Goal: Transaction & Acquisition: Purchase product/service

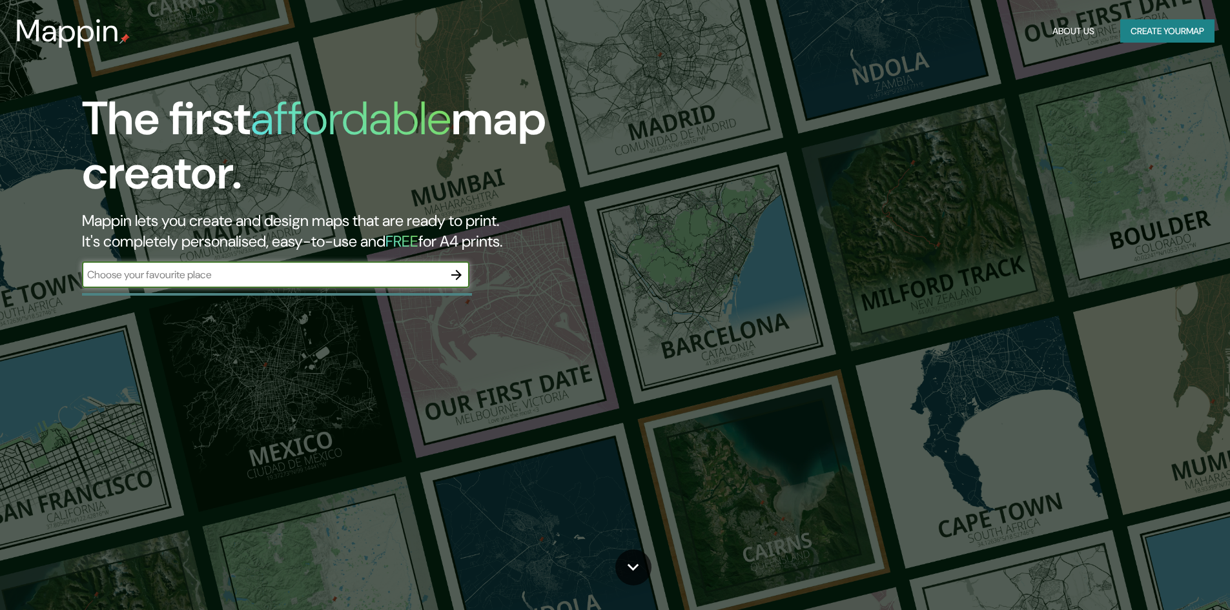
click at [232, 280] on input "text" at bounding box center [263, 274] width 362 height 15
type input "[GEOGRAPHIC_DATA]"
click at [461, 275] on icon "button" at bounding box center [456, 275] width 10 height 10
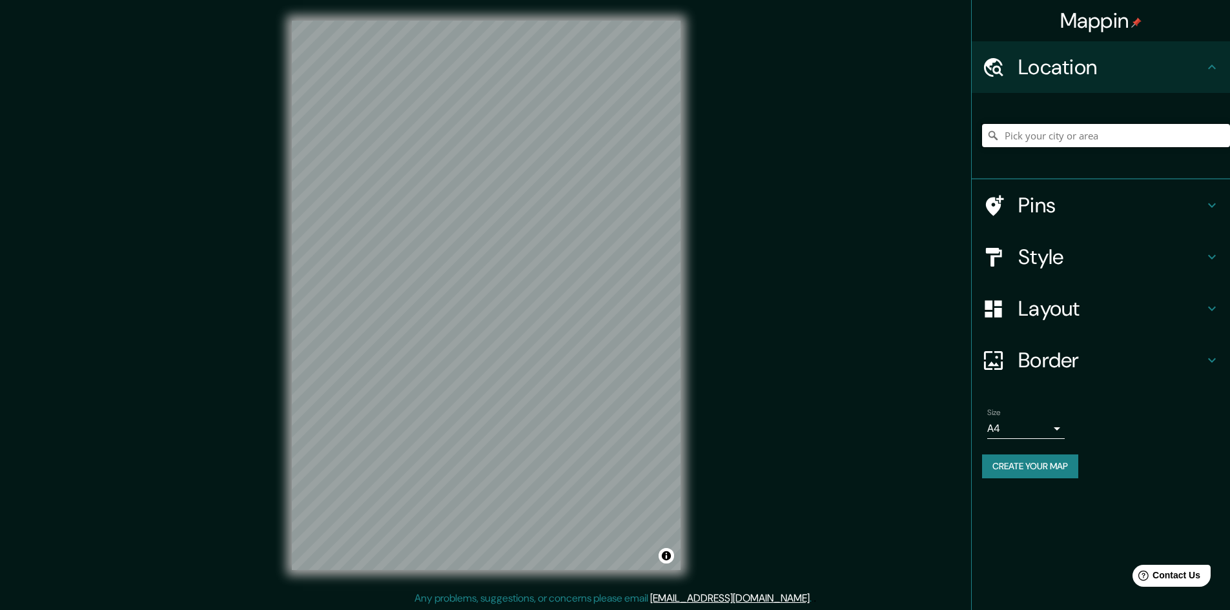
click at [1050, 134] on input "Pick your city or area" at bounding box center [1106, 135] width 248 height 23
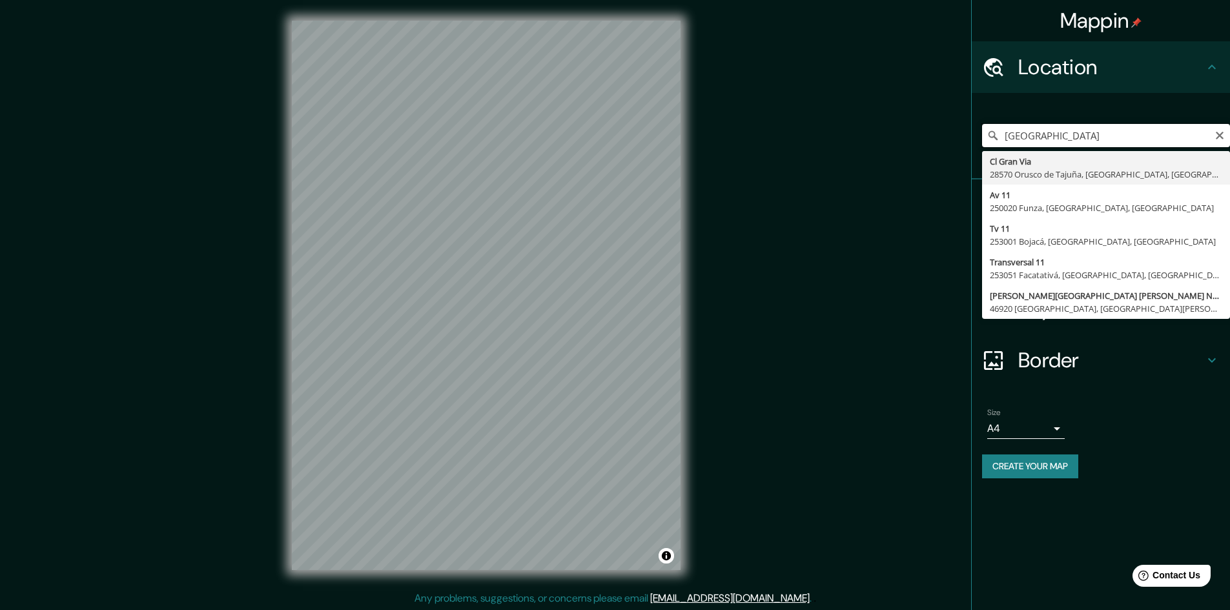
click at [1047, 134] on input "Gran Via 11 Madrid" at bounding box center [1106, 135] width 248 height 23
click at [1063, 131] on input "Gran Via 11 Madrid" at bounding box center [1106, 135] width 248 height 23
click at [1063, 130] on input "Gran Via 11 Madrid" at bounding box center [1106, 135] width 248 height 23
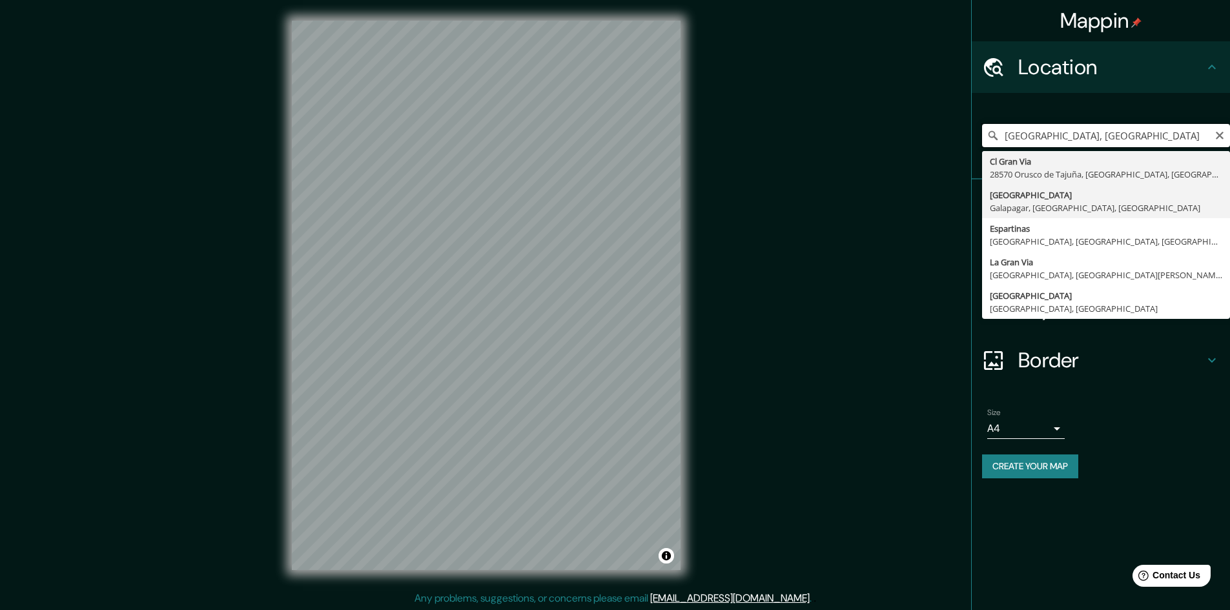
scroll to position [1, 0]
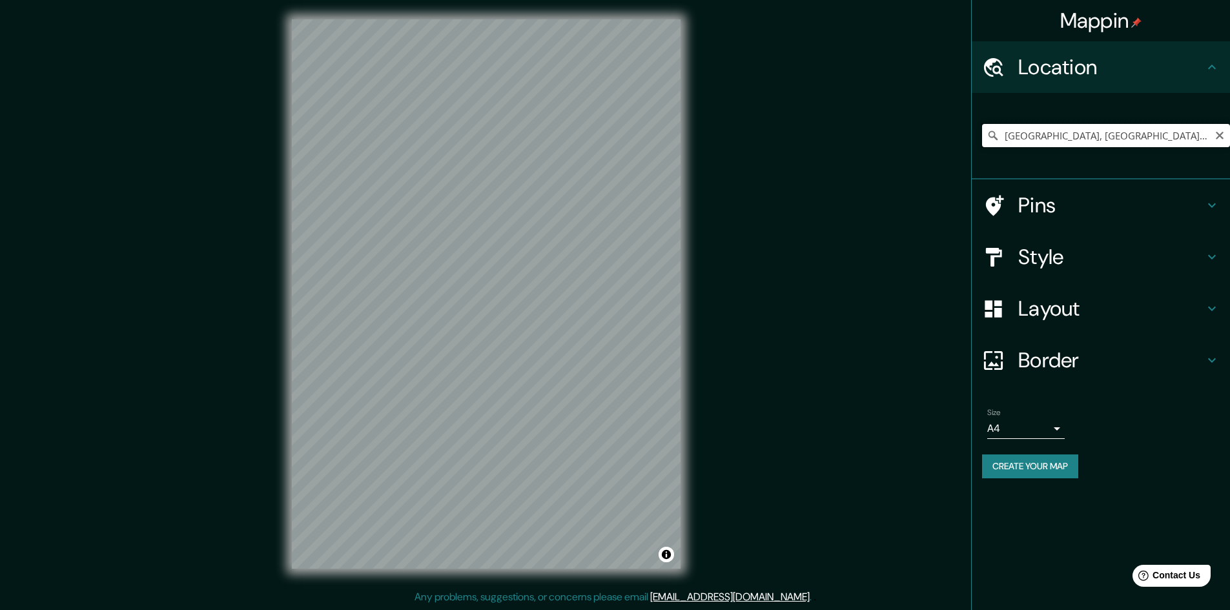
click at [1061, 140] on input "[GEOGRAPHIC_DATA], [GEOGRAPHIC_DATA], [GEOGRAPHIC_DATA]" at bounding box center [1106, 135] width 248 height 23
drag, startPoint x: 1137, startPoint y: 136, endPoint x: 954, endPoint y: 160, distance: 184.3
click at [954, 160] on div "Mappin Location Madrid, Madrid, España Pins Style Layout Border Choose a border…" at bounding box center [615, 305] width 1230 height 612
click at [1061, 208] on h4 "Pins" at bounding box center [1112, 205] width 186 height 26
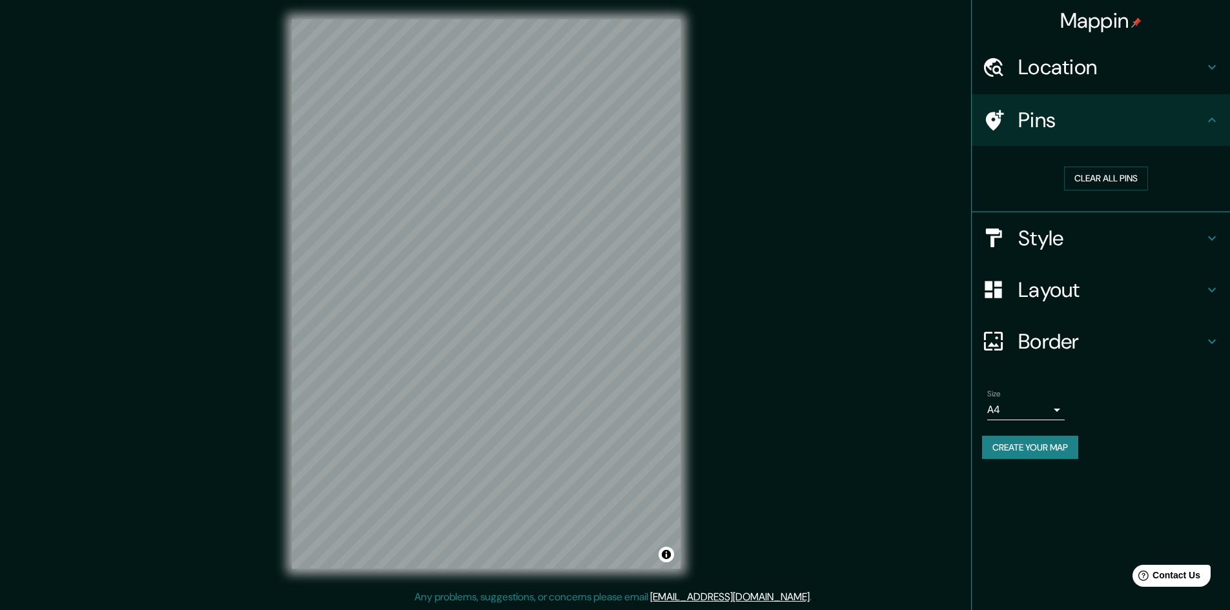
click at [1155, 65] on h4 "Location" at bounding box center [1112, 67] width 186 height 26
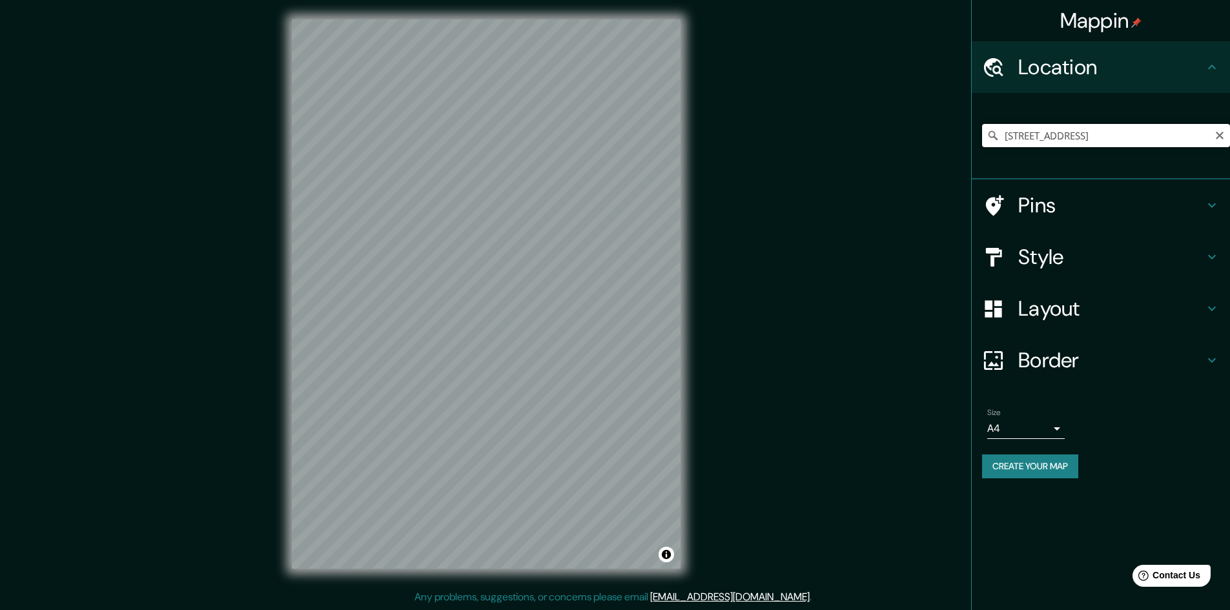
click at [1084, 138] on input "[STREET_ADDRESS]" at bounding box center [1106, 135] width 248 height 23
click at [1071, 133] on input "[STREET_ADDRESS]" at bounding box center [1106, 135] width 248 height 23
click at [1052, 135] on input "[STREET_ADDRESS]" at bounding box center [1106, 135] width 248 height 23
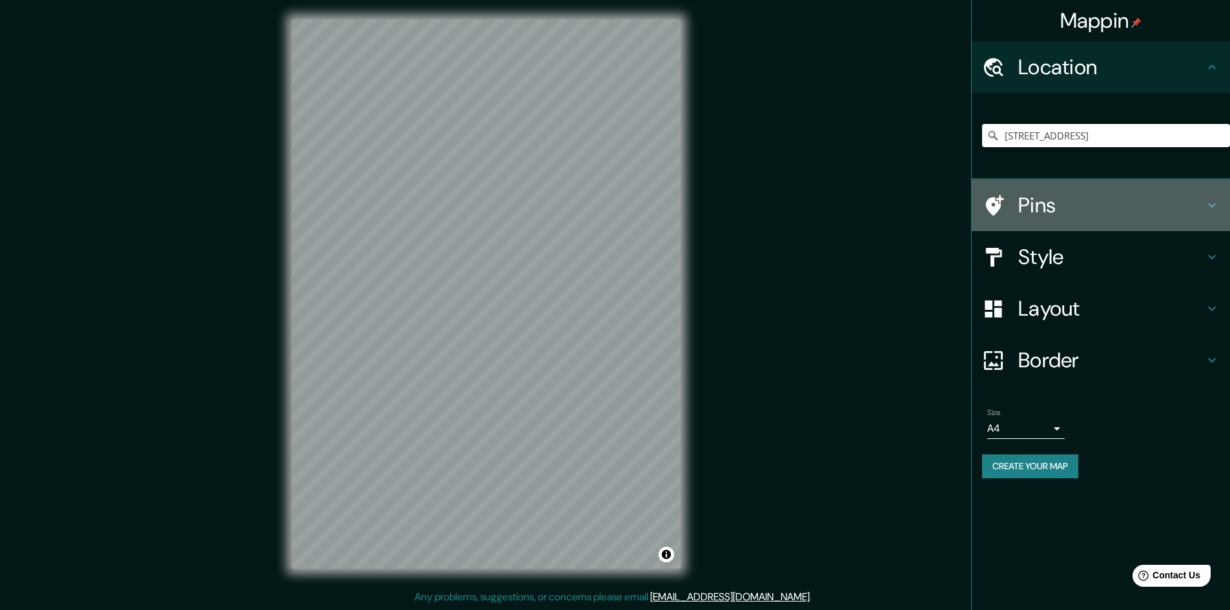
click at [1032, 206] on h4 "Pins" at bounding box center [1112, 205] width 186 height 26
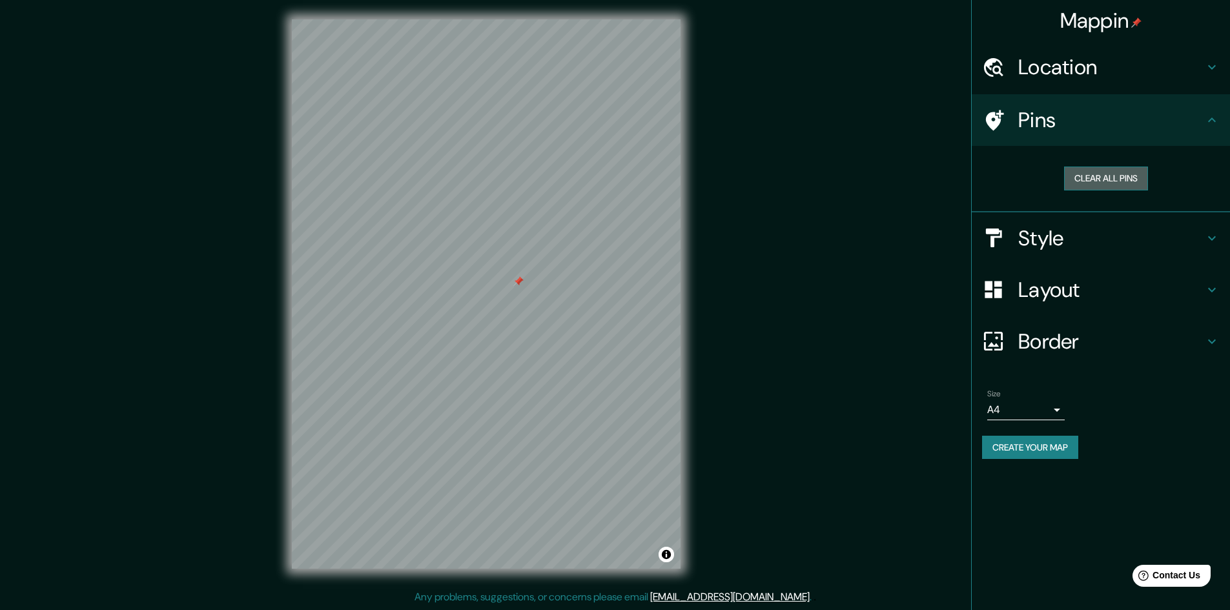
click at [1083, 174] on button "Clear all pins" at bounding box center [1106, 179] width 84 height 24
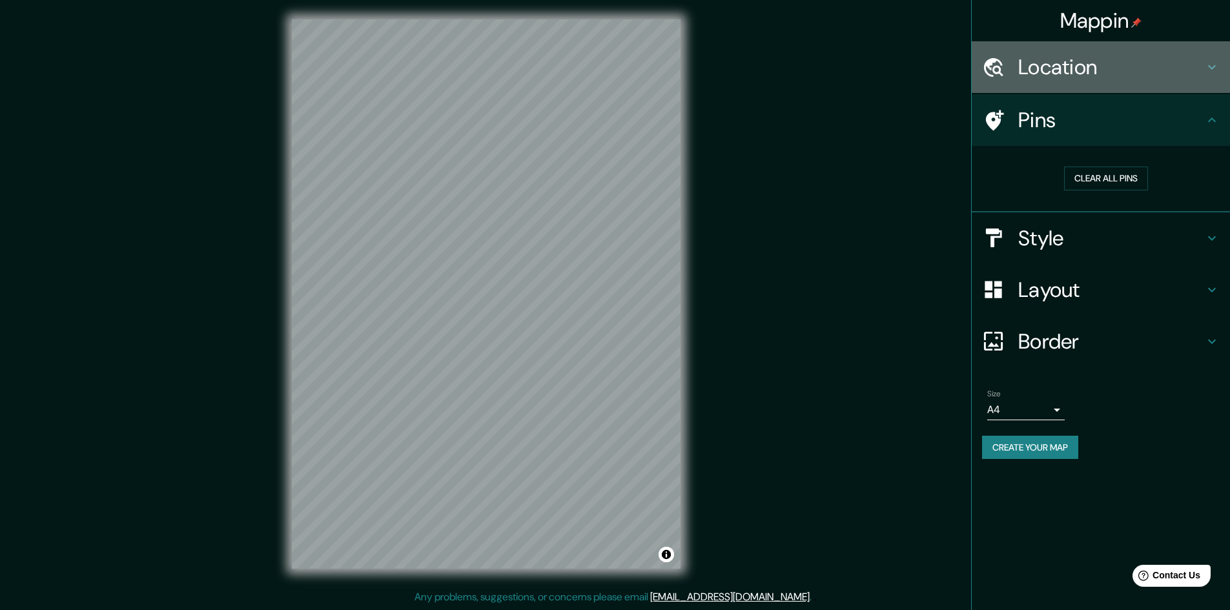
click at [1090, 76] on h4 "Location" at bounding box center [1112, 67] width 186 height 26
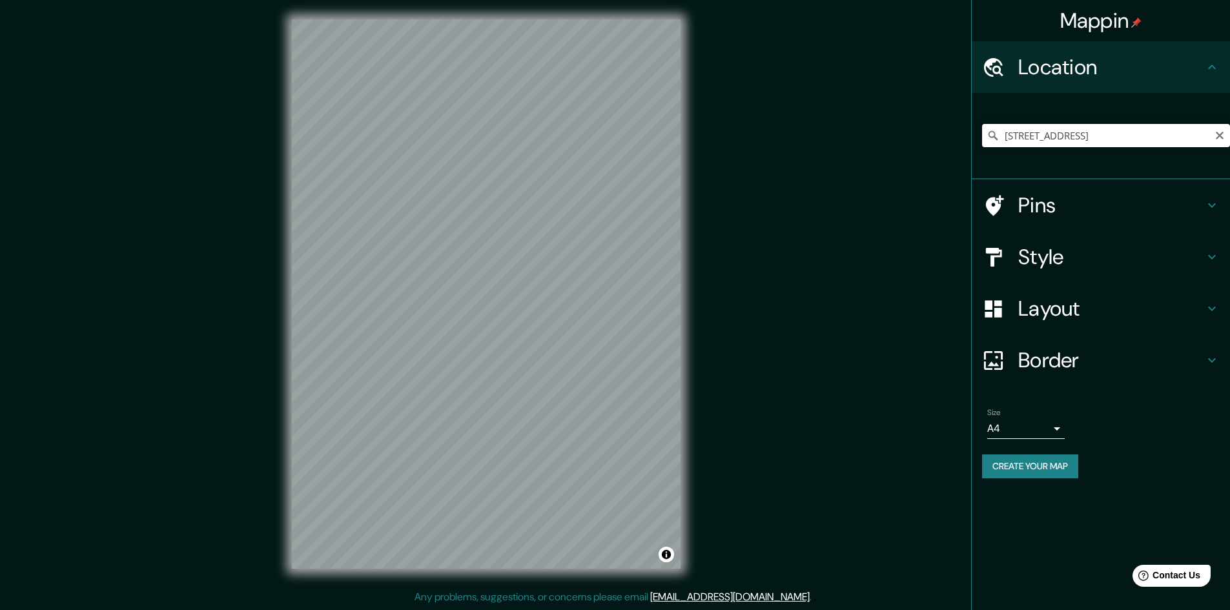
click at [1142, 139] on input "[STREET_ADDRESS]" at bounding box center [1106, 135] width 248 height 23
drag, startPoint x: 1058, startPoint y: 136, endPoint x: 1203, endPoint y: 127, distance: 145.6
click at [1203, 127] on input "[STREET_ADDRESS]" at bounding box center [1106, 135] width 248 height 23
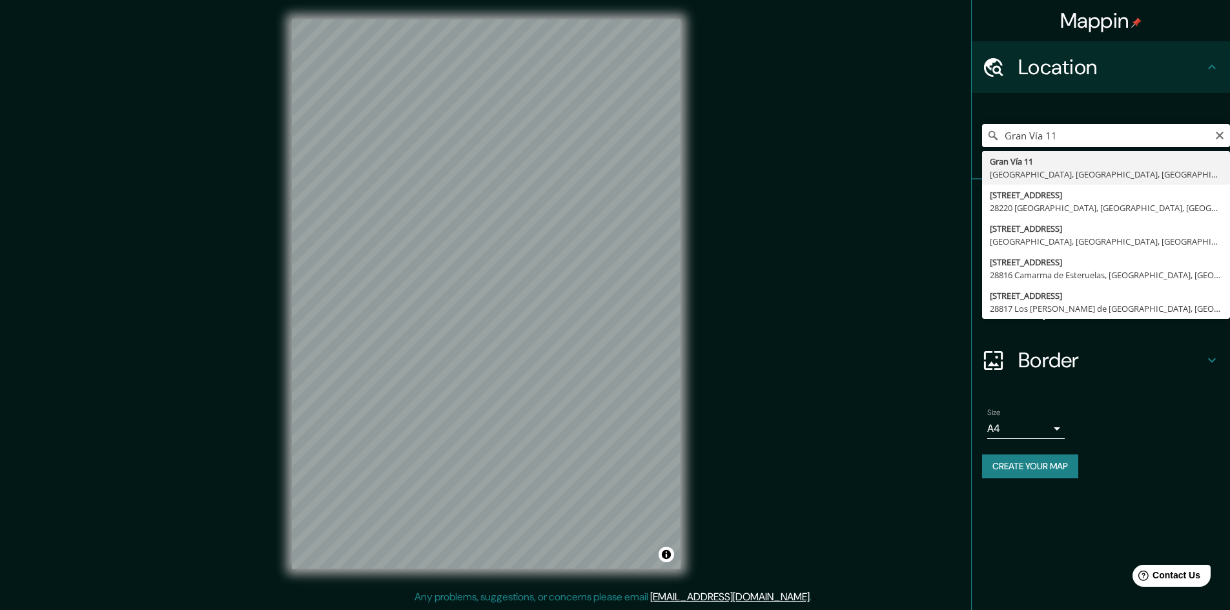
type input "[STREET_ADDRESS]"
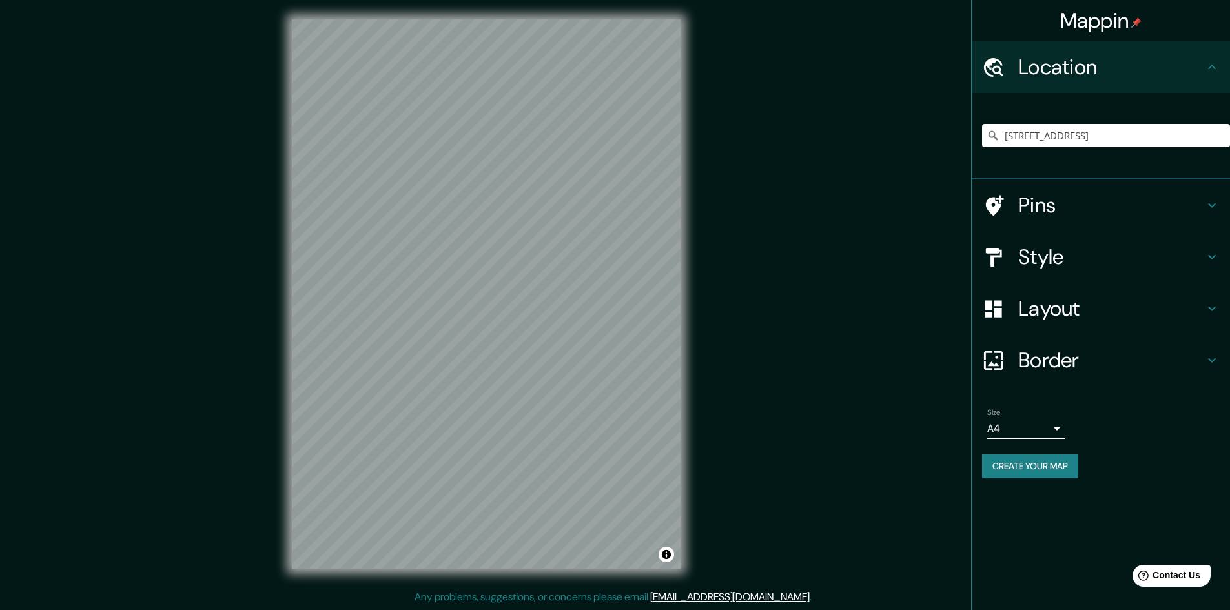
click at [1056, 262] on h4 "Style" at bounding box center [1112, 257] width 186 height 26
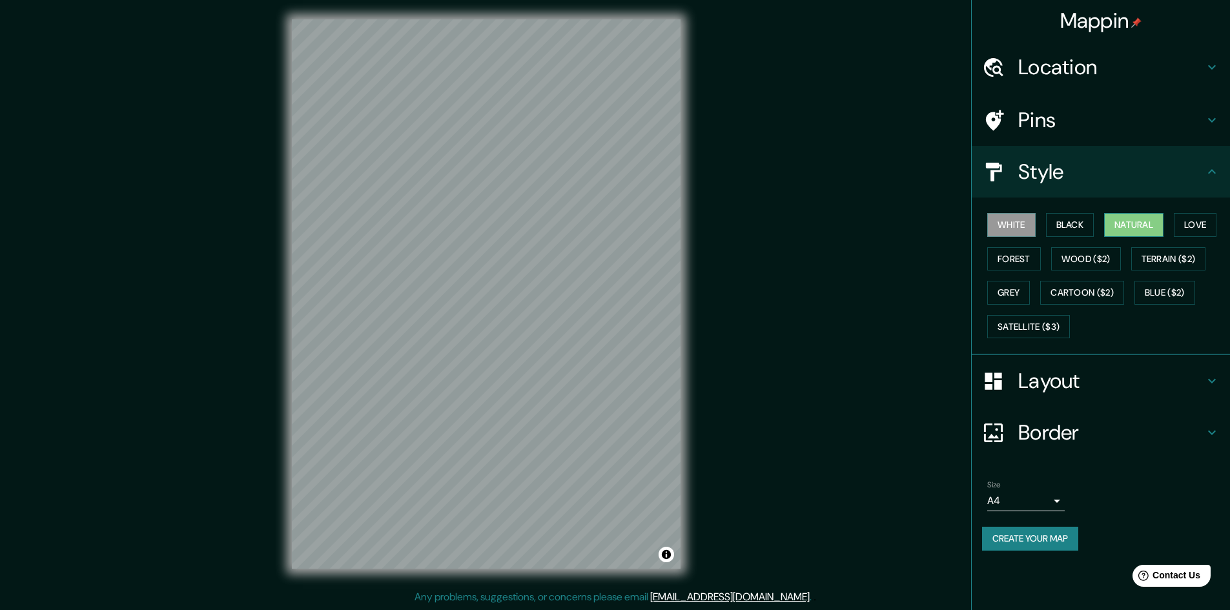
click at [1139, 227] on button "Natural" at bounding box center [1133, 225] width 59 height 24
click at [1162, 258] on button "Terrain ($2)" at bounding box center [1169, 259] width 75 height 24
click at [1117, 265] on button "Wood ($2)" at bounding box center [1087, 259] width 70 height 24
click at [1011, 290] on button "Grey" at bounding box center [1009, 293] width 43 height 24
click at [1008, 259] on button "Forest" at bounding box center [1015, 259] width 54 height 24
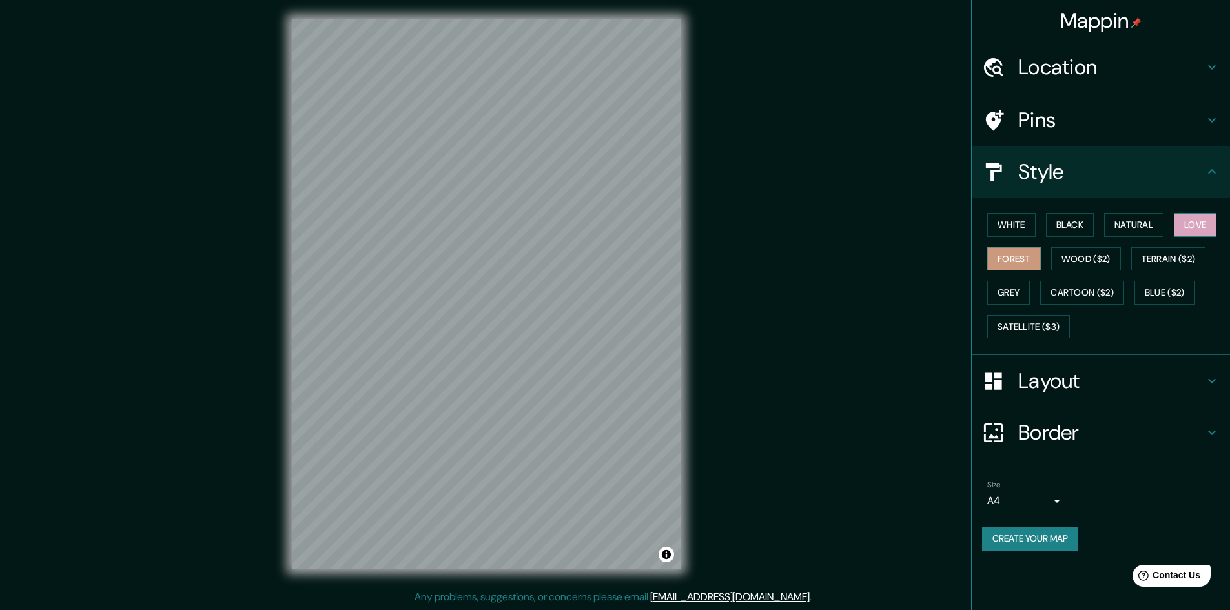
click at [1201, 224] on button "Love" at bounding box center [1195, 225] width 43 height 24
click at [1078, 296] on button "Cartoon ($2)" at bounding box center [1083, 293] width 84 height 24
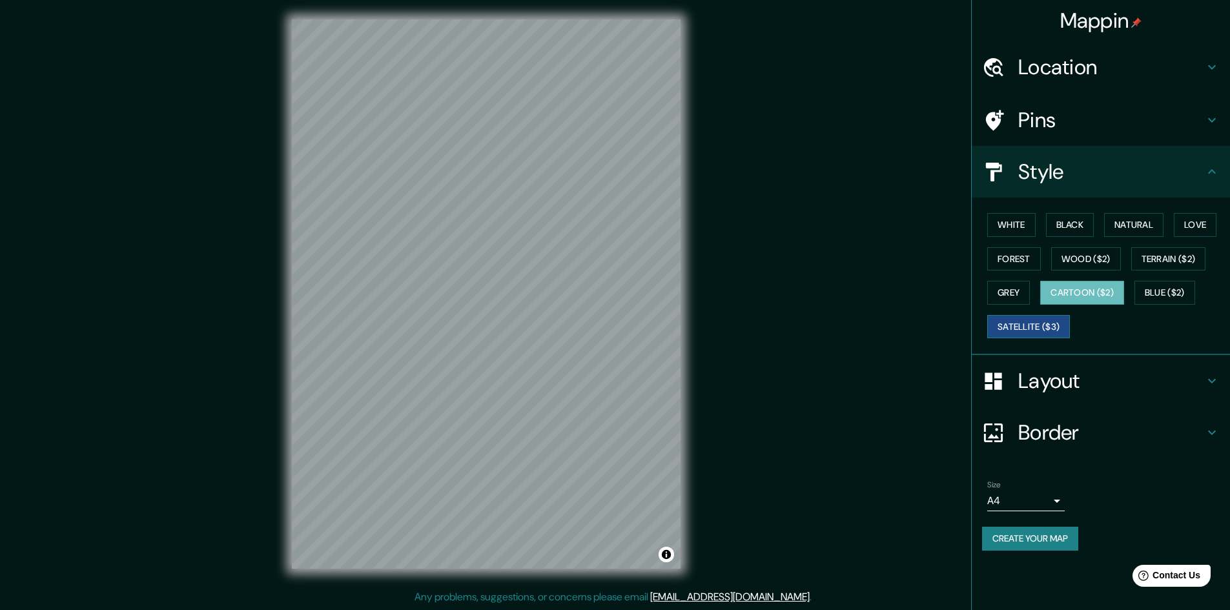
click at [1046, 322] on button "Satellite ($3)" at bounding box center [1029, 327] width 83 height 24
click at [1077, 293] on button "Cartoon ($2)" at bounding box center [1083, 293] width 84 height 24
click at [1085, 59] on h4 "Location" at bounding box center [1112, 67] width 186 height 26
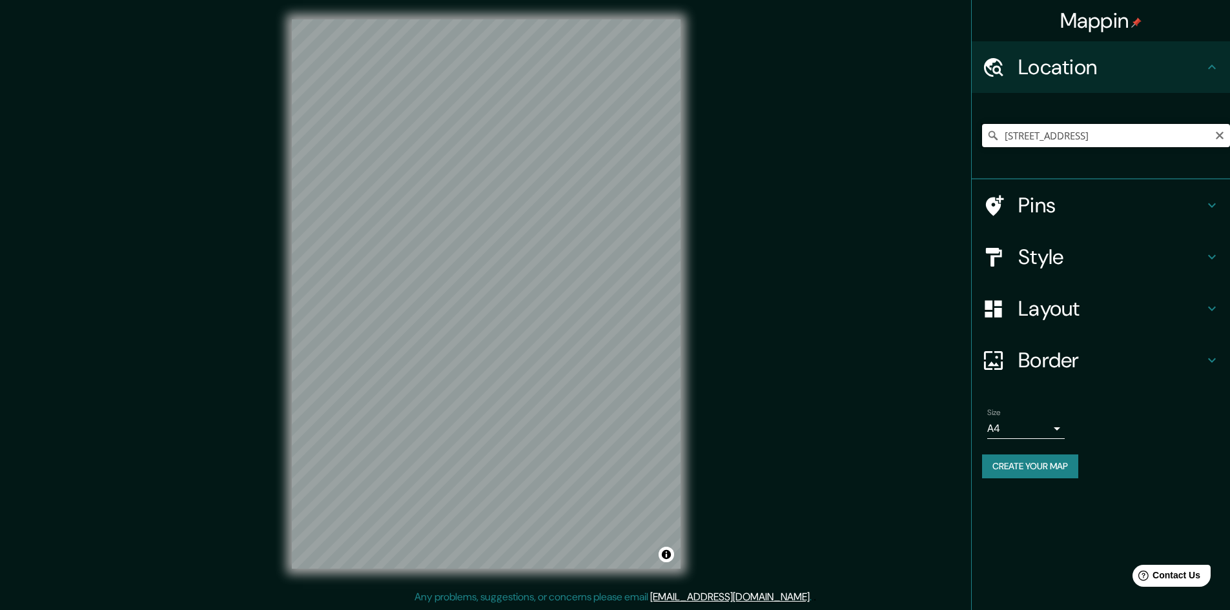
click at [1089, 136] on input "[STREET_ADDRESS]" at bounding box center [1106, 135] width 248 height 23
click at [467, 609] on html "Mappin Location [STREET_ADDRESS] Pins Style Layout Border Choose a border. Hint…" at bounding box center [615, 304] width 1230 height 610
click at [247, 450] on div "Mappin Location [STREET_ADDRESS] Pins Style Layout Border Choose a border. Hint…" at bounding box center [615, 305] width 1230 height 612
click at [774, 609] on html "Mappin Location [STREET_ADDRESS] Pins Style Layout Border Choose a border. Hint…" at bounding box center [615, 304] width 1230 height 610
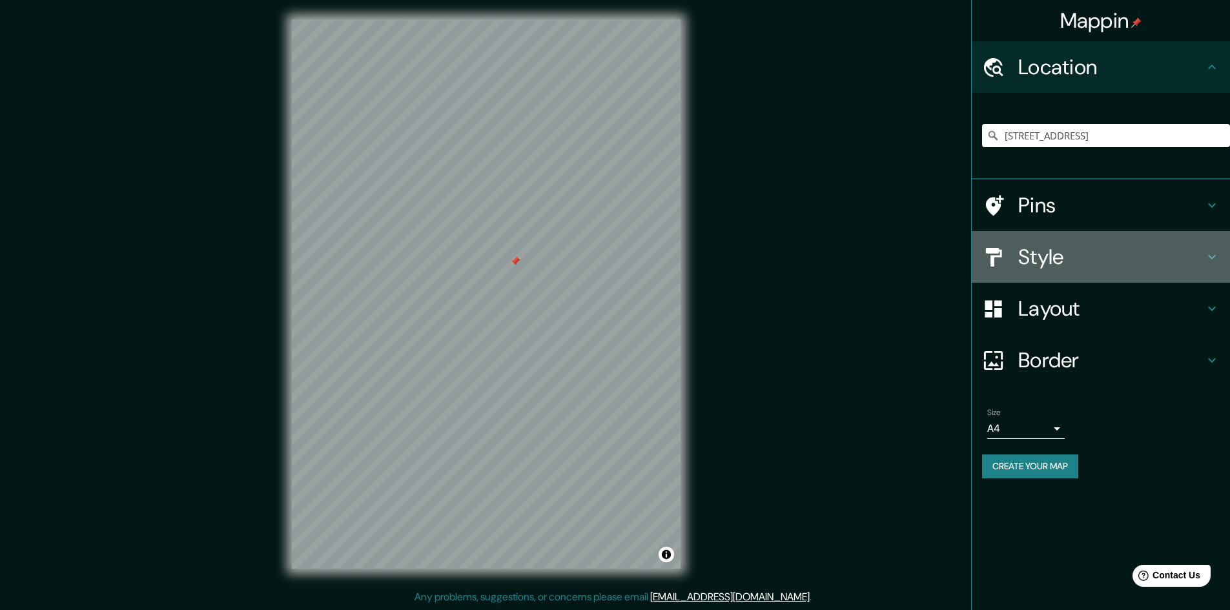
click at [1092, 259] on h4 "Style" at bounding box center [1112, 257] width 186 height 26
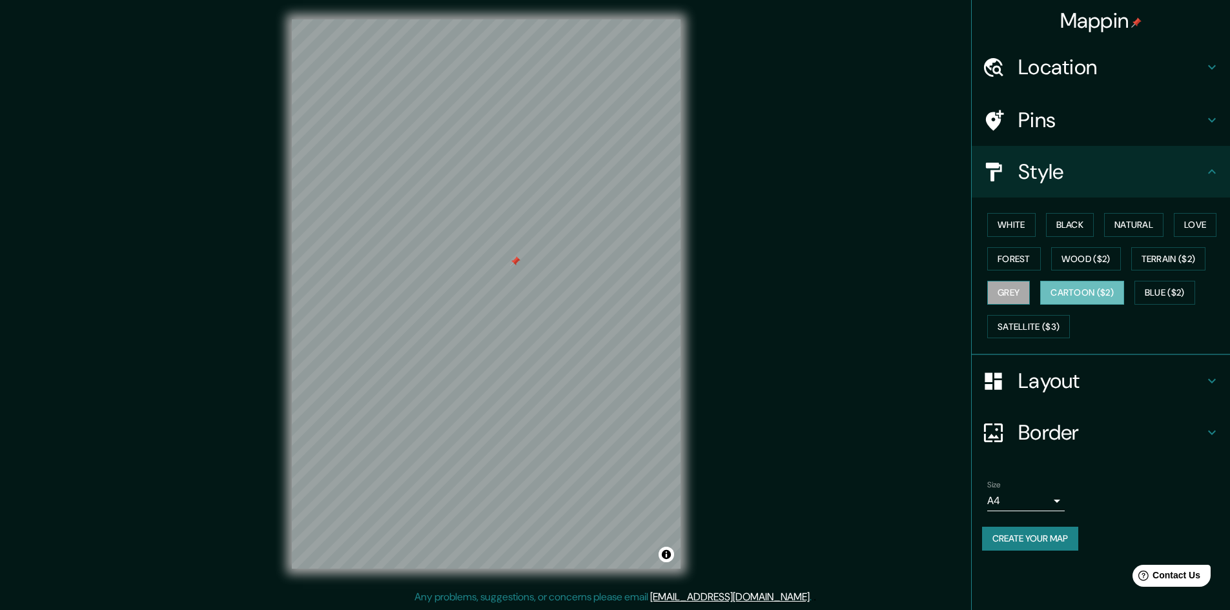
click at [1017, 299] on button "Grey" at bounding box center [1009, 293] width 43 height 24
click at [1151, 214] on button "Natural" at bounding box center [1133, 225] width 59 height 24
click at [1084, 223] on button "Black" at bounding box center [1070, 225] width 48 height 24
click at [1031, 233] on button "White" at bounding box center [1012, 225] width 48 height 24
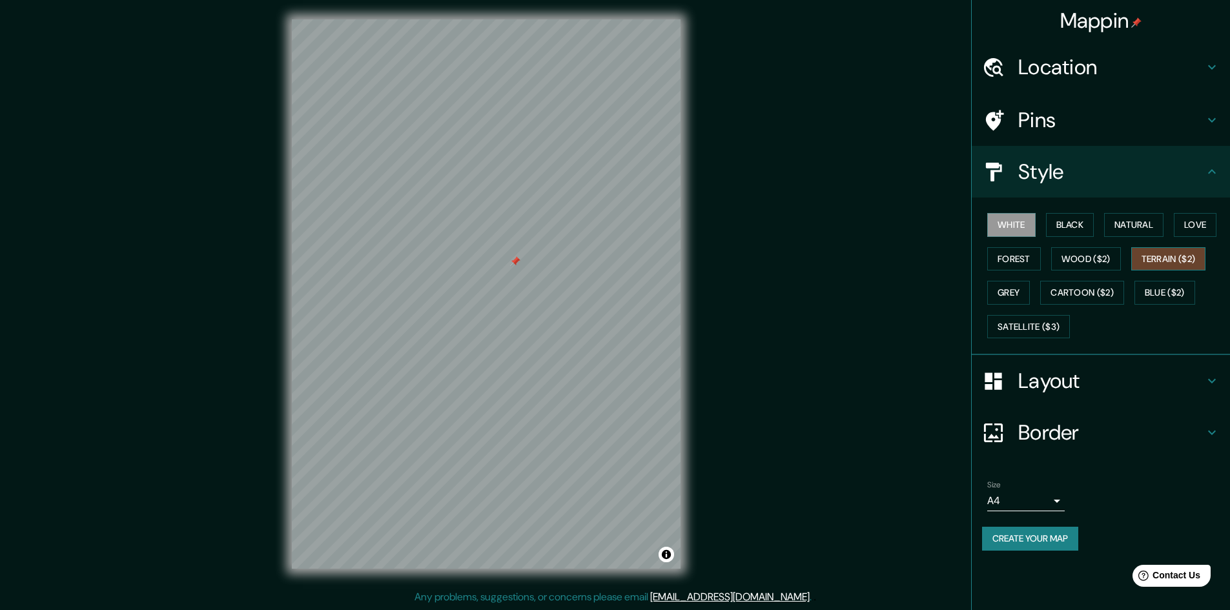
click at [1146, 264] on button "Terrain ($2)" at bounding box center [1169, 259] width 75 height 24
click at [1089, 289] on button "Cartoon ($2)" at bounding box center [1083, 293] width 84 height 24
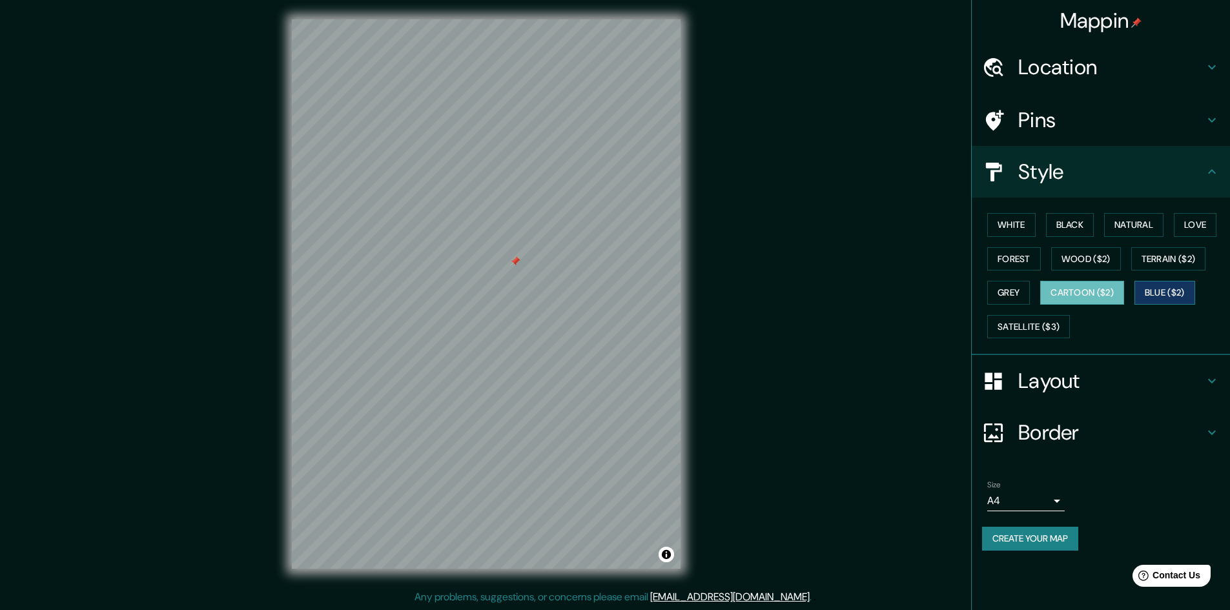
click at [1166, 294] on button "Blue ($2)" at bounding box center [1165, 293] width 61 height 24
click at [1009, 224] on button "White" at bounding box center [1012, 225] width 48 height 24
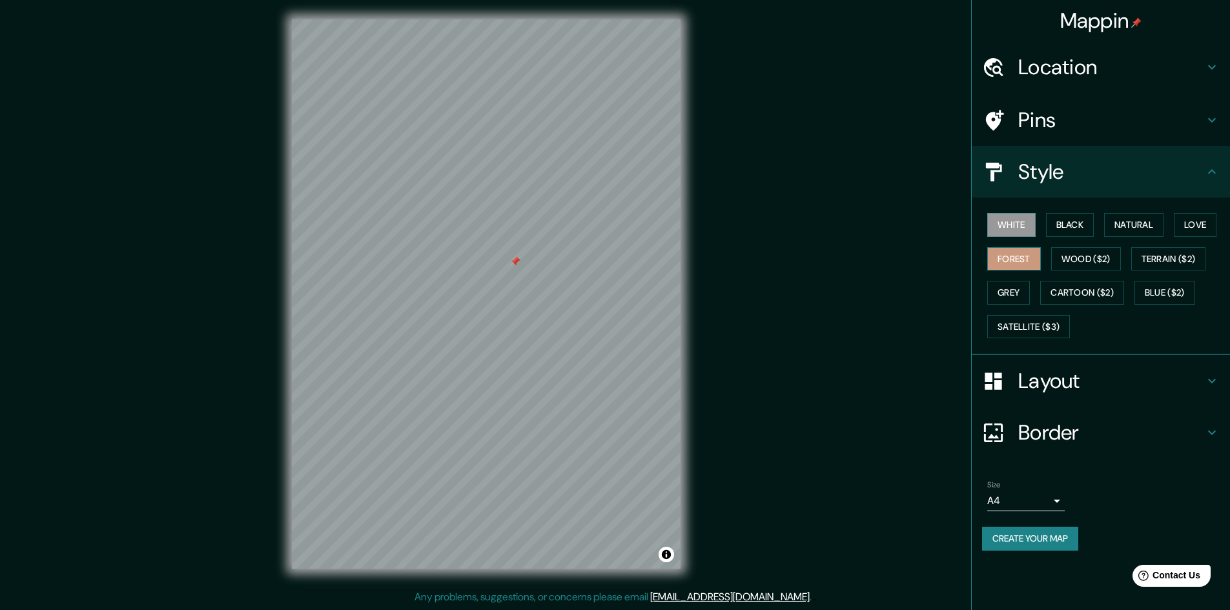
click at [1011, 258] on button "Forest" at bounding box center [1015, 259] width 54 height 24
click at [1010, 282] on button "Grey" at bounding box center [1009, 293] width 43 height 24
click at [1059, 222] on button "Black" at bounding box center [1070, 225] width 48 height 24
click at [1144, 176] on h4 "Style" at bounding box center [1112, 172] width 186 height 26
click at [1015, 225] on button "White" at bounding box center [1012, 225] width 48 height 24
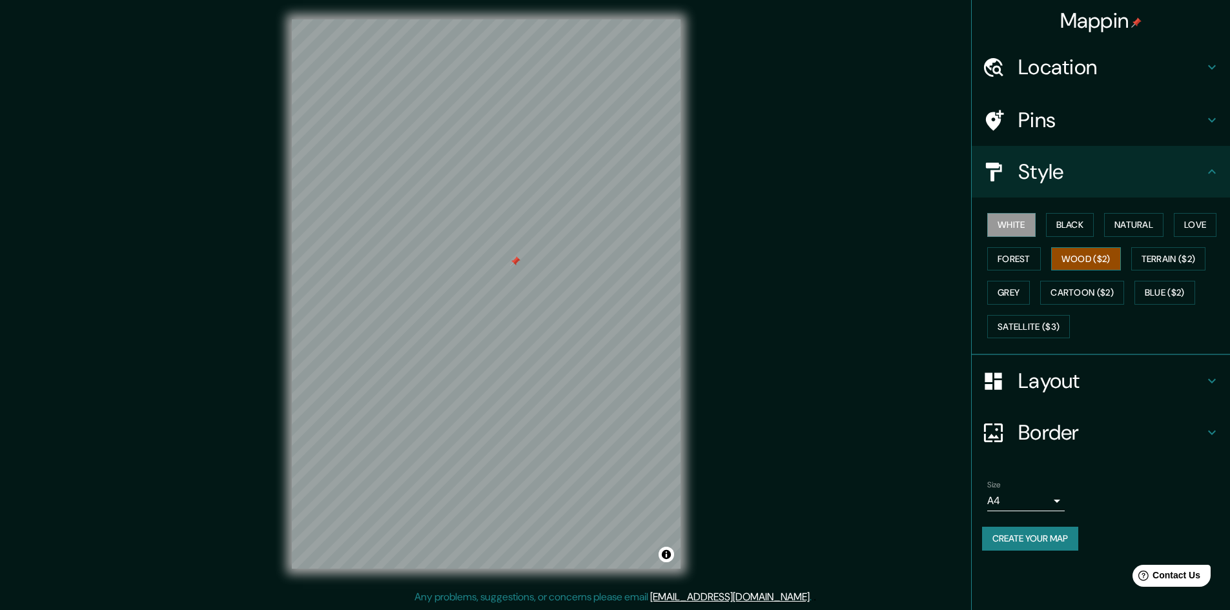
click at [1072, 268] on button "Wood ($2)" at bounding box center [1087, 259] width 70 height 24
click at [1012, 222] on button "White" at bounding box center [1012, 225] width 48 height 24
click at [1137, 389] on h4 "Layout" at bounding box center [1112, 381] width 186 height 26
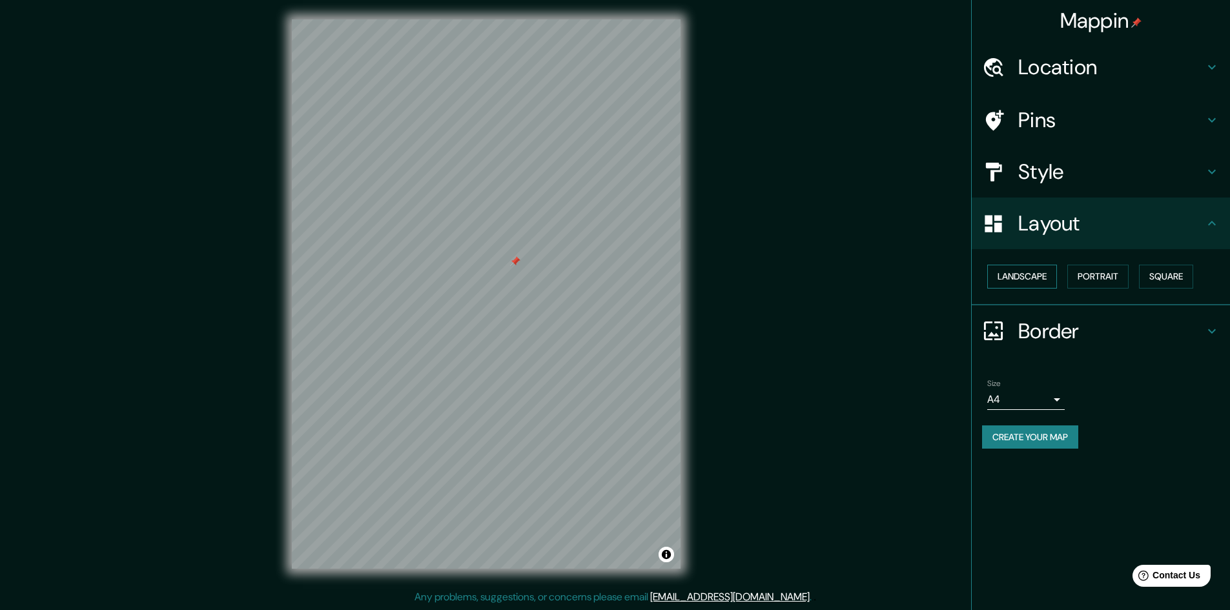
click at [1052, 282] on button "Landscape" at bounding box center [1023, 277] width 70 height 24
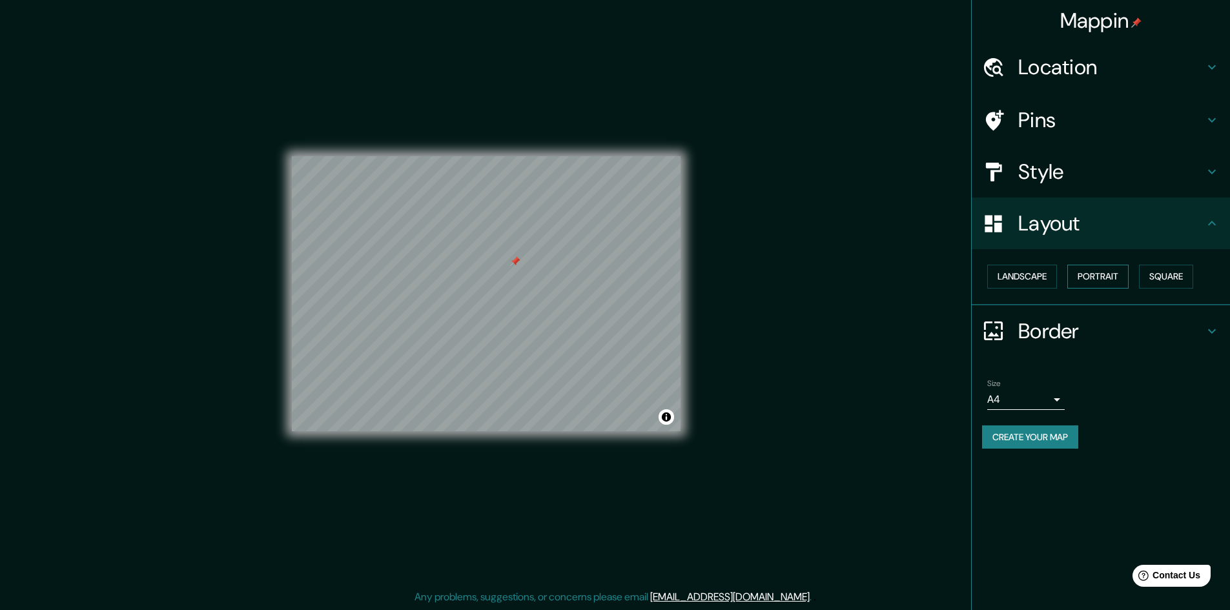
click at [1114, 280] on button "Portrait" at bounding box center [1098, 277] width 61 height 24
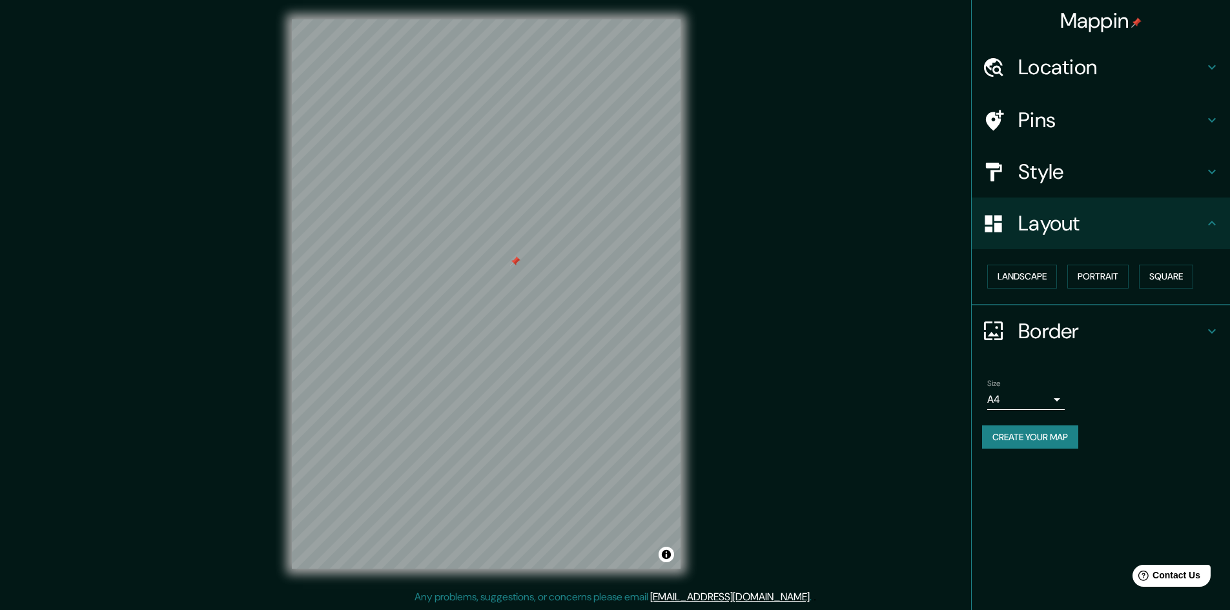
click at [1076, 337] on h4 "Border" at bounding box center [1112, 331] width 186 height 26
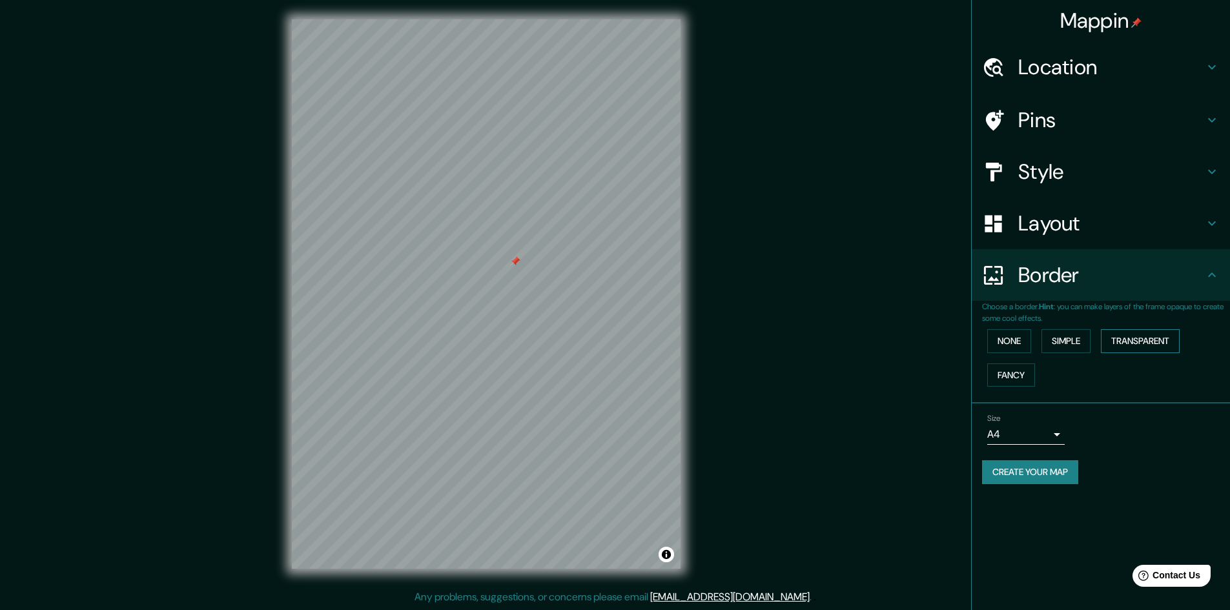
click at [1146, 351] on button "Transparent" at bounding box center [1140, 341] width 79 height 24
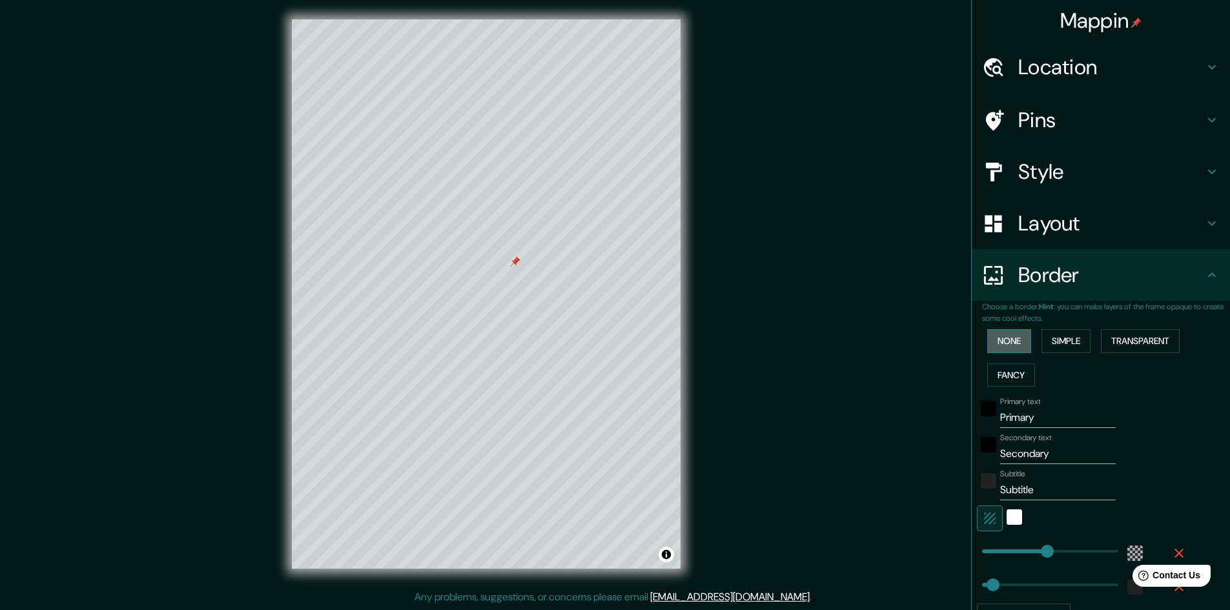
click at [1016, 339] on button "None" at bounding box center [1010, 341] width 44 height 24
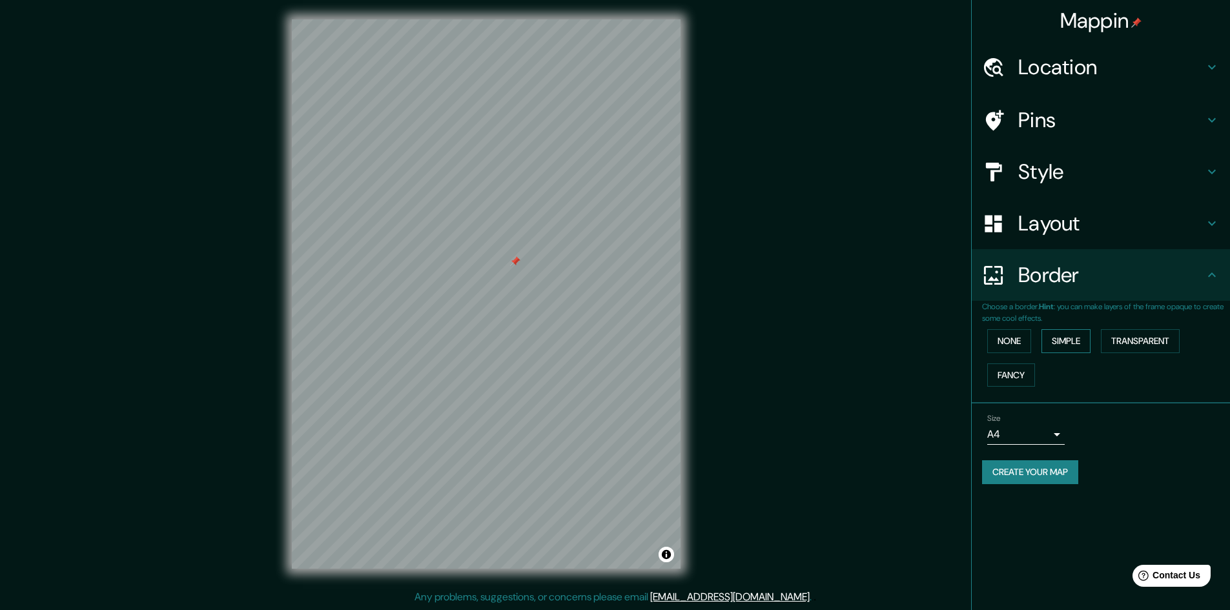
click at [1090, 340] on button "Simple" at bounding box center [1066, 341] width 49 height 24
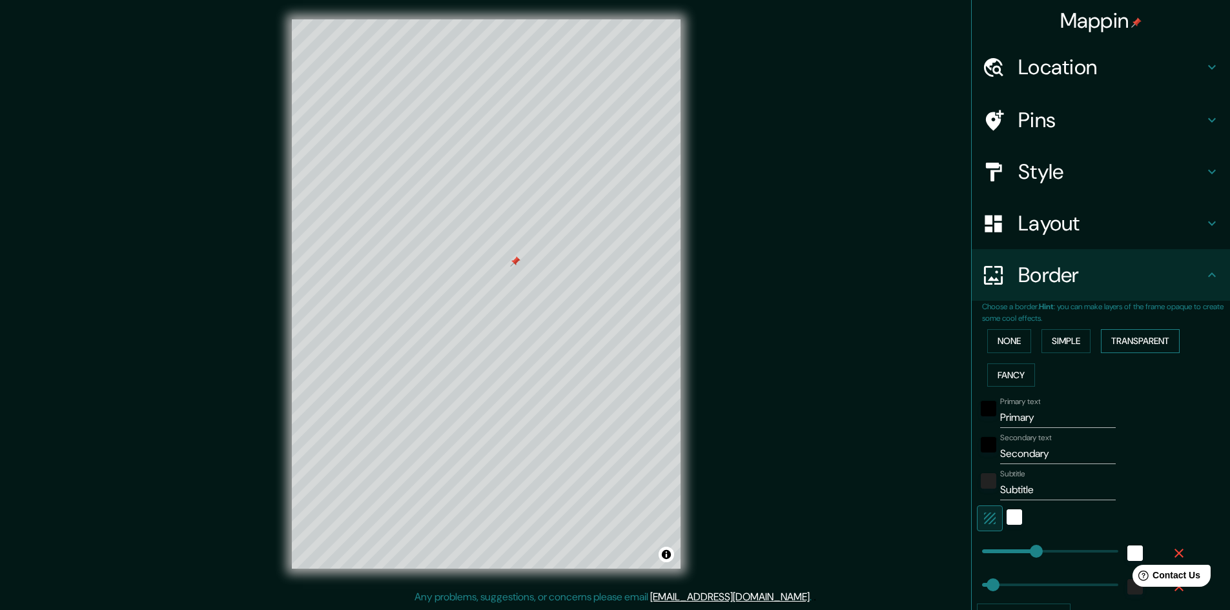
click at [1139, 342] on button "Transparent" at bounding box center [1140, 341] width 79 height 24
click at [1067, 342] on button "Simple" at bounding box center [1066, 341] width 49 height 24
click at [984, 523] on icon "button" at bounding box center [990, 519] width 12 height 12
type input "241"
type input "48"
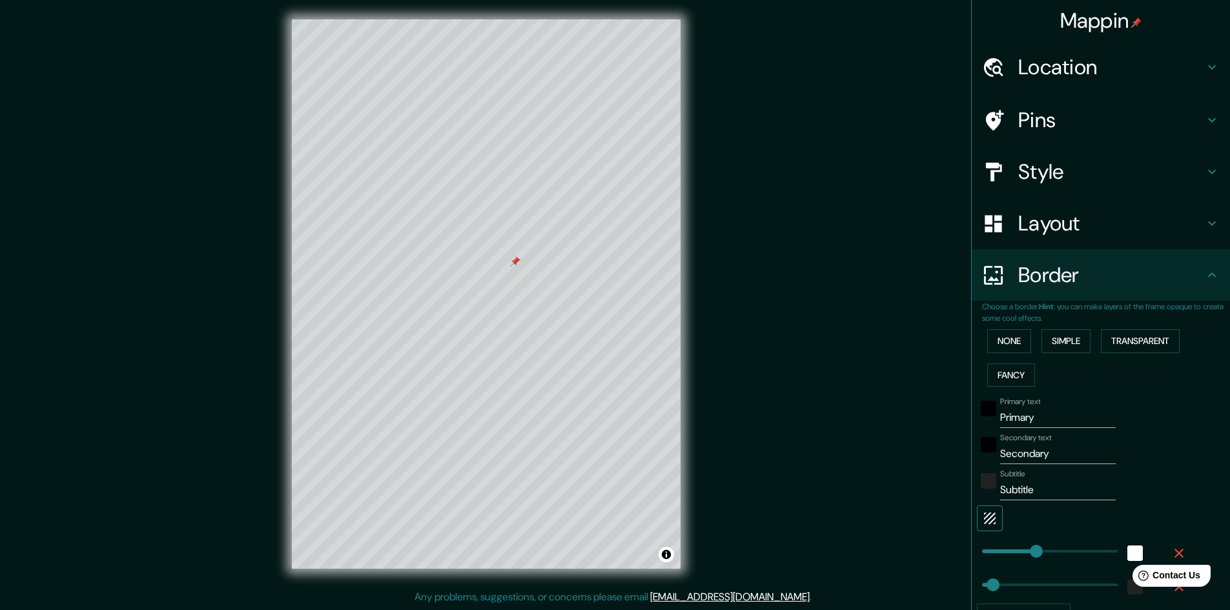
click at [982, 523] on icon "button" at bounding box center [990, 519] width 16 height 16
type input "241"
type input "48"
type input "154"
drag, startPoint x: 1024, startPoint y: 552, endPoint x: 1008, endPoint y: 557, distance: 17.6
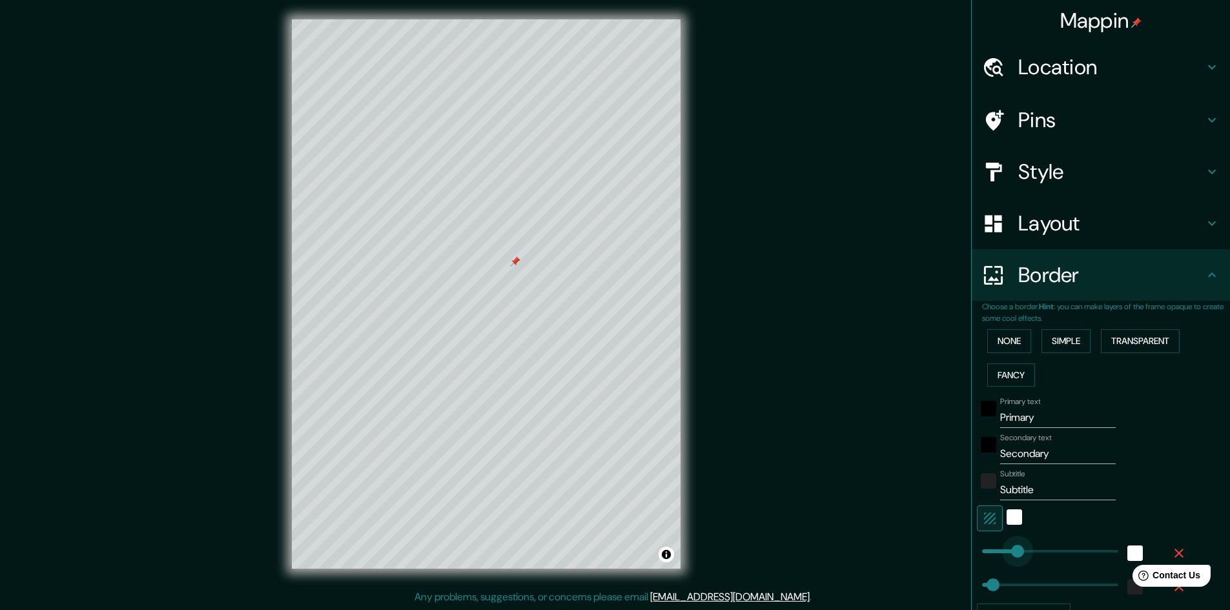
type input "48"
type input "103"
drag, startPoint x: 1011, startPoint y: 557, endPoint x: 996, endPoint y: 555, distance: 15.0
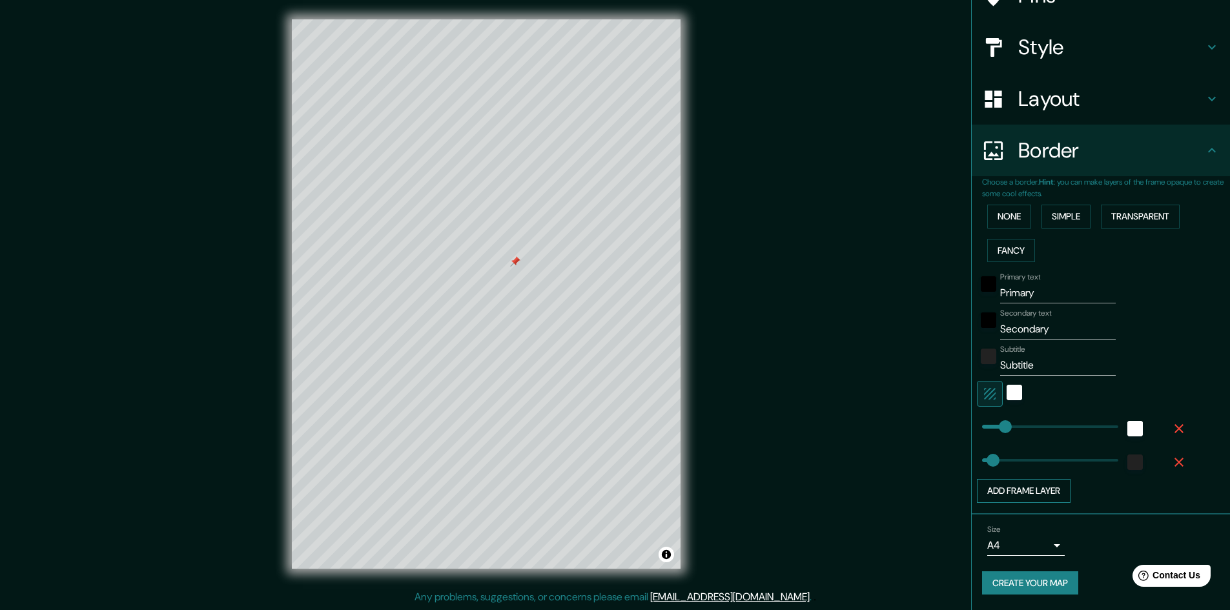
click at [1022, 490] on button "Add frame layer" at bounding box center [1024, 491] width 94 height 24
type input "48"
type input "83"
drag, startPoint x: 1022, startPoint y: 490, endPoint x: 991, endPoint y: 502, distance: 32.7
type input "48"
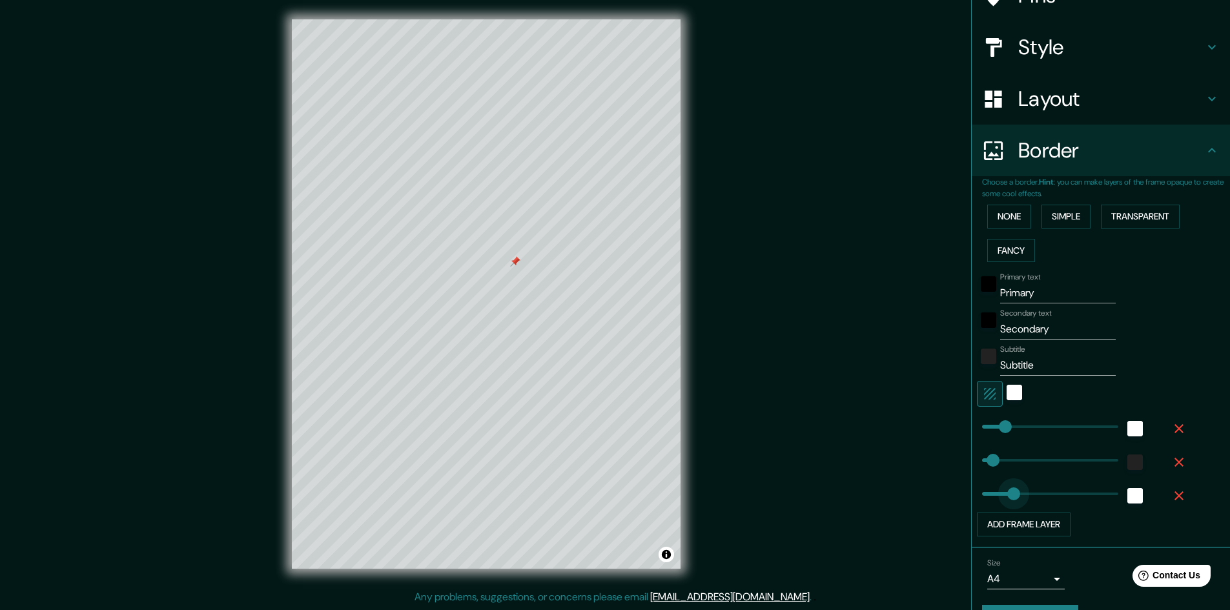
type input "191"
drag, startPoint x: 991, startPoint y: 502, endPoint x: 1016, endPoint y: 496, distance: 25.2
type input "48"
type input "191"
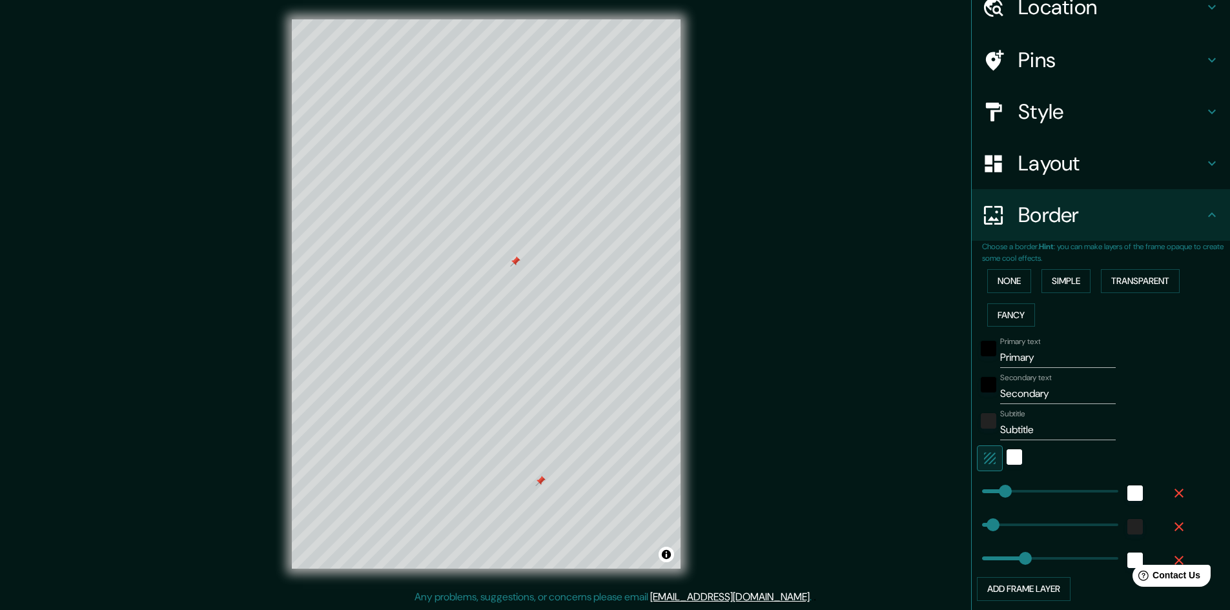
click at [1053, 74] on div "Pins" at bounding box center [1101, 60] width 258 height 52
type input "48"
type input "191"
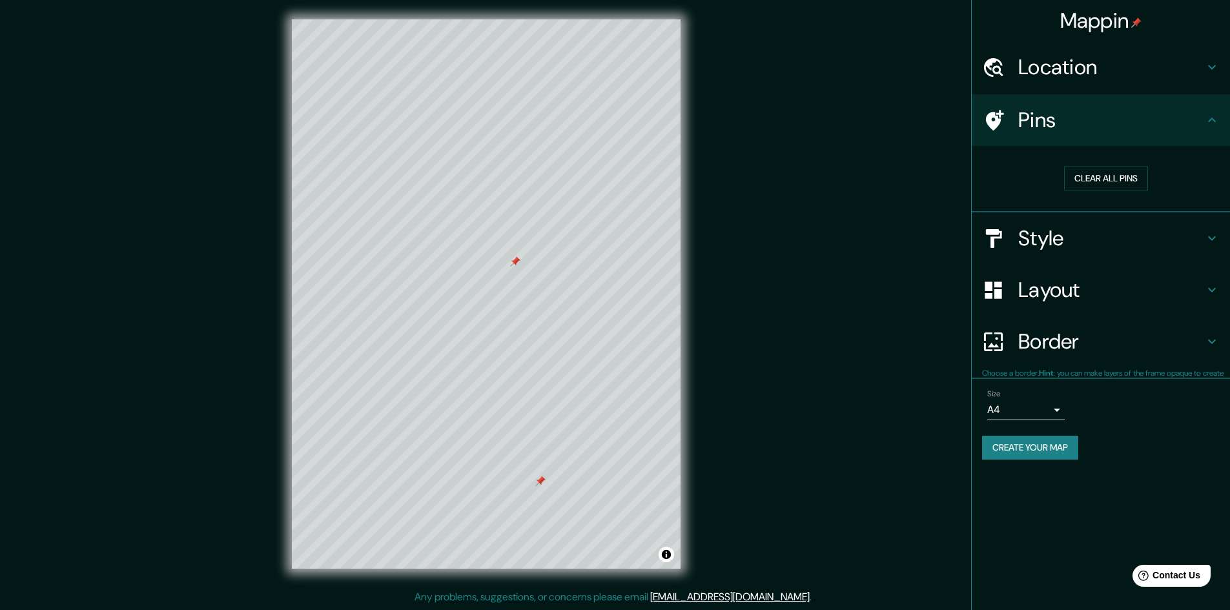
scroll to position [0, 0]
click at [1087, 177] on button "Clear all pins" at bounding box center [1106, 179] width 84 height 24
click at [1074, 178] on button "Clear all pins" at bounding box center [1106, 179] width 84 height 24
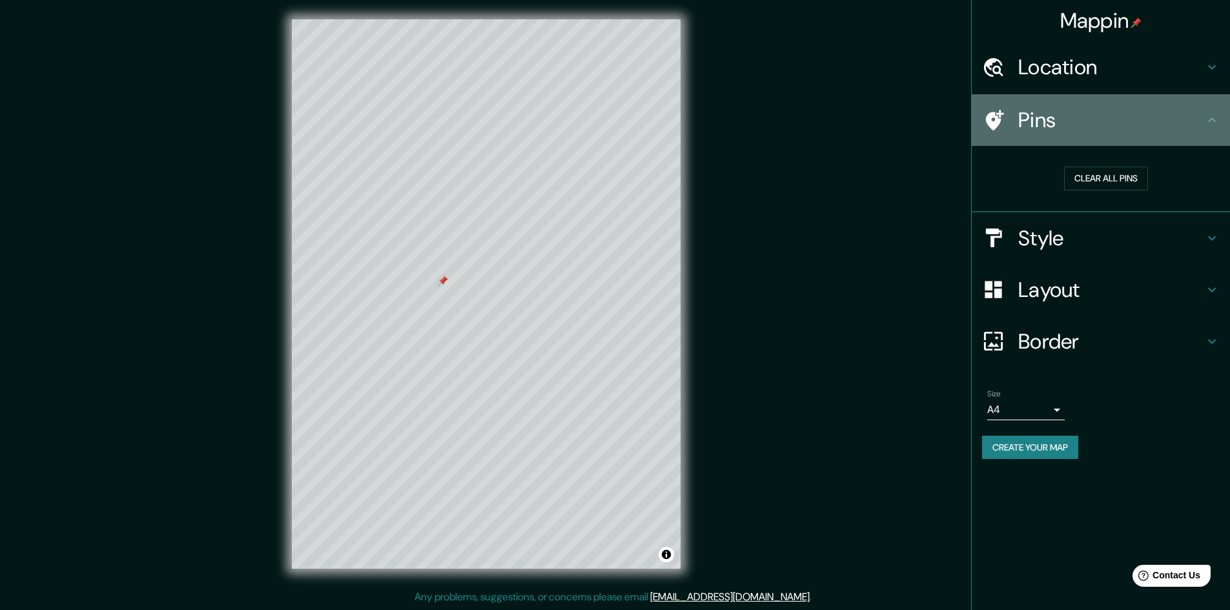
click at [1061, 118] on h4 "Pins" at bounding box center [1112, 120] width 186 height 26
click at [1097, 116] on h4 "Pins" at bounding box center [1112, 120] width 186 height 26
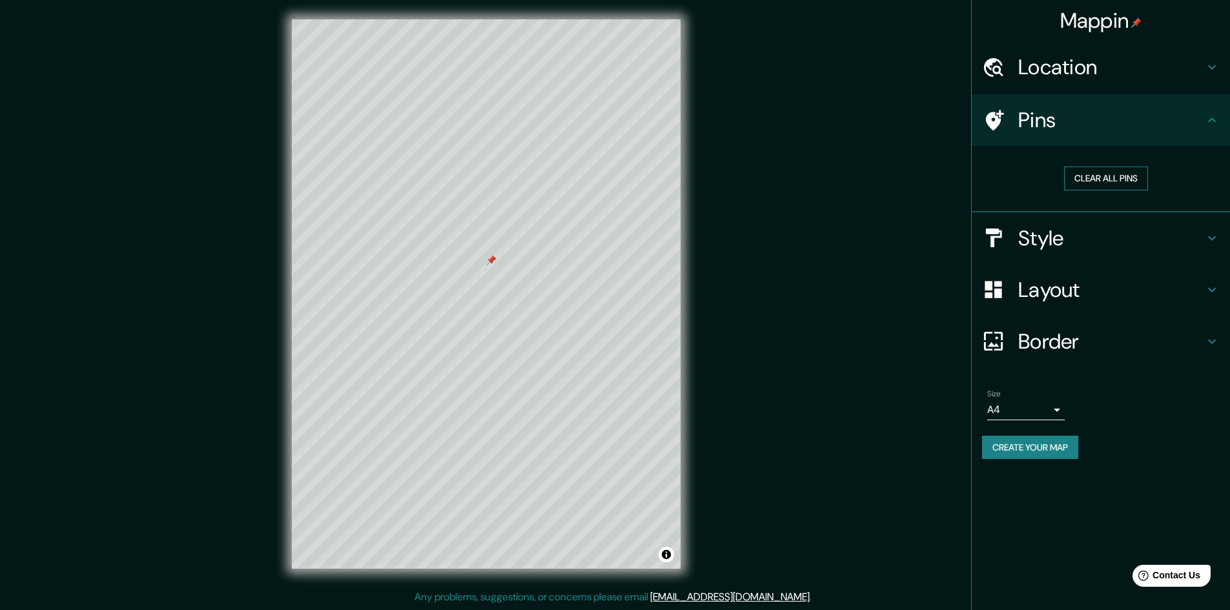
click at [1121, 174] on button "Clear all pins" at bounding box center [1106, 179] width 84 height 24
click at [1086, 178] on button "Clear all pins" at bounding box center [1106, 179] width 84 height 24
click at [1152, 112] on h4 "Pins" at bounding box center [1112, 120] width 186 height 26
click at [1047, 447] on button "Create your map" at bounding box center [1030, 448] width 96 height 24
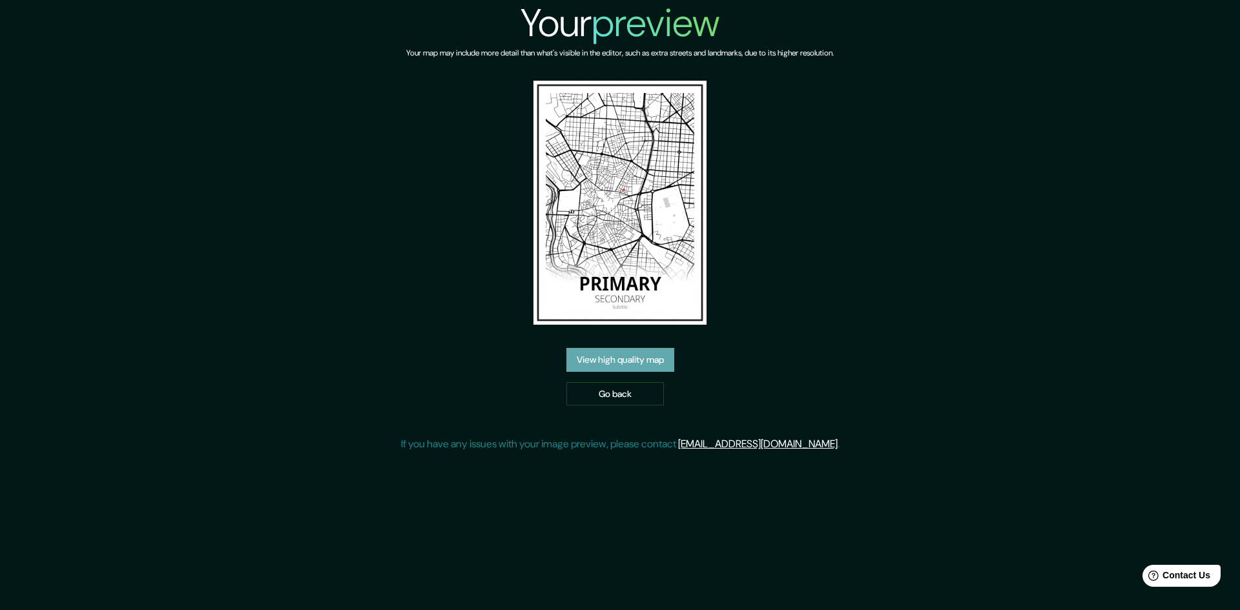
click at [630, 368] on link "View high quality map" at bounding box center [620, 360] width 108 height 24
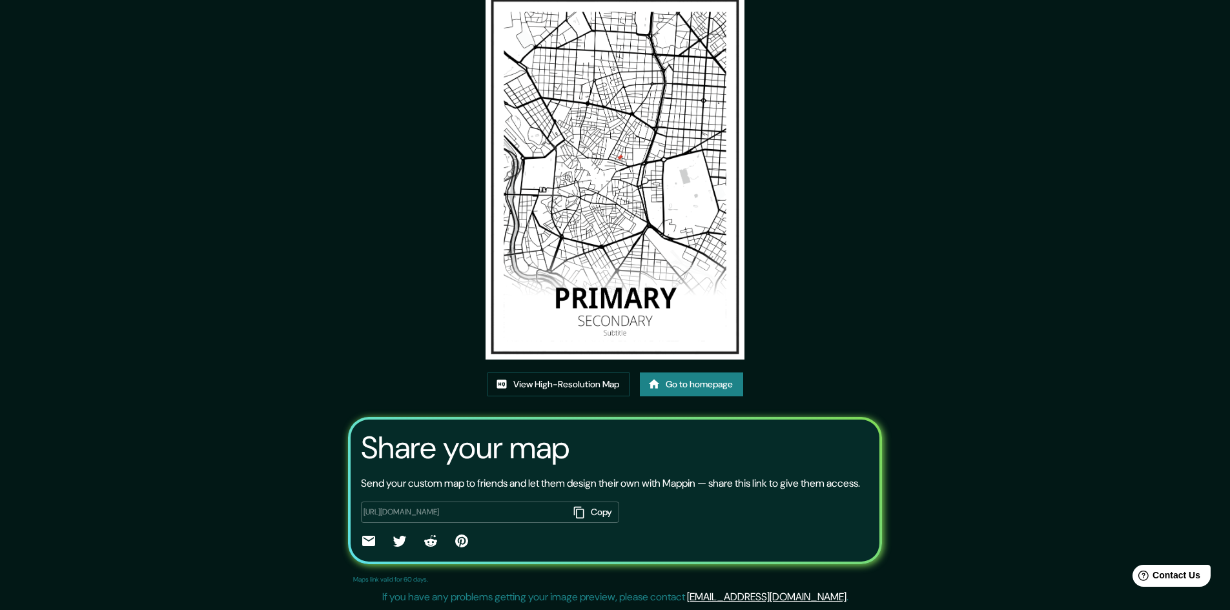
scroll to position [14, 0]
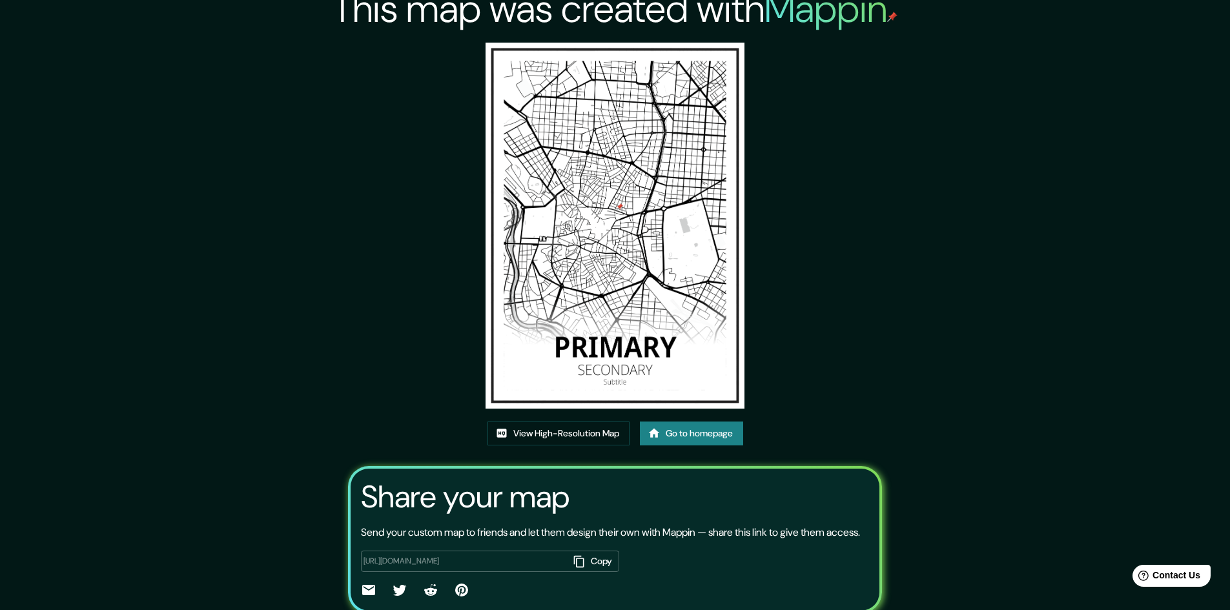
click at [580, 568] on icon "button" at bounding box center [579, 561] width 13 height 13
click at [570, 437] on link "View High-Resolution Map" at bounding box center [559, 434] width 142 height 24
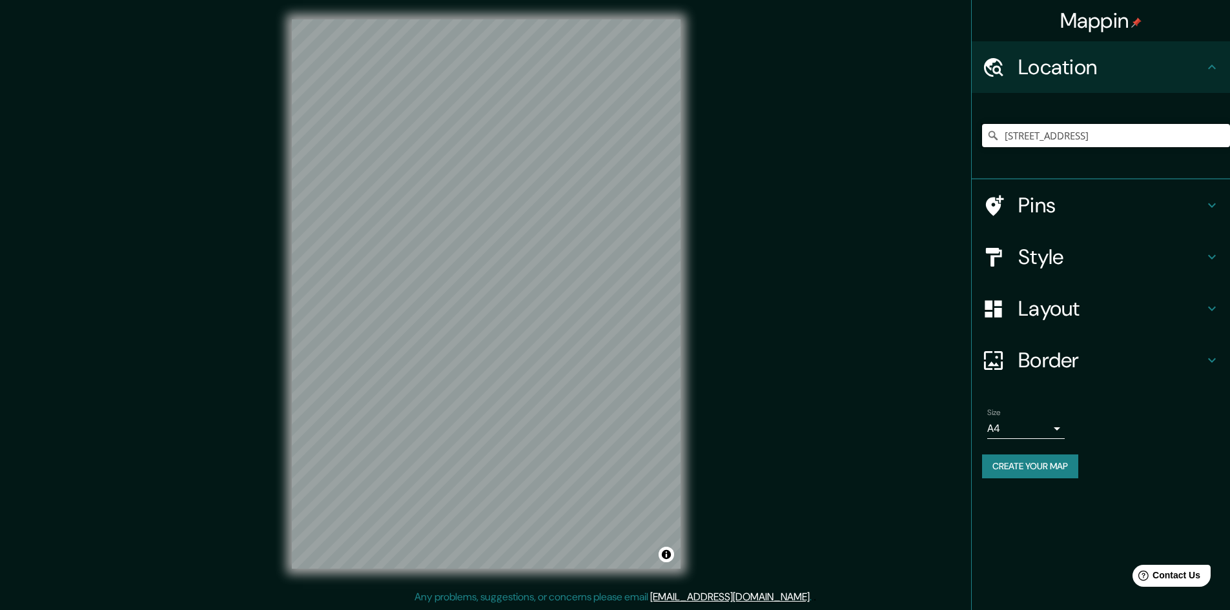
click at [1145, 135] on input "[STREET_ADDRESS]" at bounding box center [1106, 135] width 248 height 23
click at [1216, 132] on input "[STREET_ADDRESS]" at bounding box center [1106, 135] width 248 height 23
drag, startPoint x: 1130, startPoint y: 136, endPoint x: 926, endPoint y: 132, distance: 204.1
click at [926, 132] on div "Mappin Location [STREET_ADDRESS] Pins Style Layout Border Choose a border. Hint…" at bounding box center [615, 305] width 1230 height 612
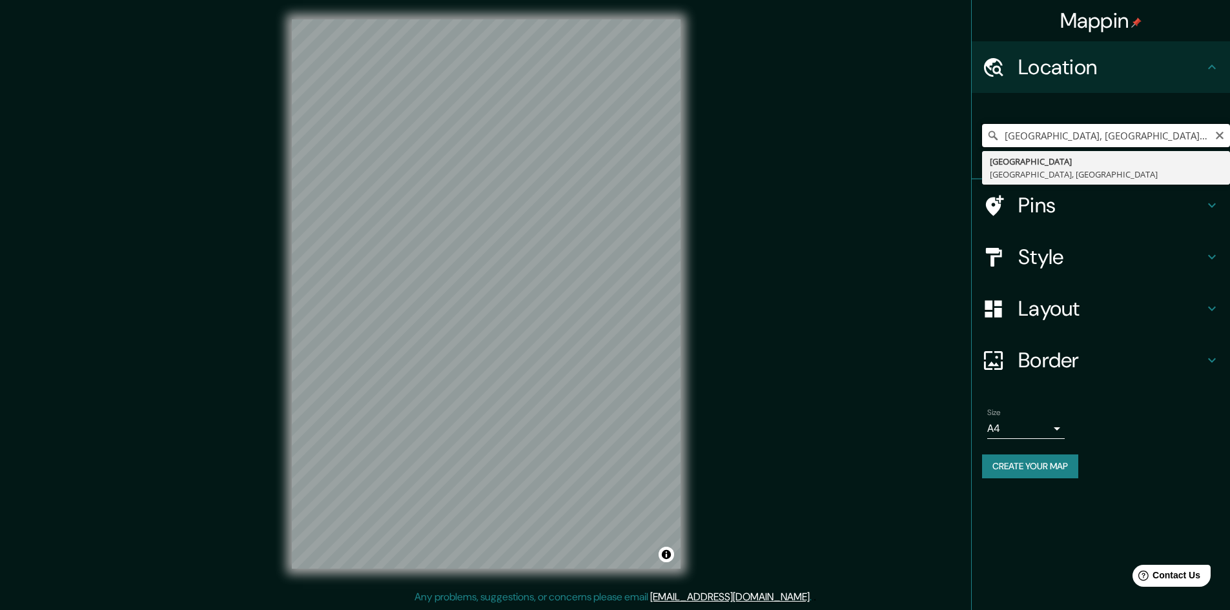
drag, startPoint x: 1062, startPoint y: 136, endPoint x: 1210, endPoint y: 139, distance: 147.9
click at [1210, 139] on input "[GEOGRAPHIC_DATA], [GEOGRAPHIC_DATA], [GEOGRAPHIC_DATA]" at bounding box center [1106, 135] width 248 height 23
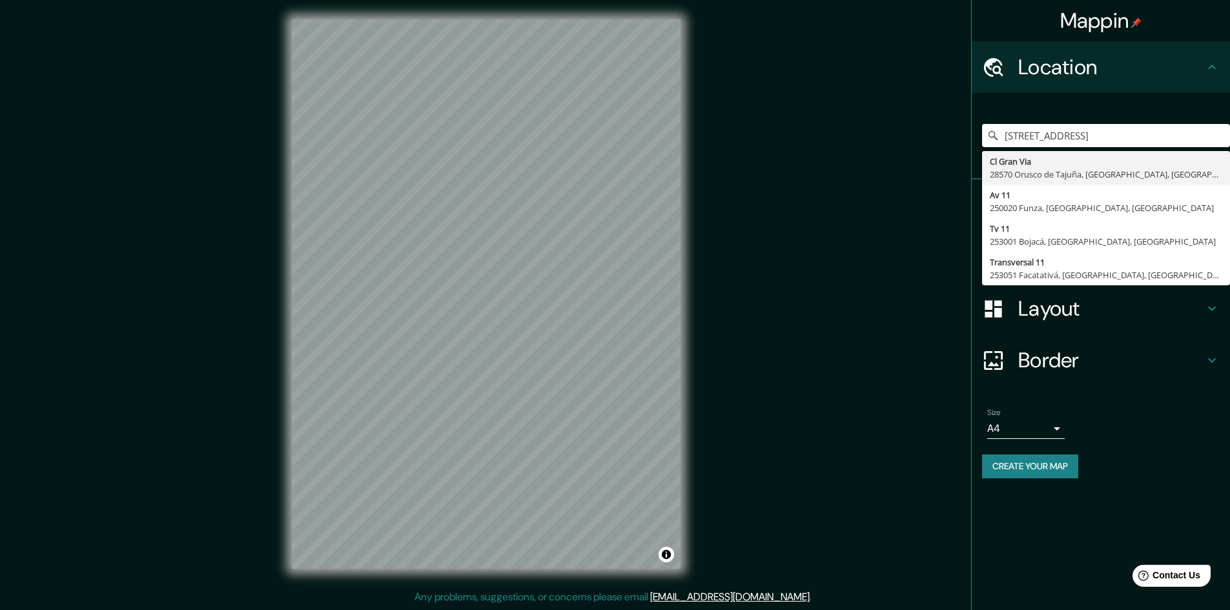
drag, startPoint x: 1115, startPoint y: 132, endPoint x: 964, endPoint y: 113, distance: 153.0
click at [964, 113] on div "Mappin Location [GEOGRAPHIC_DATA][STREET_ADDRESS] [STREET_ADDRESS] Transversal …" at bounding box center [615, 305] width 1230 height 612
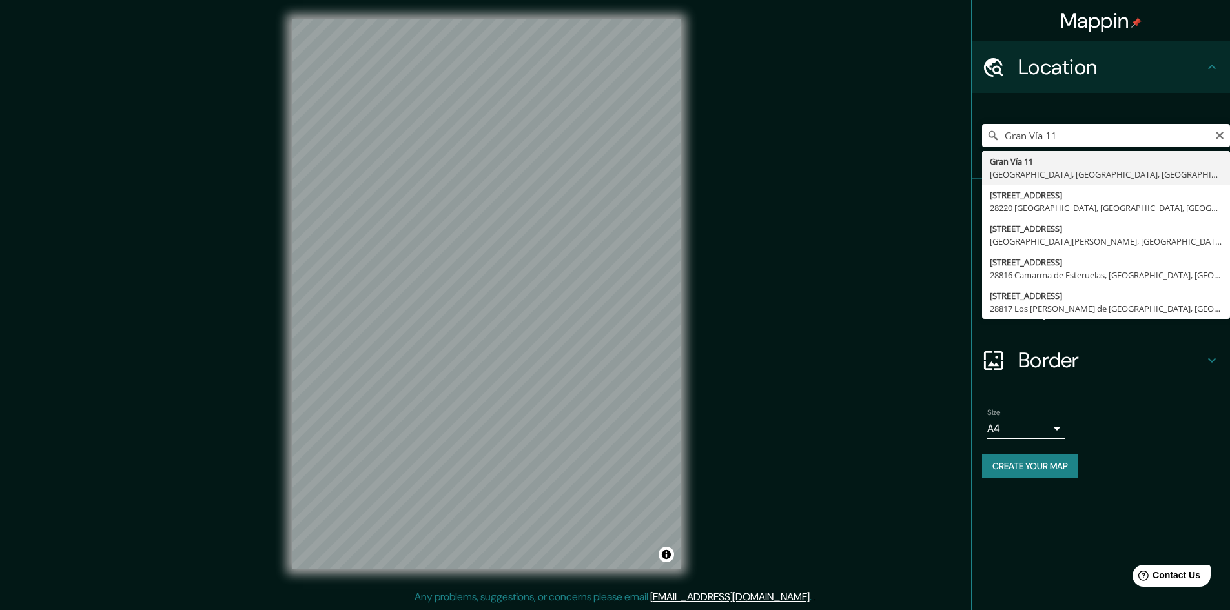
type input "[STREET_ADDRESS]"
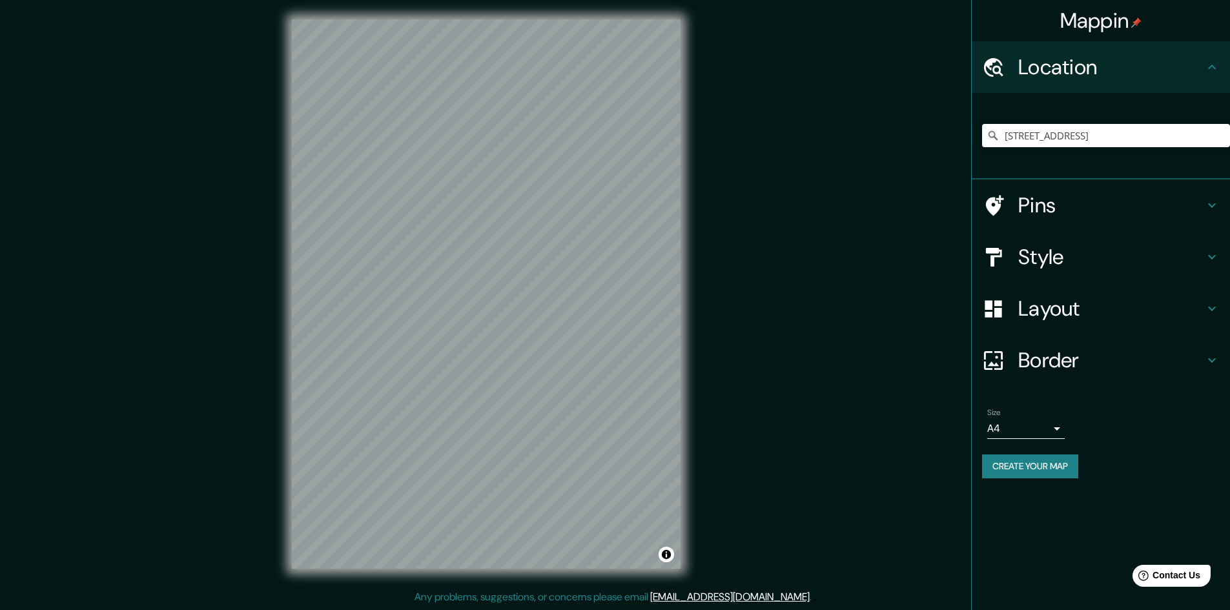
click at [1058, 207] on h4 "Pins" at bounding box center [1112, 205] width 186 height 26
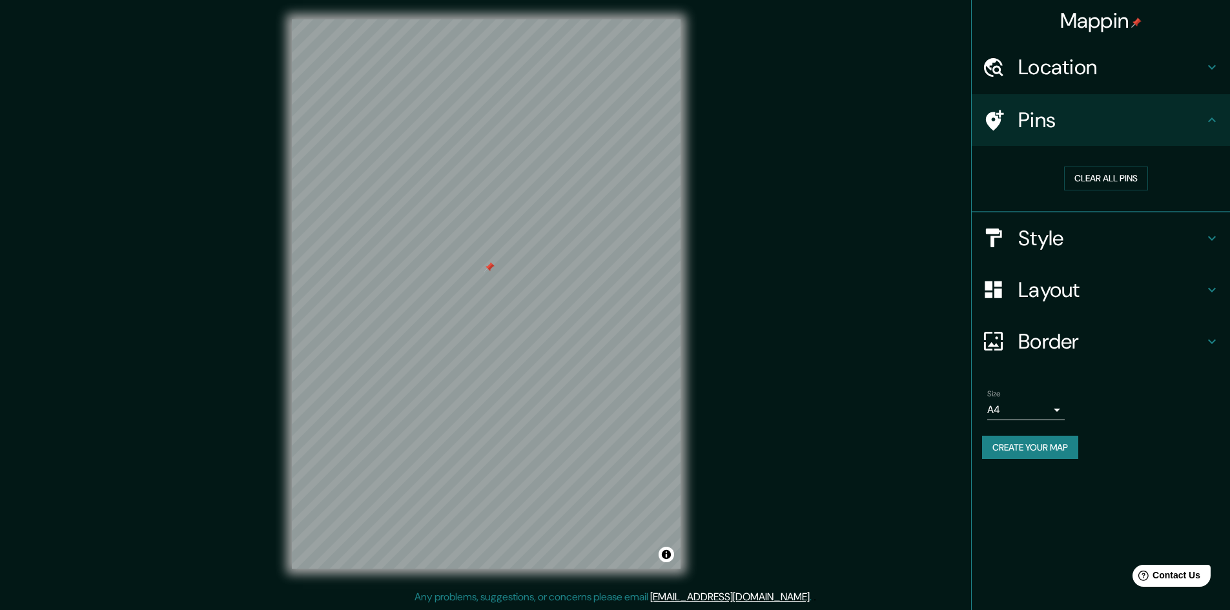
click at [1141, 126] on h4 "Pins" at bounding box center [1112, 120] width 186 height 26
click at [1031, 118] on h4 "Pins" at bounding box center [1112, 120] width 186 height 26
click at [1209, 119] on icon at bounding box center [1213, 120] width 16 height 16
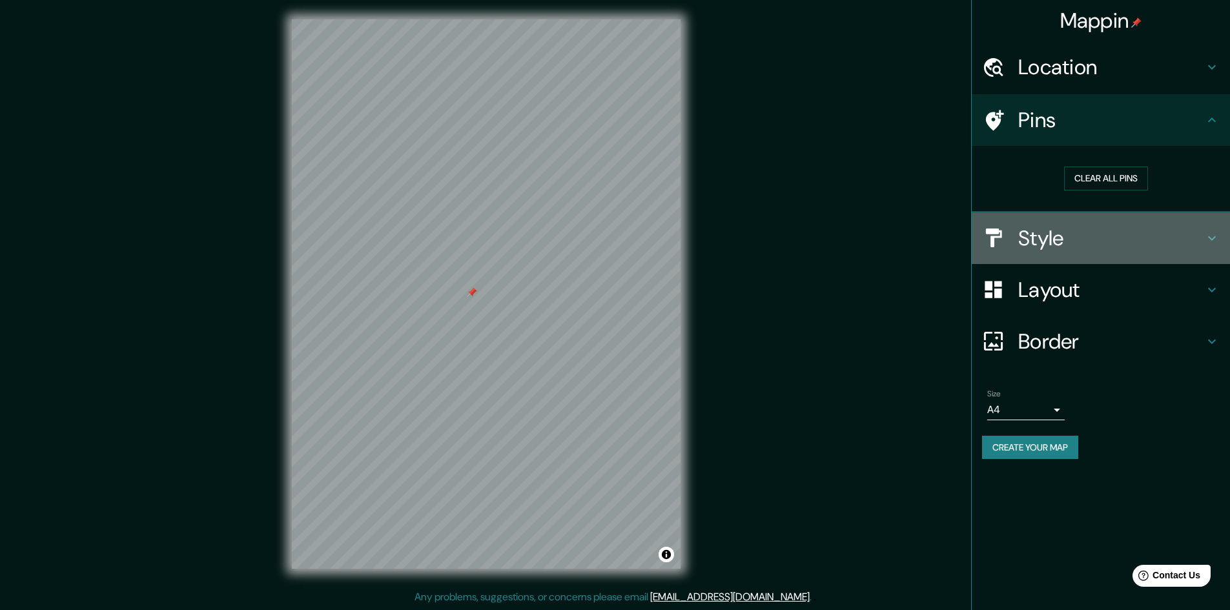
click at [1056, 243] on h4 "Style" at bounding box center [1112, 238] width 186 height 26
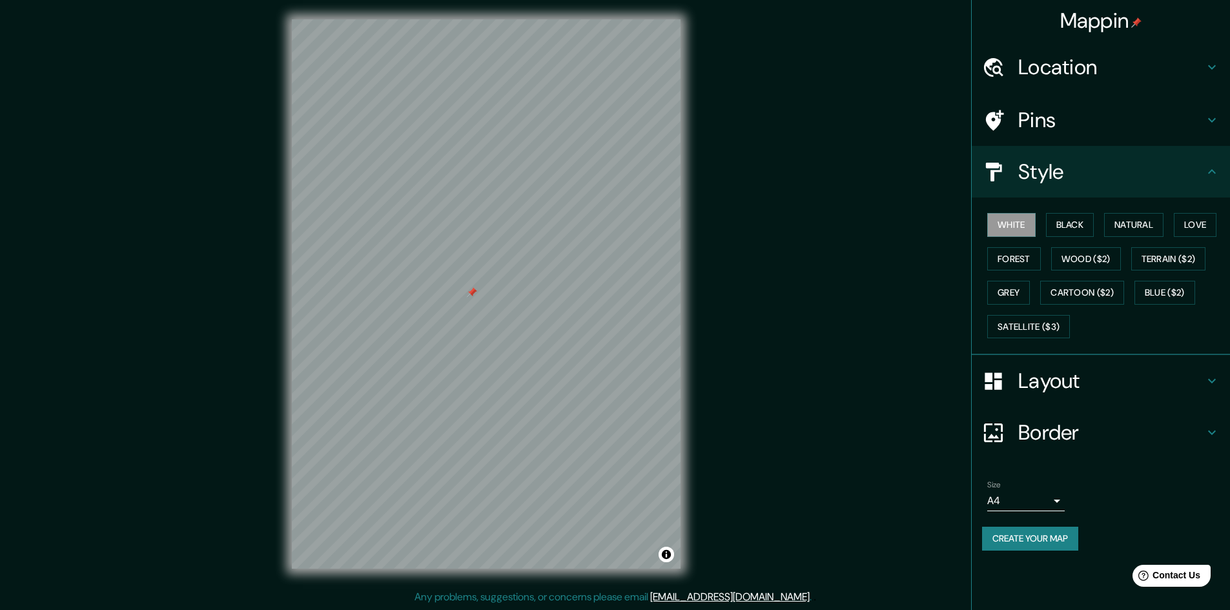
click at [1019, 382] on h4 "Layout" at bounding box center [1112, 381] width 186 height 26
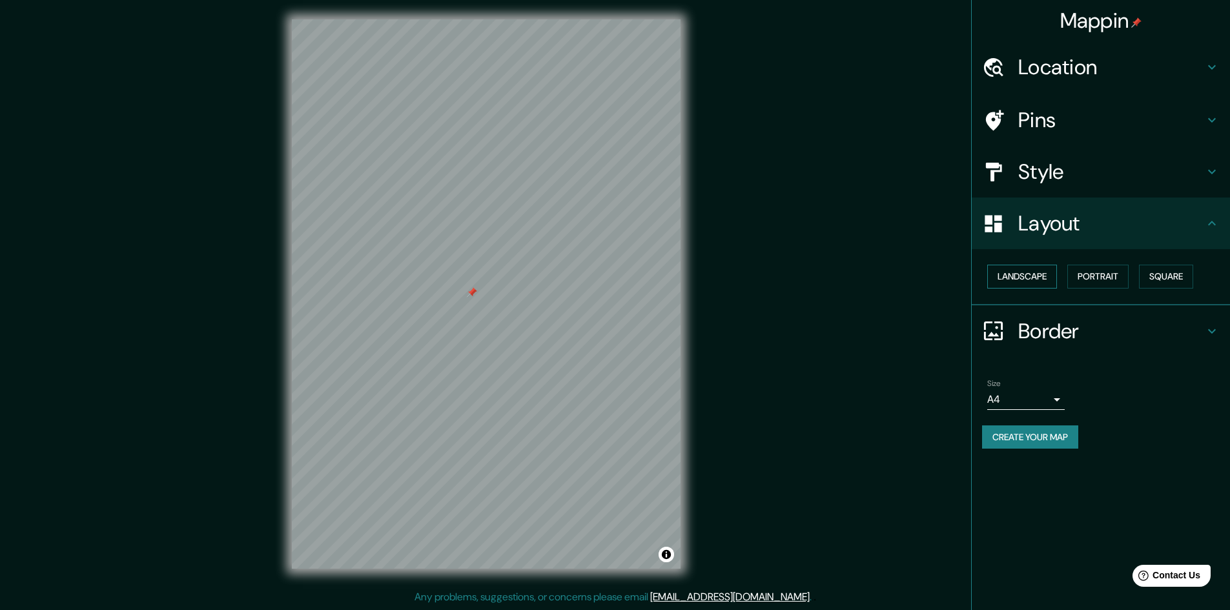
click at [1016, 281] on button "Landscape" at bounding box center [1023, 277] width 70 height 24
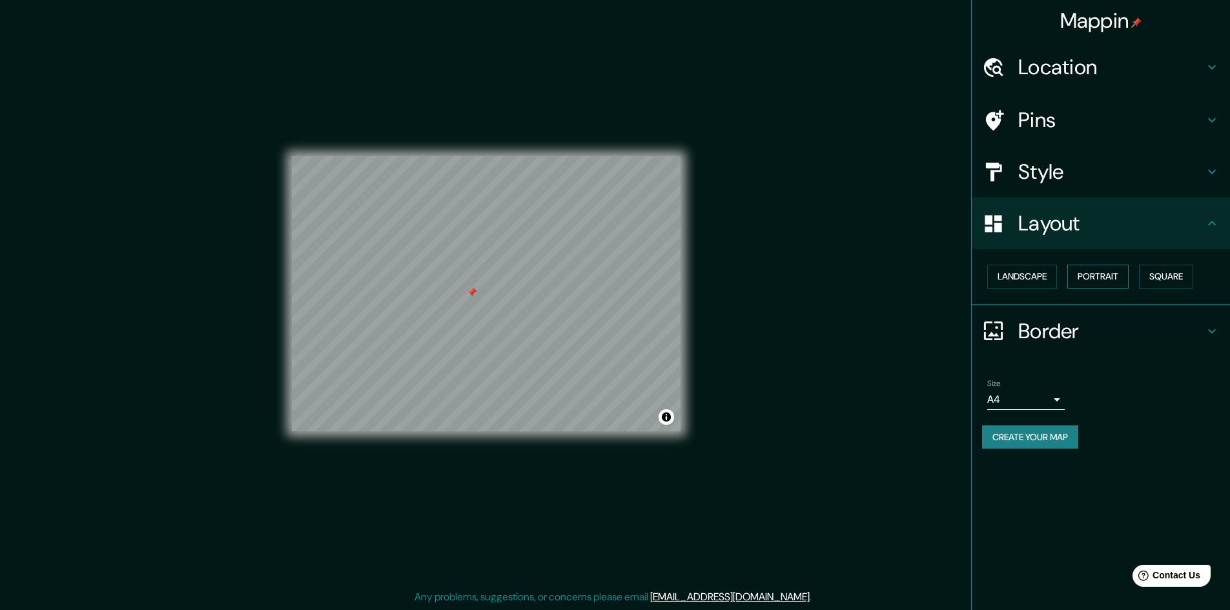
click at [1090, 277] on button "Portrait" at bounding box center [1098, 277] width 61 height 24
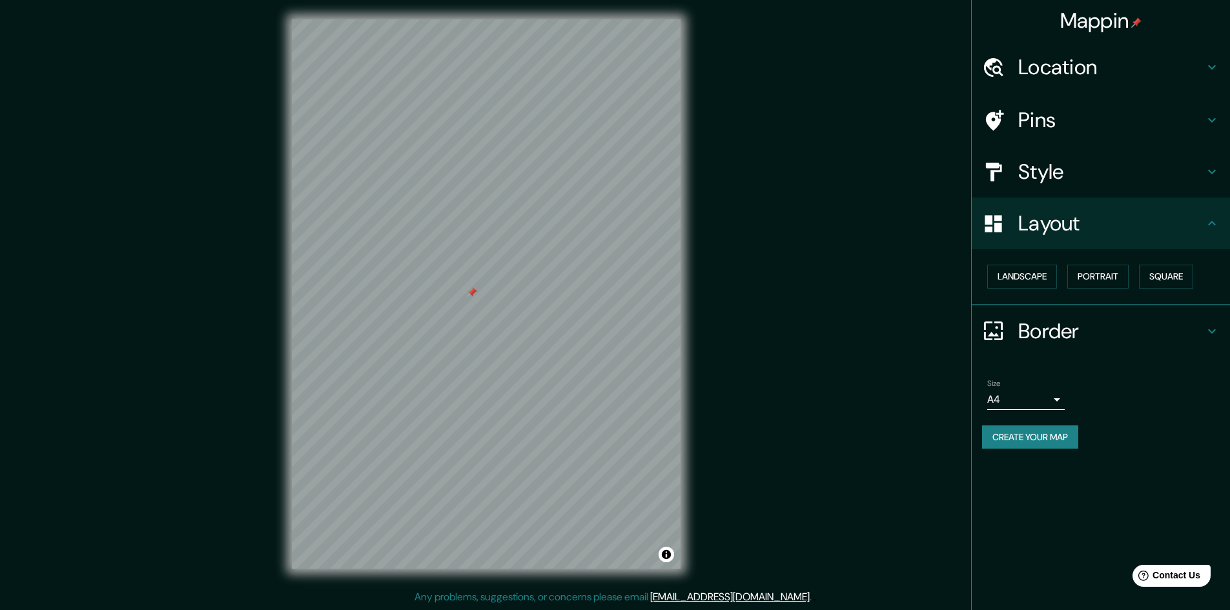
click at [1070, 320] on h4 "Border" at bounding box center [1112, 331] width 186 height 26
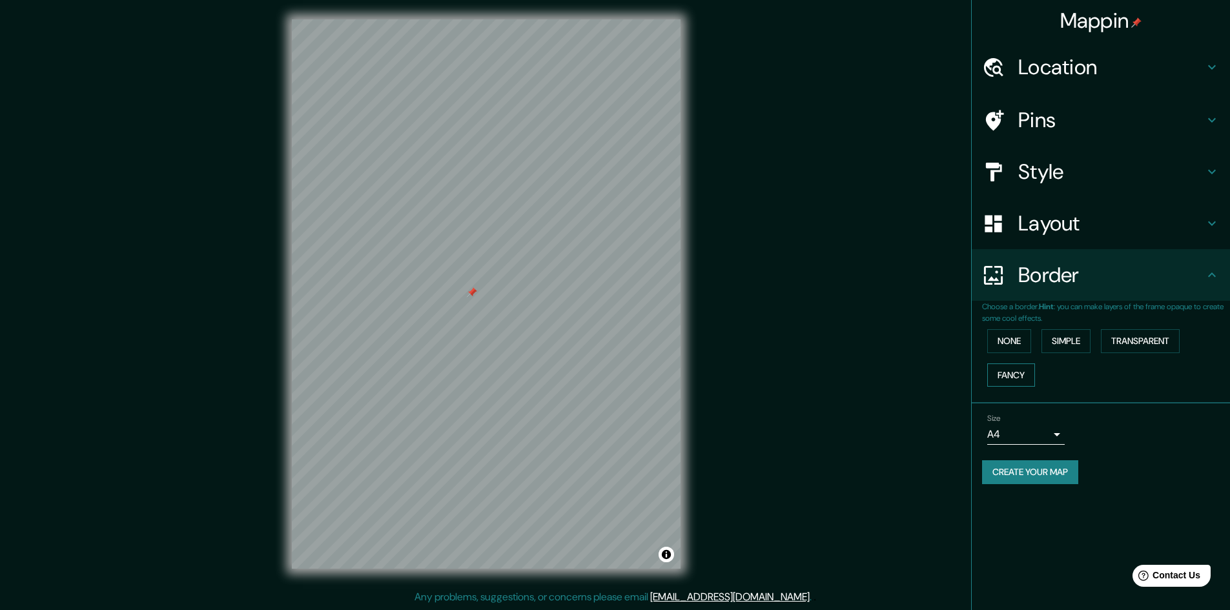
click at [1000, 380] on button "Fancy" at bounding box center [1012, 376] width 48 height 24
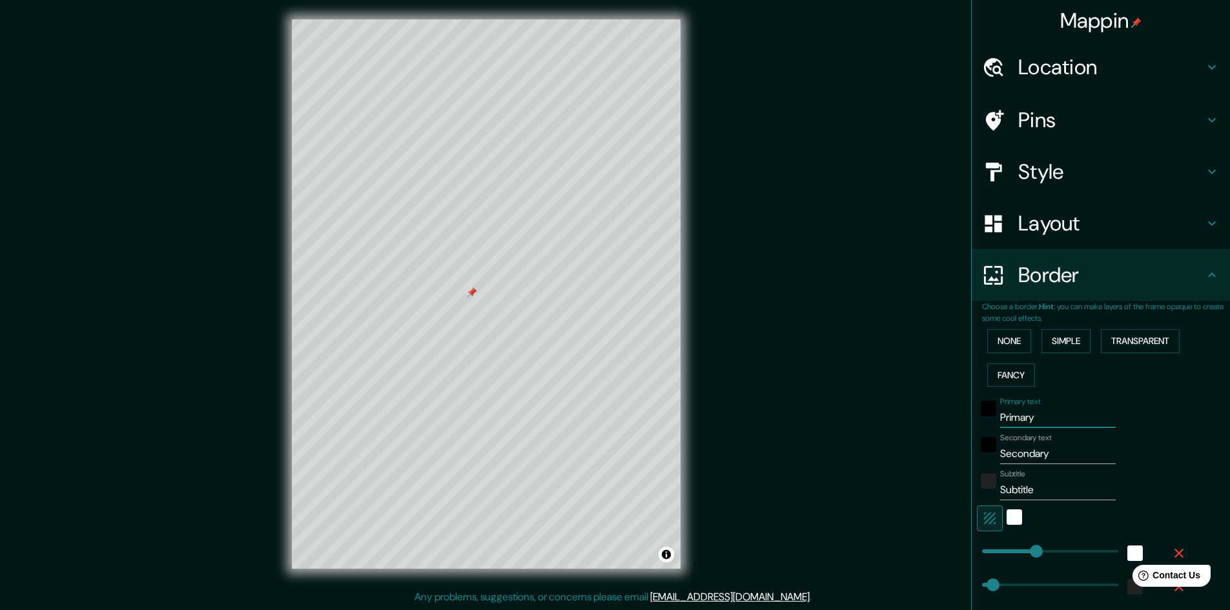
drag, startPoint x: 1043, startPoint y: 417, endPoint x: 946, endPoint y: 420, distance: 97.6
click at [946, 420] on div "Mappin Location [STREET_ADDRESS] Pins Style Layout Border Choose a border. Hint…" at bounding box center [615, 305] width 1230 height 612
click at [1150, 345] on button "Transparent" at bounding box center [1140, 341] width 79 height 24
click at [1008, 346] on button "None" at bounding box center [1010, 341] width 44 height 24
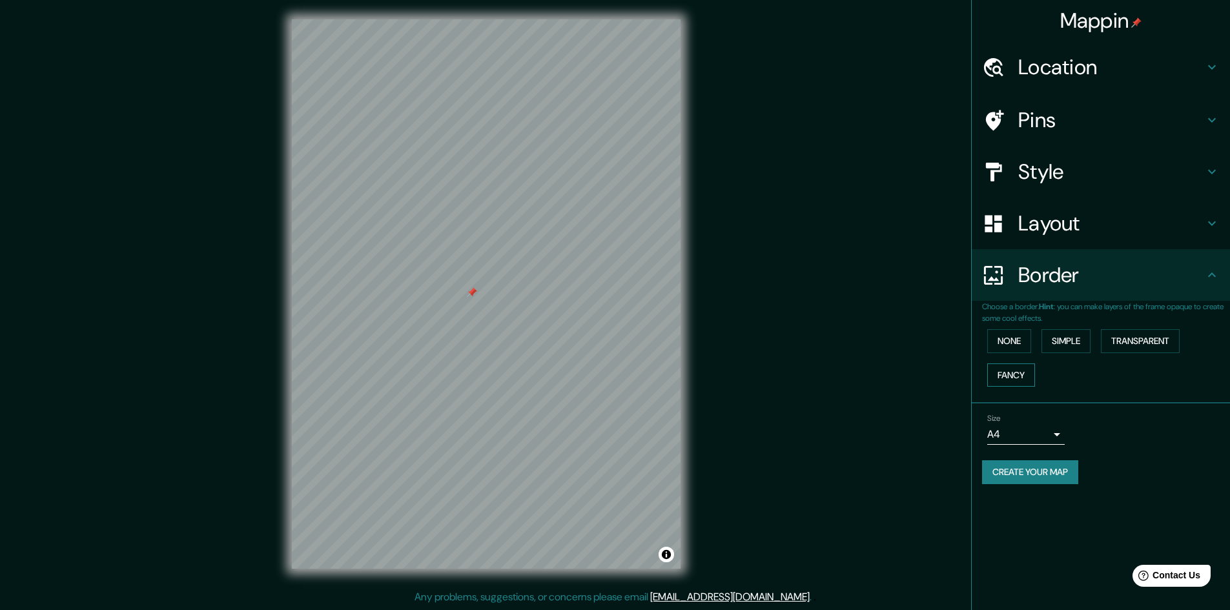
click at [1006, 377] on button "Fancy" at bounding box center [1012, 376] width 48 height 24
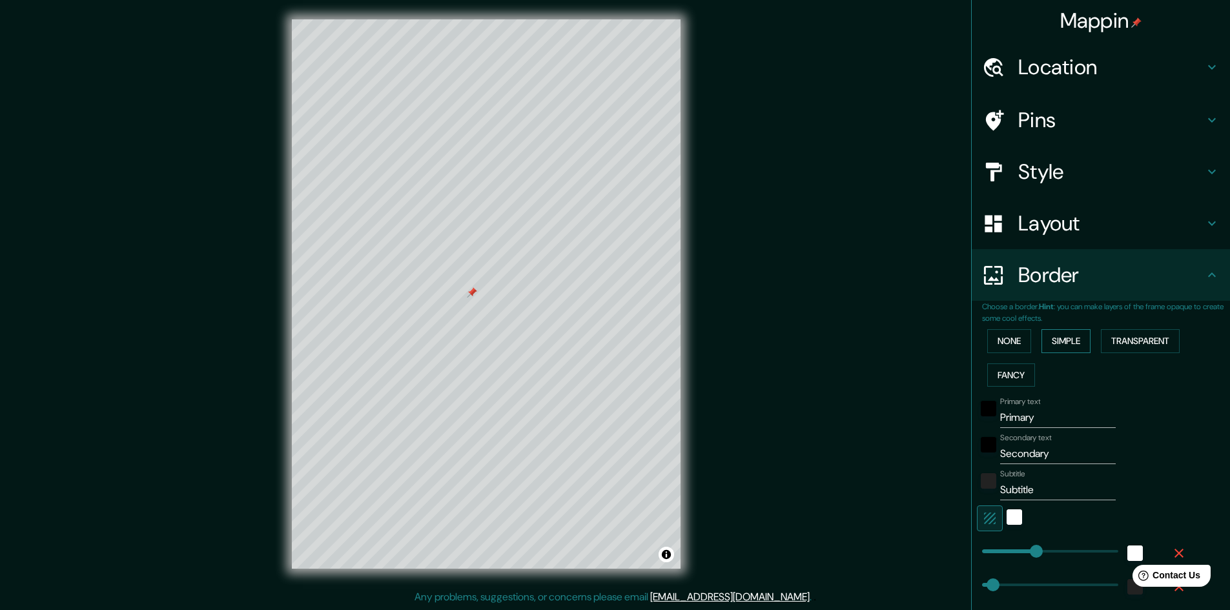
click at [1055, 346] on button "Simple" at bounding box center [1066, 341] width 49 height 24
click at [1011, 336] on button "None" at bounding box center [1010, 341] width 44 height 24
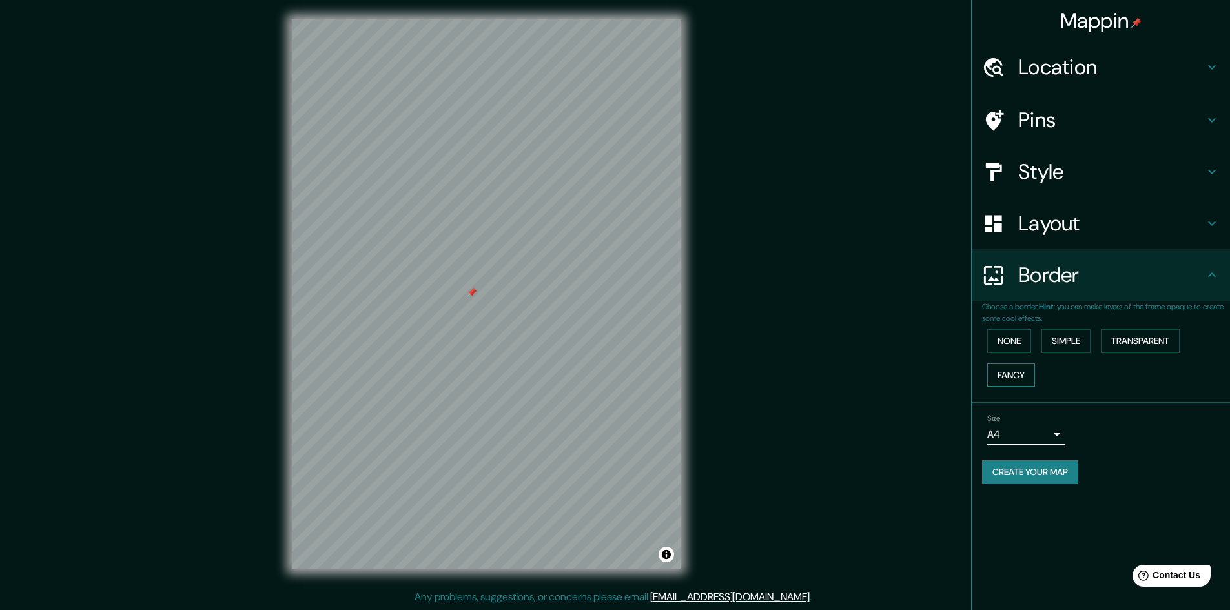
click at [1006, 374] on button "Fancy" at bounding box center [1012, 376] width 48 height 24
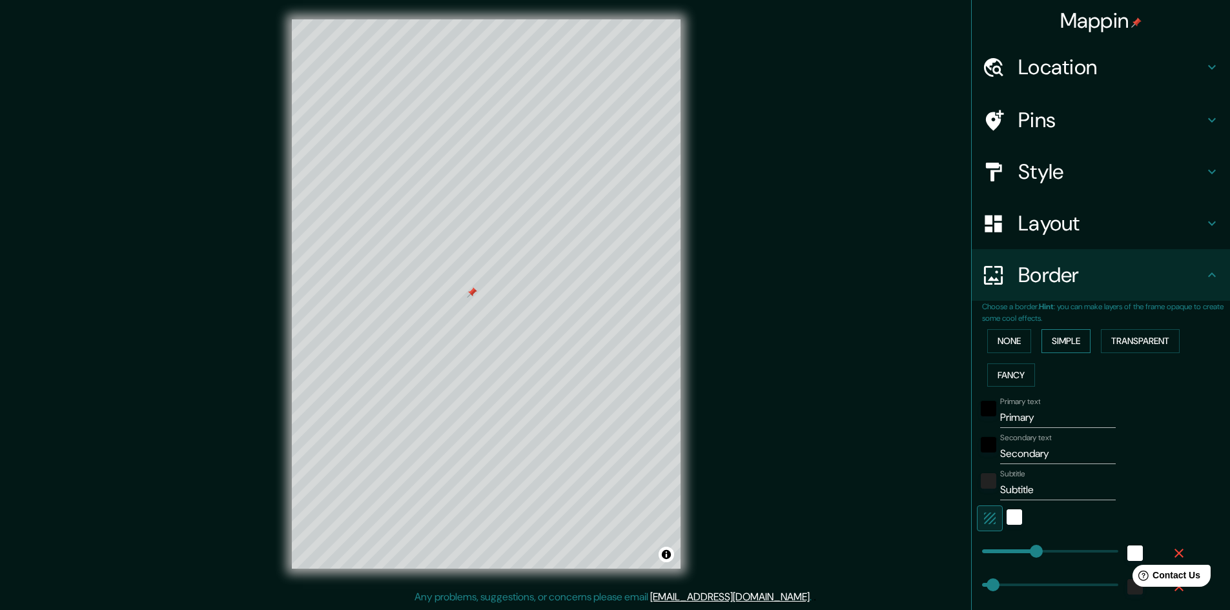
click at [1071, 344] on button "Simple" at bounding box center [1066, 341] width 49 height 24
drag, startPoint x: 1052, startPoint y: 415, endPoint x: 907, endPoint y: 426, distance: 145.1
click at [907, 426] on div "Mappin Location [STREET_ADDRESS] Pins Style Layout Border Choose a border. Hint…" at bounding box center [615, 305] width 1230 height 612
type input "241"
type input "48"
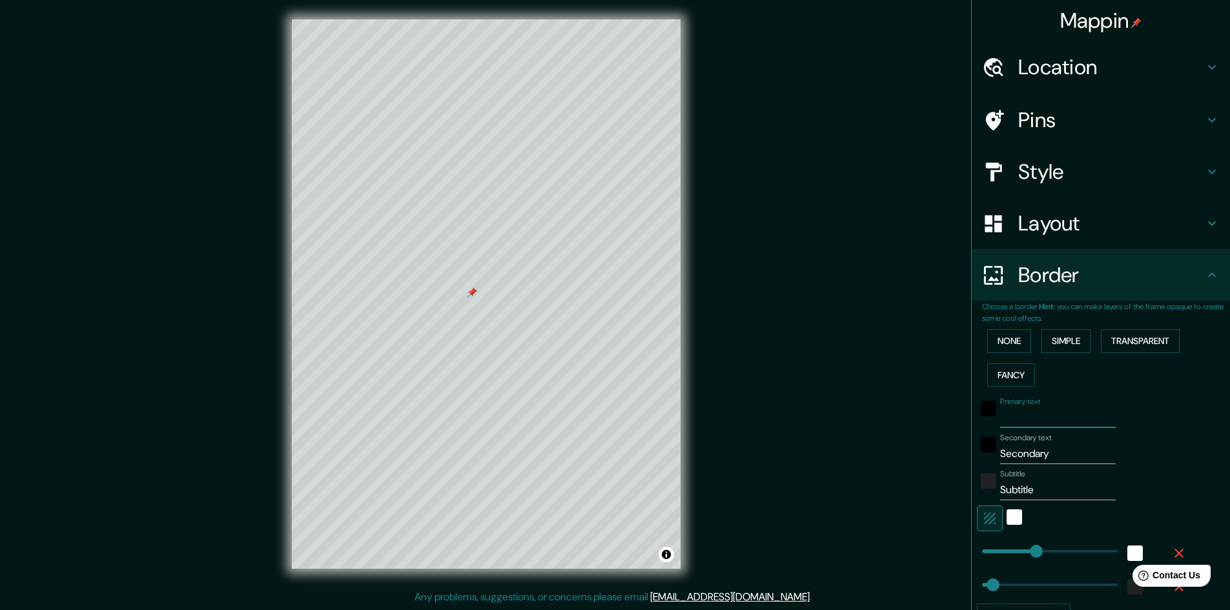
type input "D"
type input "241"
type input "48"
type input "Dó"
type input "241"
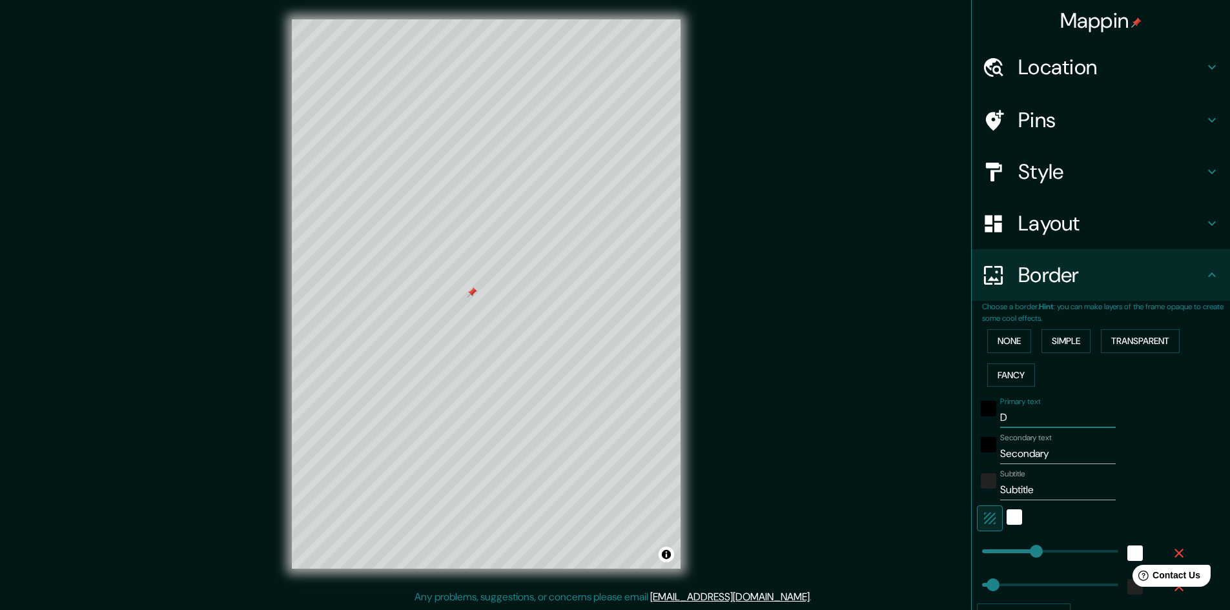
type input "48"
type input "D"
type input "241"
type input "48"
type input "241"
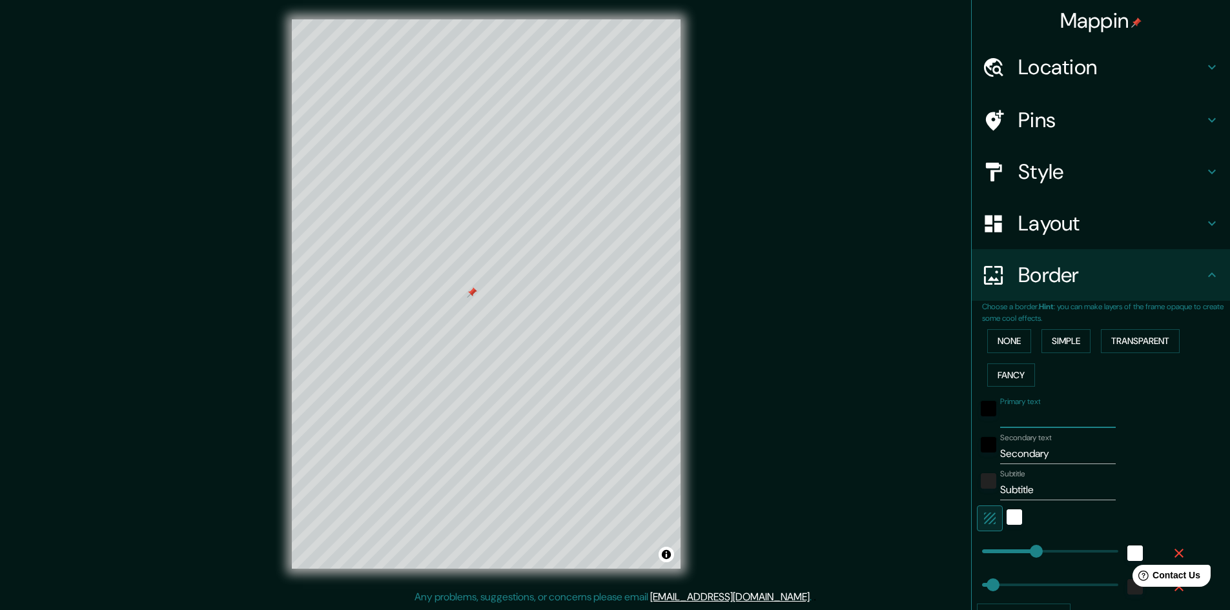
type input "48"
paste input "𝒟𝑜𝓃𝒹𝑒 𝓉"
type input "𝒟𝑜𝓃𝒹𝑒 𝓉"
type input "241"
type input "48"
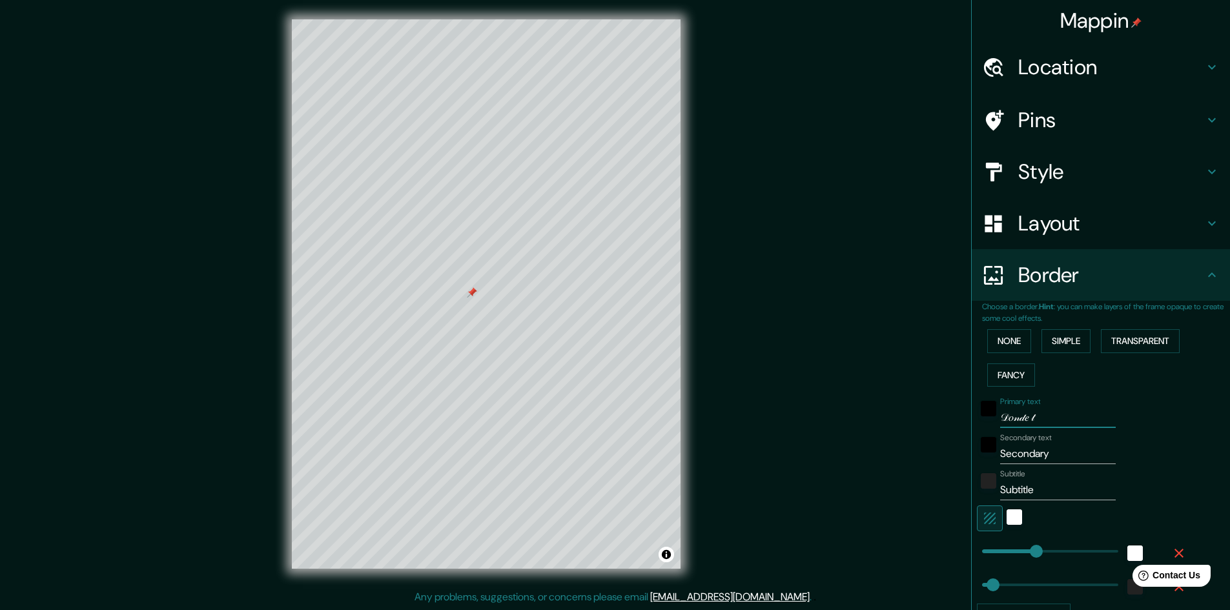
drag, startPoint x: 1060, startPoint y: 413, endPoint x: 951, endPoint y: 437, distance: 111.7
click at [951, 437] on div "Mappin Location [STREET_ADDRESS] Pins Style Layout Border Choose a border. Hint…" at bounding box center [615, 305] width 1230 height 612
type input "241"
type input "48"
drag, startPoint x: 1071, startPoint y: 451, endPoint x: 975, endPoint y: 470, distance: 97.4
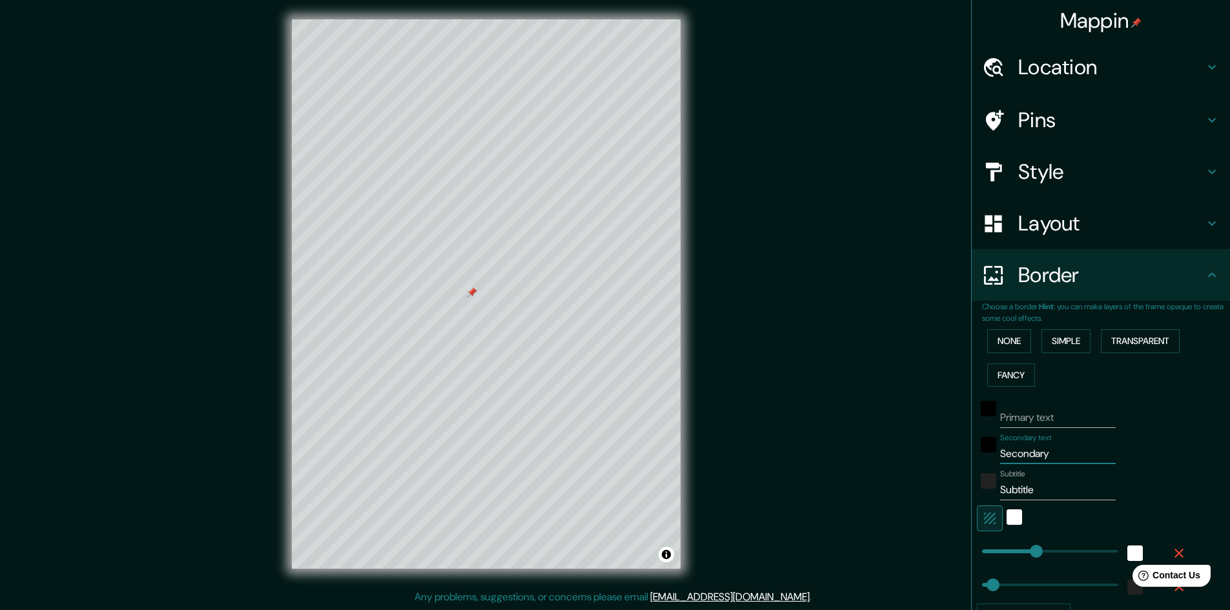
click at [982, 470] on div "Primary text Secondary text Secondary Subtitle Subtitle Add frame layer" at bounding box center [1085, 510] width 207 height 236
type input "241"
type input "48"
drag, startPoint x: 1036, startPoint y: 486, endPoint x: 963, endPoint y: 503, distance: 74.9
click at [972, 503] on div "Choose a border. Hint : you can make layers of the frame opaque to create some …" at bounding box center [1101, 470] width 258 height 338
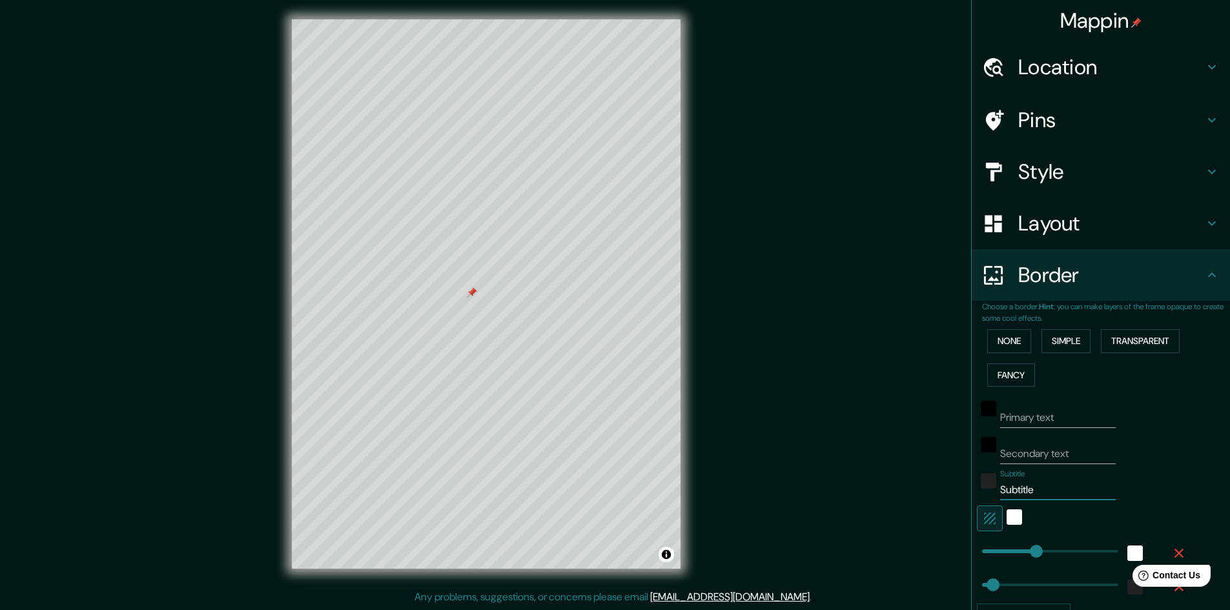
type input "241"
type input "48"
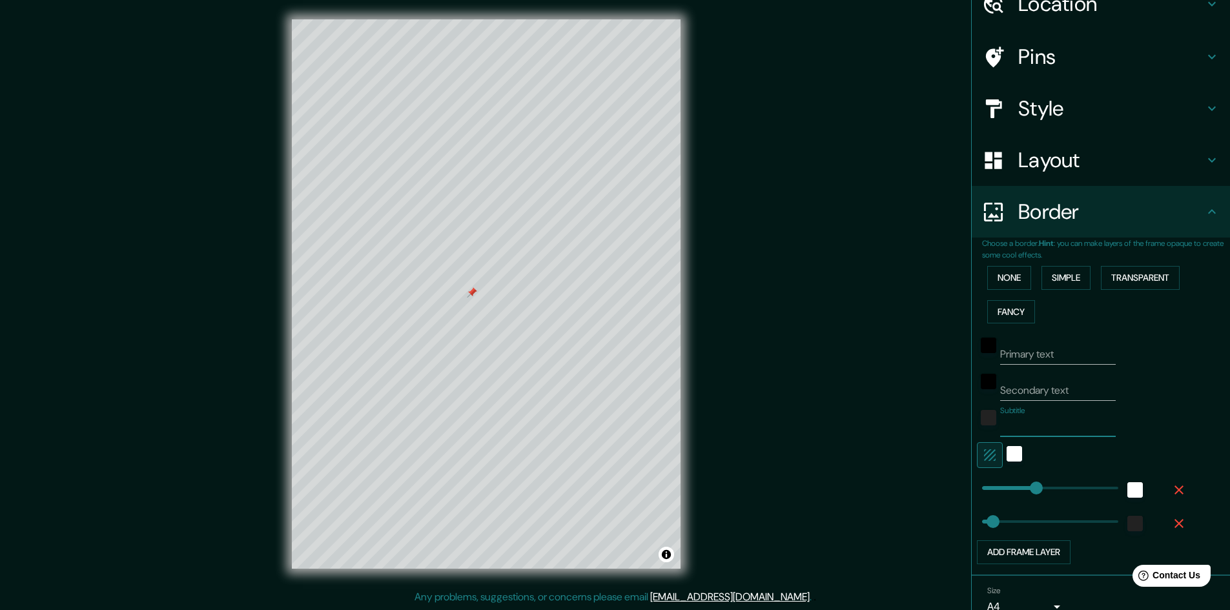
scroll to position [125, 0]
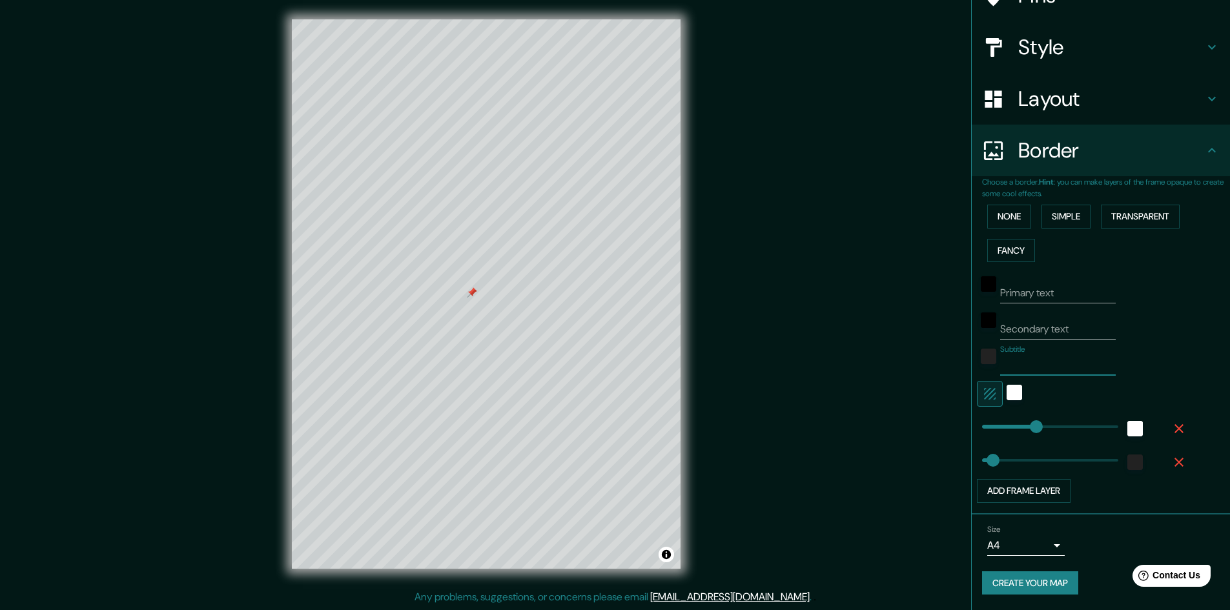
type input "241"
type input "91"
drag, startPoint x: 1027, startPoint y: 426, endPoint x: 992, endPoint y: 435, distance: 36.0
type input "174"
drag, startPoint x: 982, startPoint y: 465, endPoint x: 1012, endPoint y: 455, distance: 31.5
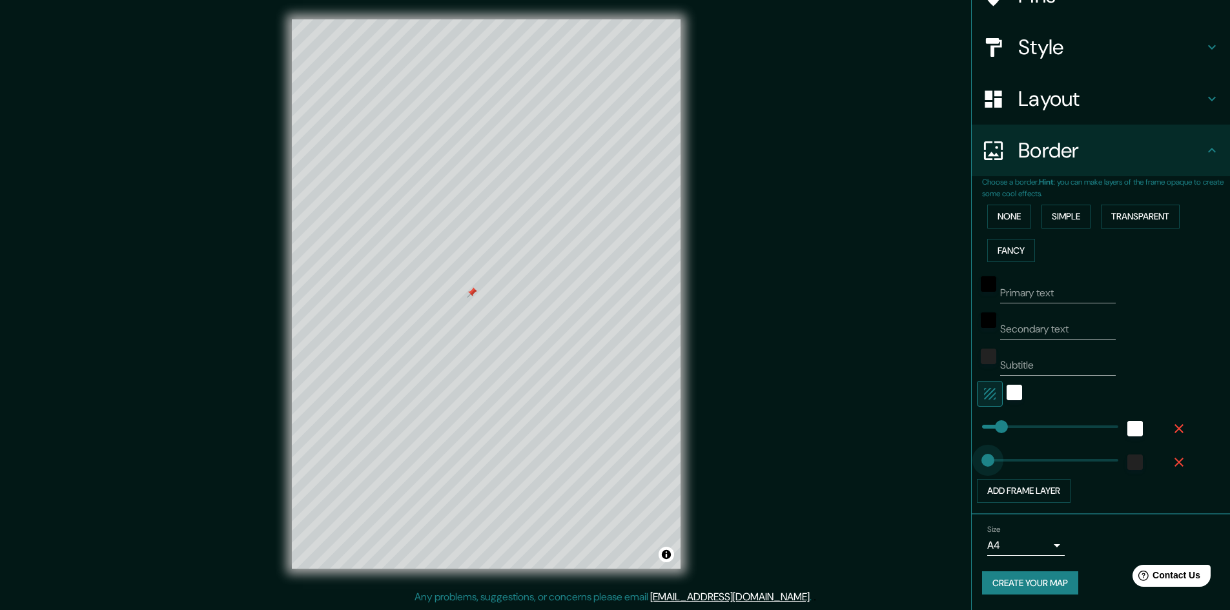
type input "0"
drag, startPoint x: 1012, startPoint y: 455, endPoint x: 971, endPoint y: 464, distance: 41.7
drag, startPoint x: 971, startPoint y: 464, endPoint x: 948, endPoint y: 468, distance: 23.7
click at [948, 468] on div "Mappin Location [STREET_ADDRESS] Pins Style Layout Border Choose a border. Hint…" at bounding box center [615, 305] width 1230 height 612
type input "160"
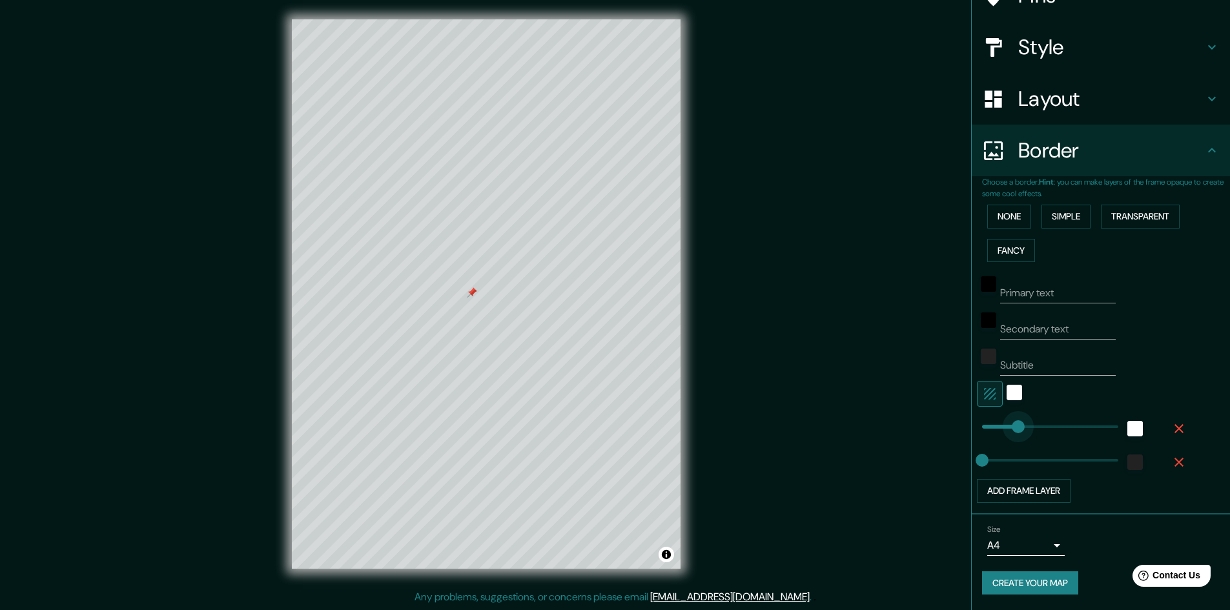
drag, startPoint x: 995, startPoint y: 431, endPoint x: 1009, endPoint y: 427, distance: 14.3
type input "214"
drag, startPoint x: 1010, startPoint y: 426, endPoint x: 1021, endPoint y: 422, distance: 12.5
type input "103"
drag, startPoint x: 971, startPoint y: 461, endPoint x: 996, endPoint y: 457, distance: 25.5
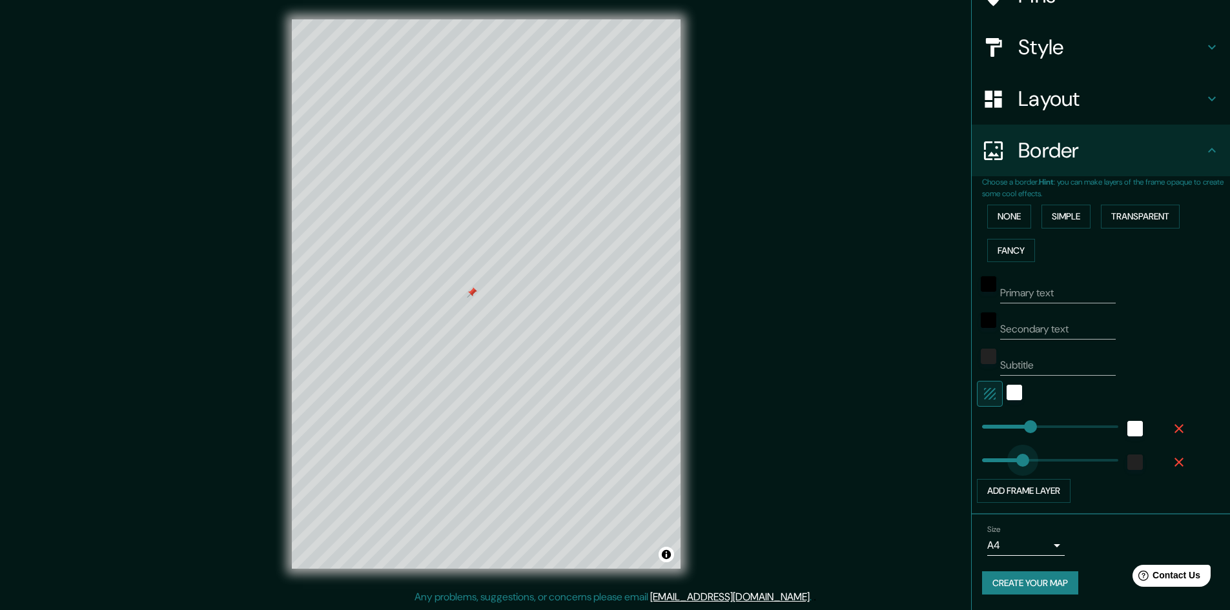
type input "211"
drag, startPoint x: 996, startPoint y: 457, endPoint x: 1021, endPoint y: 456, distance: 24.6
type input "77"
drag, startPoint x: 1021, startPoint y: 456, endPoint x: 990, endPoint y: 464, distance: 31.5
click at [986, 492] on button "Add frame layer" at bounding box center [1024, 491] width 94 height 24
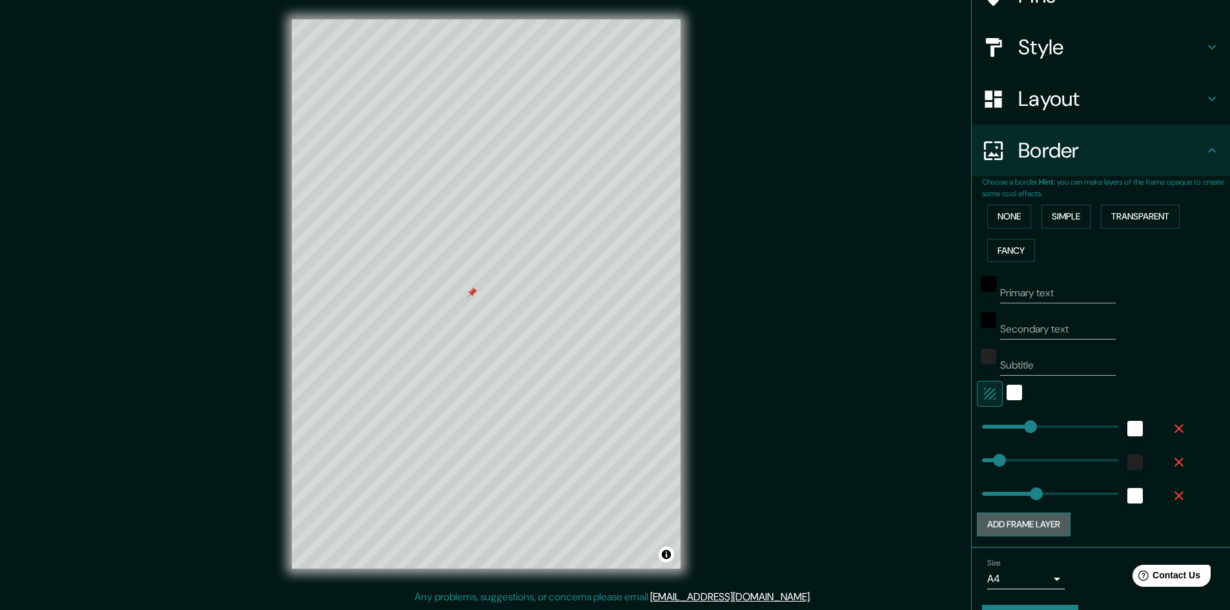
click at [994, 530] on button "Add frame layer" at bounding box center [1024, 525] width 94 height 24
type input "241"
click at [1172, 527] on icon "button" at bounding box center [1180, 530] width 16 height 16
type input "241"
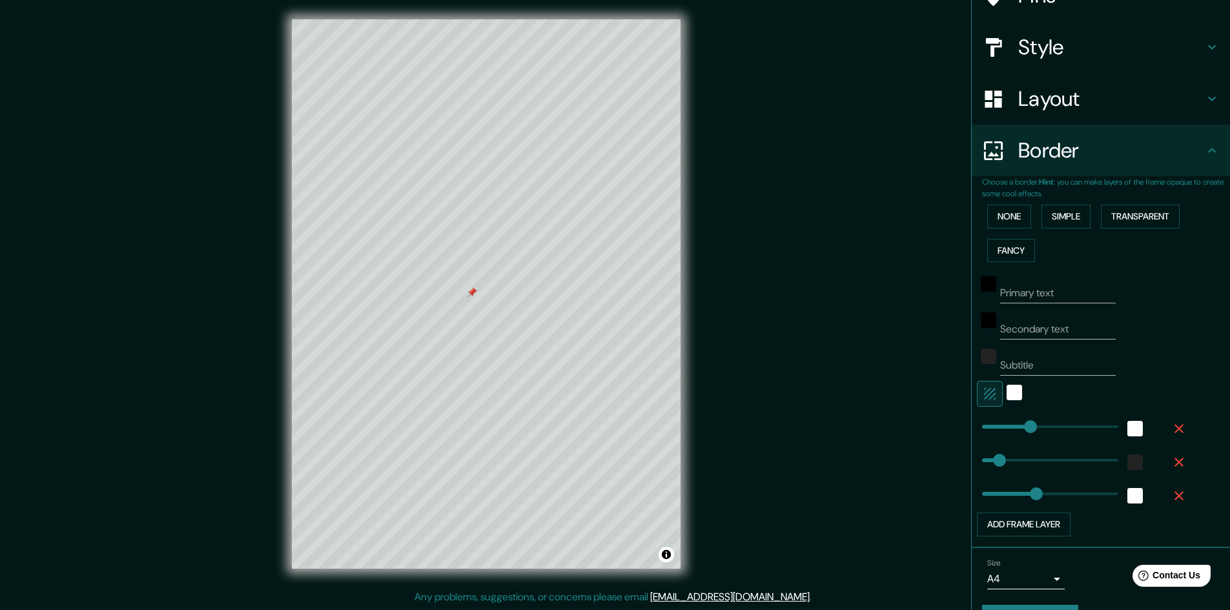
click at [1166, 528] on div "Add frame layer" at bounding box center [1083, 525] width 212 height 24
click at [1172, 498] on icon "button" at bounding box center [1180, 496] width 16 height 16
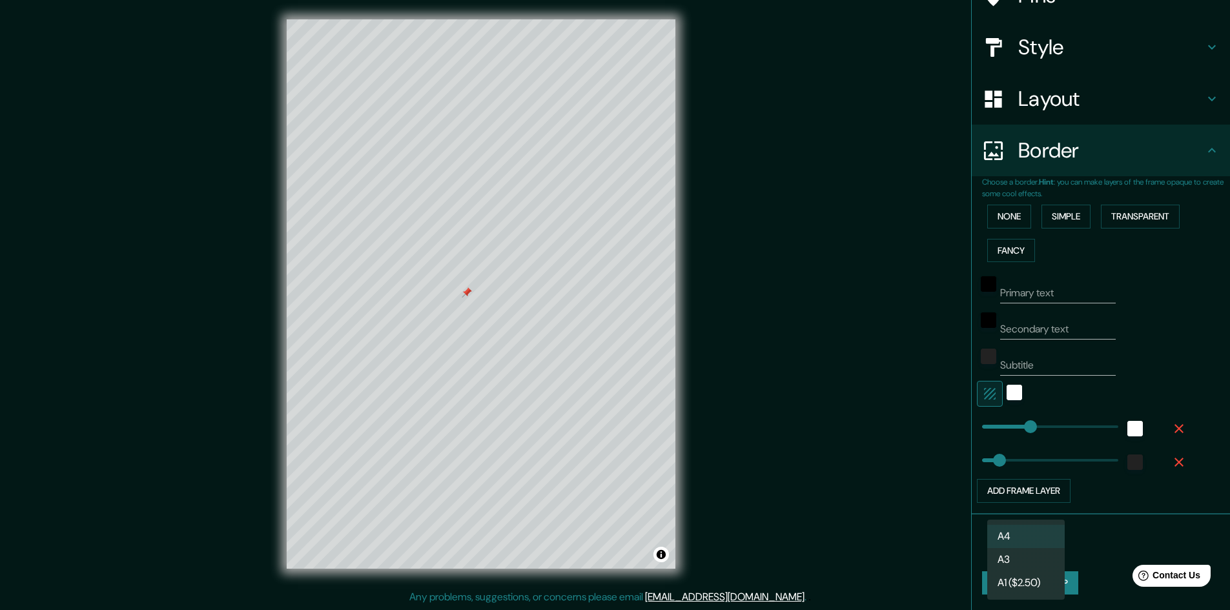
click at [1048, 542] on body "Mappin Location [STREET_ADDRESS] Pins Style Layout Border Choose a border. Hint…" at bounding box center [615, 304] width 1230 height 610
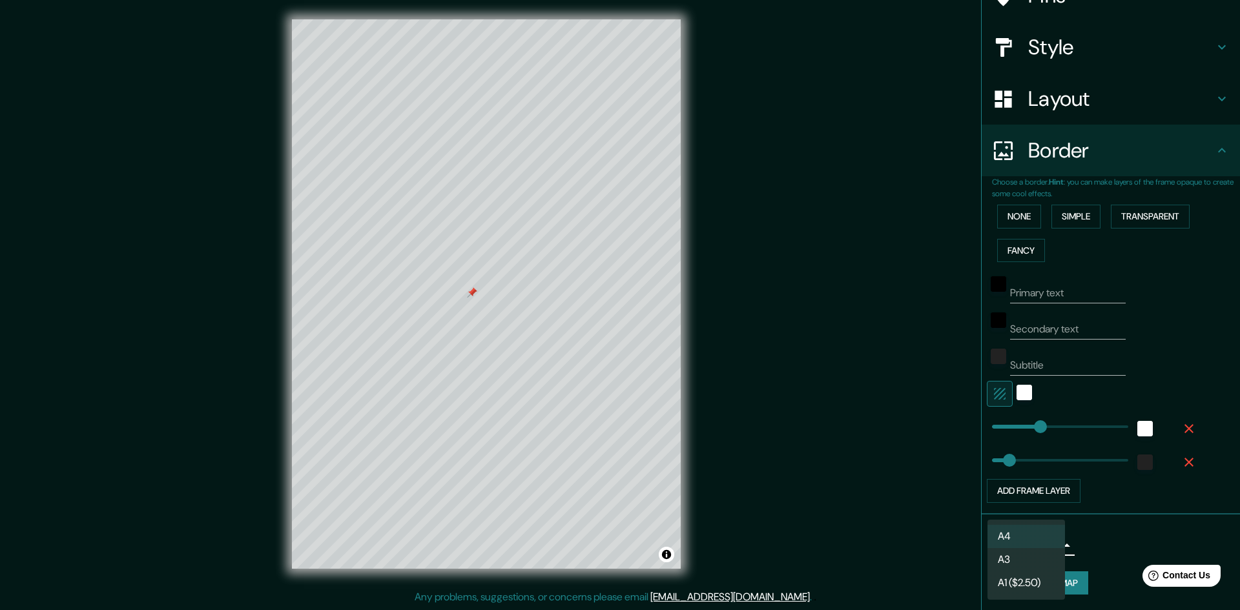
click at [1131, 504] on div at bounding box center [620, 305] width 1240 height 610
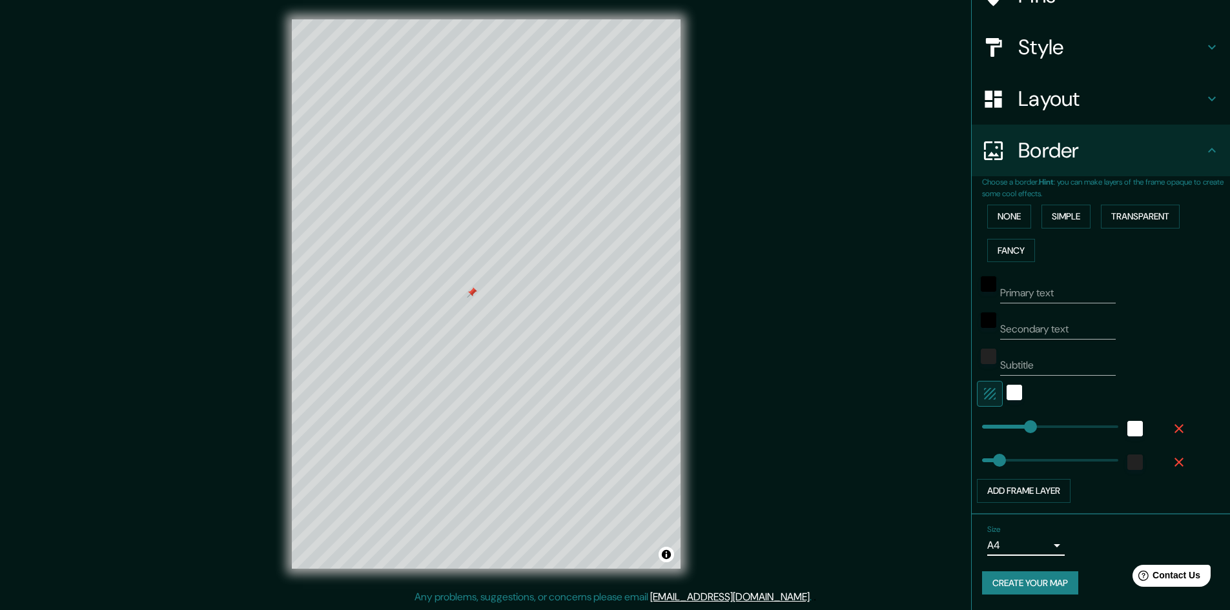
click at [1004, 586] on button "Create your map" at bounding box center [1030, 584] width 96 height 24
type input "129"
drag, startPoint x: 1015, startPoint y: 428, endPoint x: 1001, endPoint y: 431, distance: 13.8
click at [1009, 574] on div "Create your map" at bounding box center [1101, 584] width 238 height 24
click at [1174, 359] on div "Subtitle" at bounding box center [1083, 360] width 212 height 31
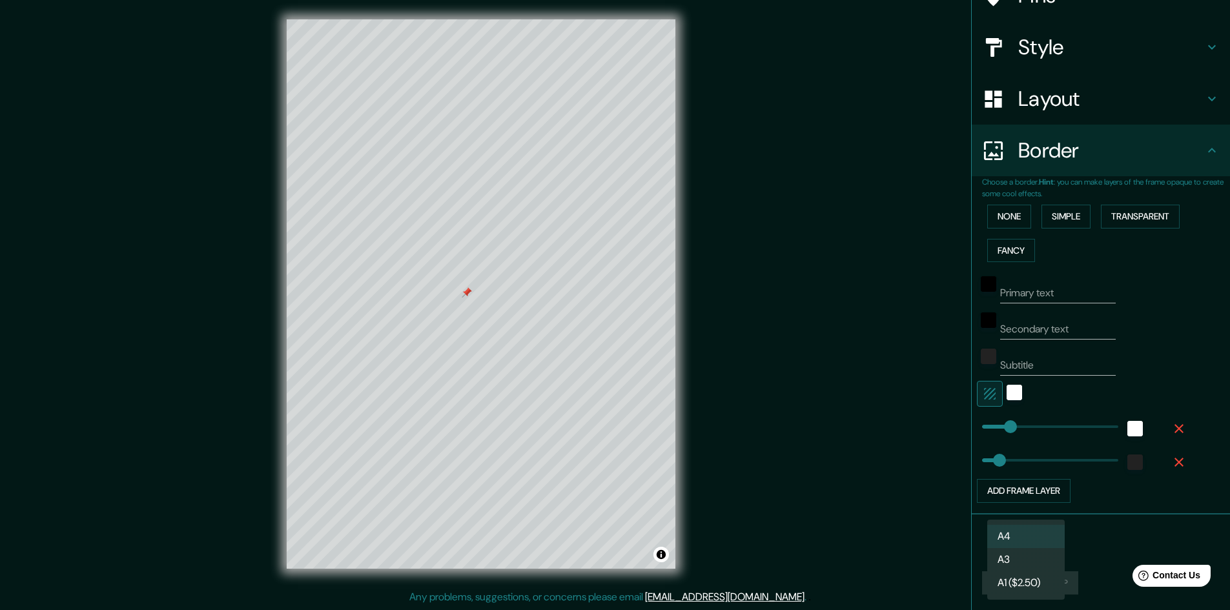
click at [1046, 546] on body "Mappin Location [STREET_ADDRESS] Pins Style Layout Border Choose a border. Hint…" at bounding box center [615, 304] width 1230 height 610
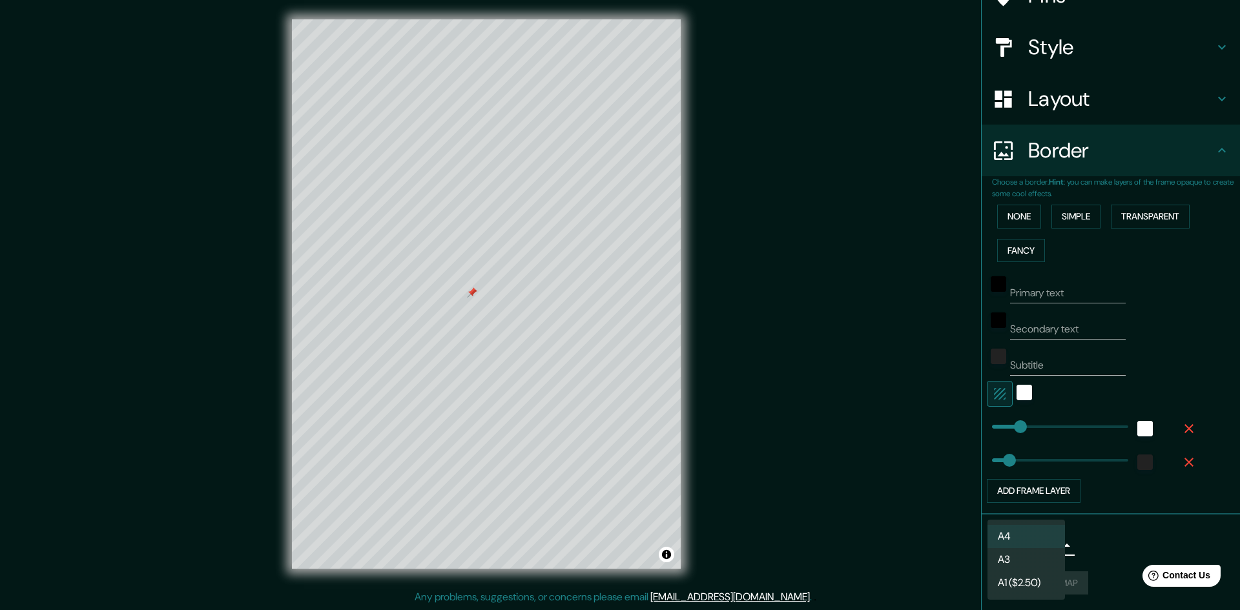
click at [1041, 540] on li "A4" at bounding box center [1027, 536] width 78 height 23
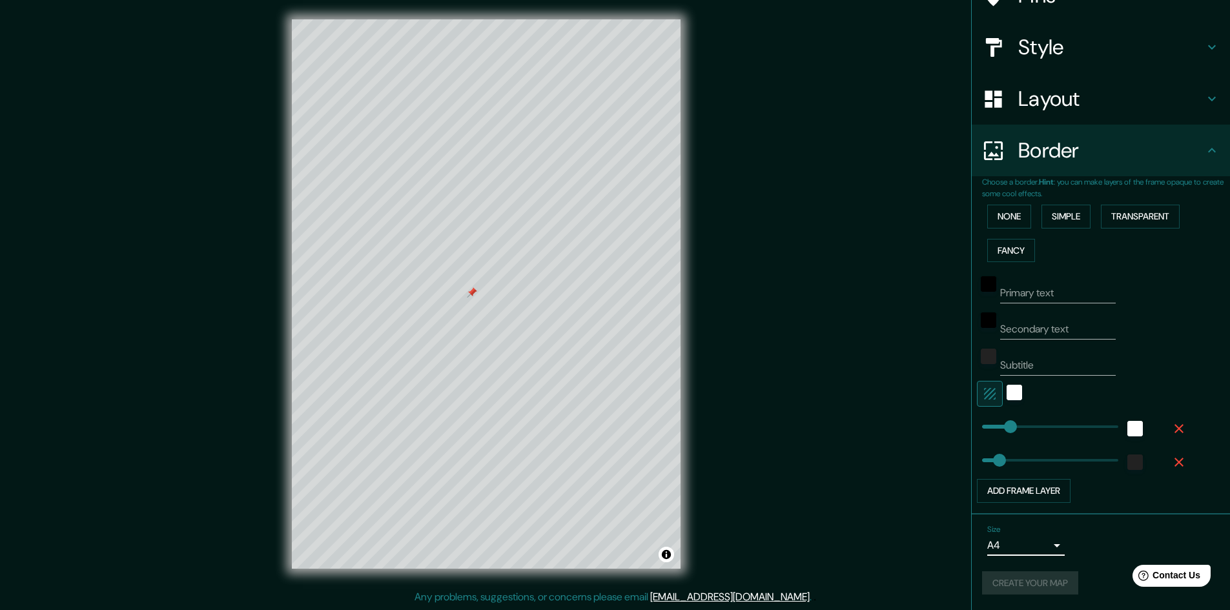
click at [1036, 591] on div "Create your map" at bounding box center [1101, 584] width 238 height 24
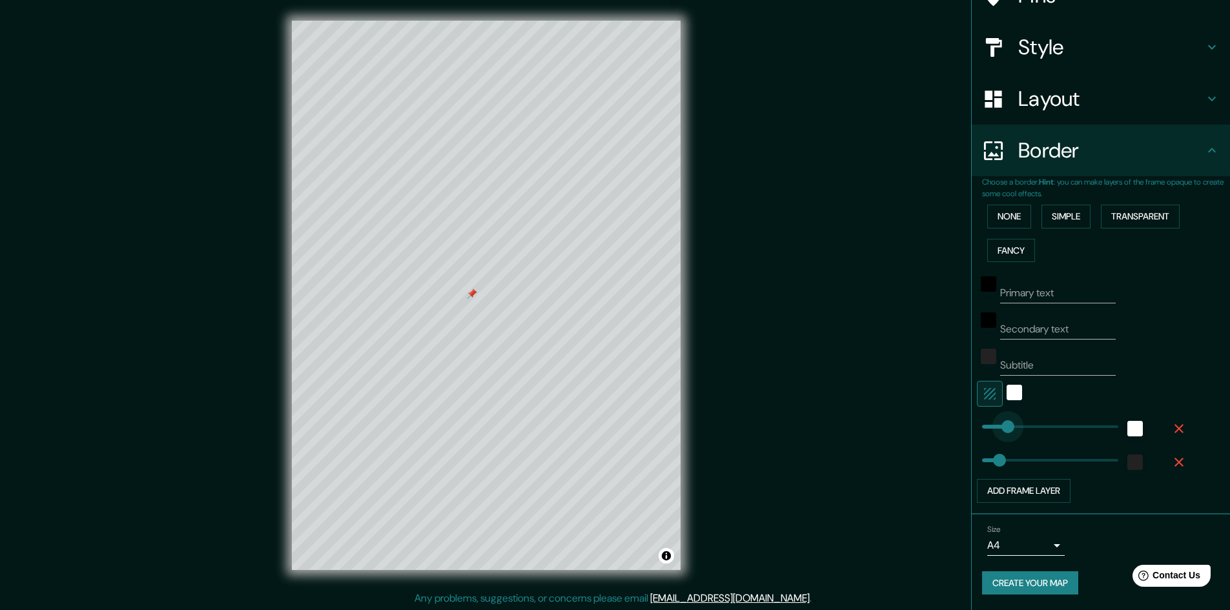
type input "77"
drag, startPoint x: 1002, startPoint y: 431, endPoint x: 990, endPoint y: 435, distance: 12.9
type input "0"
drag, startPoint x: 990, startPoint y: 420, endPoint x: 962, endPoint y: 430, distance: 30.2
type input "54"
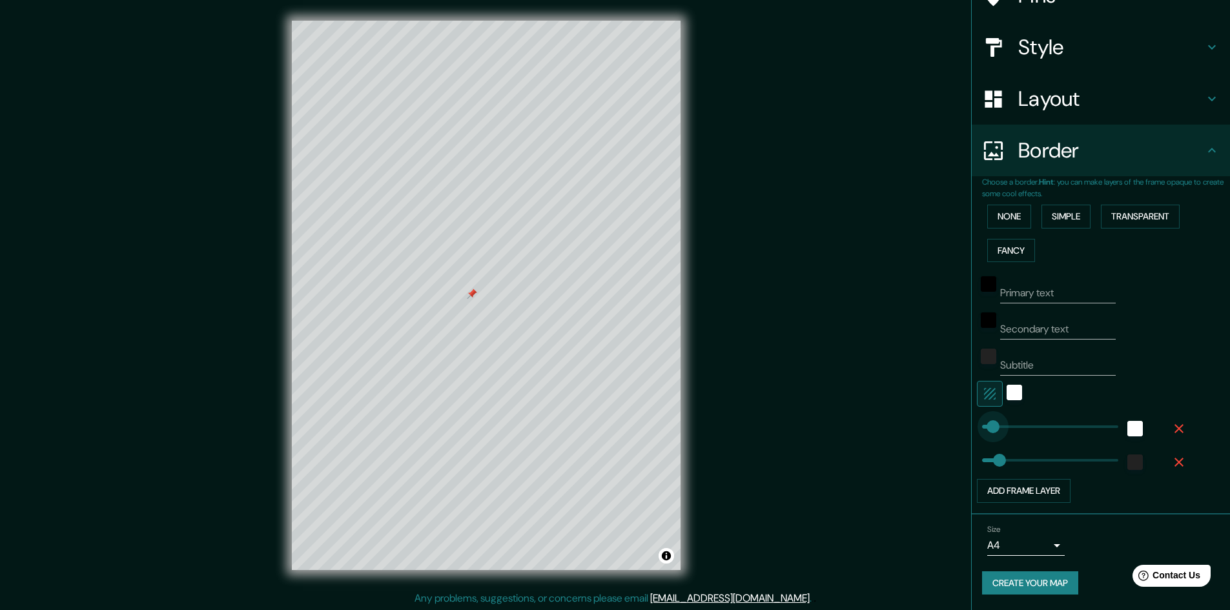
drag, startPoint x: 974, startPoint y: 432, endPoint x: 985, endPoint y: 428, distance: 11.6
type input "0"
drag, startPoint x: 978, startPoint y: 422, endPoint x: 933, endPoint y: 426, distance: 44.7
click at [1007, 391] on div "white" at bounding box center [1015, 393] width 16 height 16
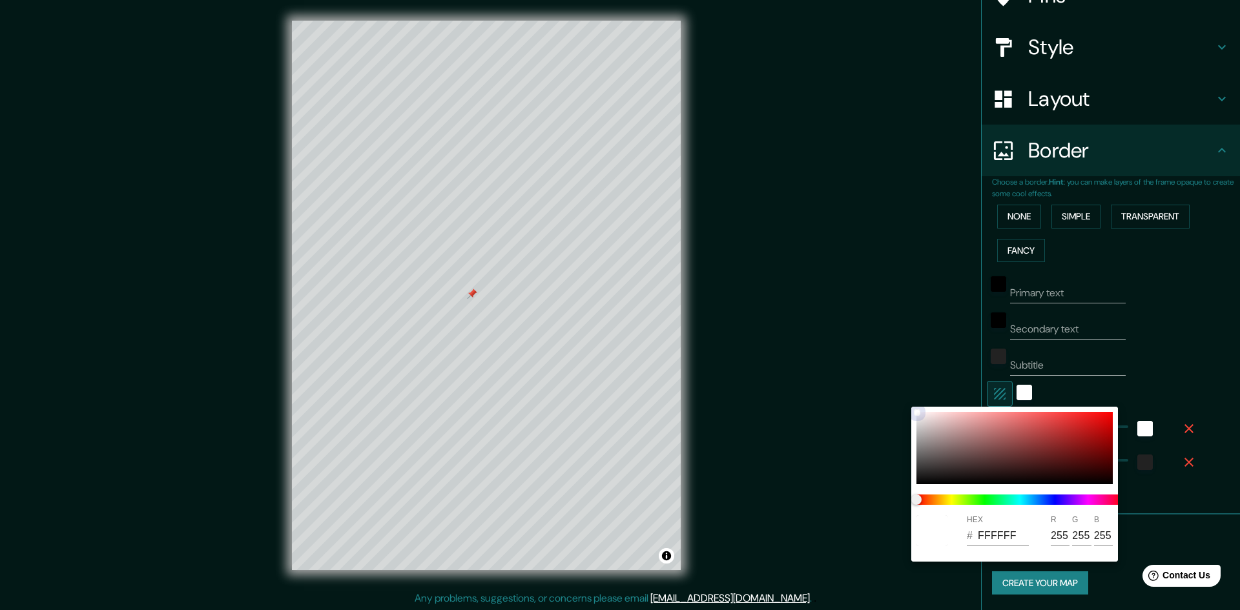
click at [921, 418] on div at bounding box center [1015, 448] width 196 height 72
type input "EAE5E5"
type input "234"
type input "229"
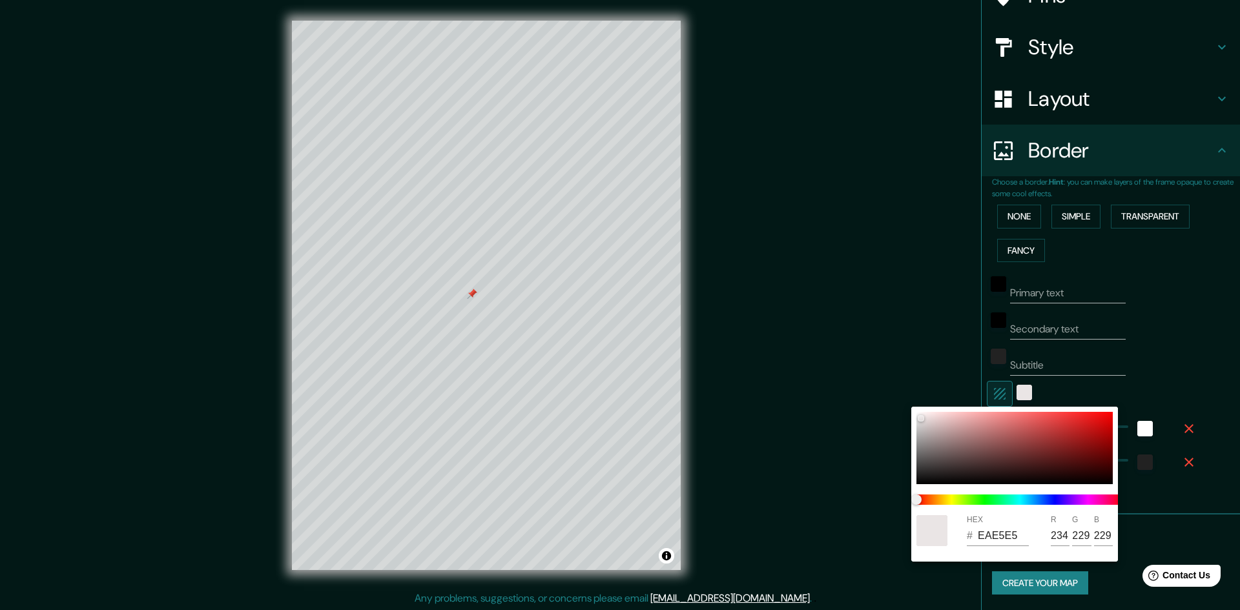
click at [1006, 395] on div at bounding box center [620, 305] width 1240 height 610
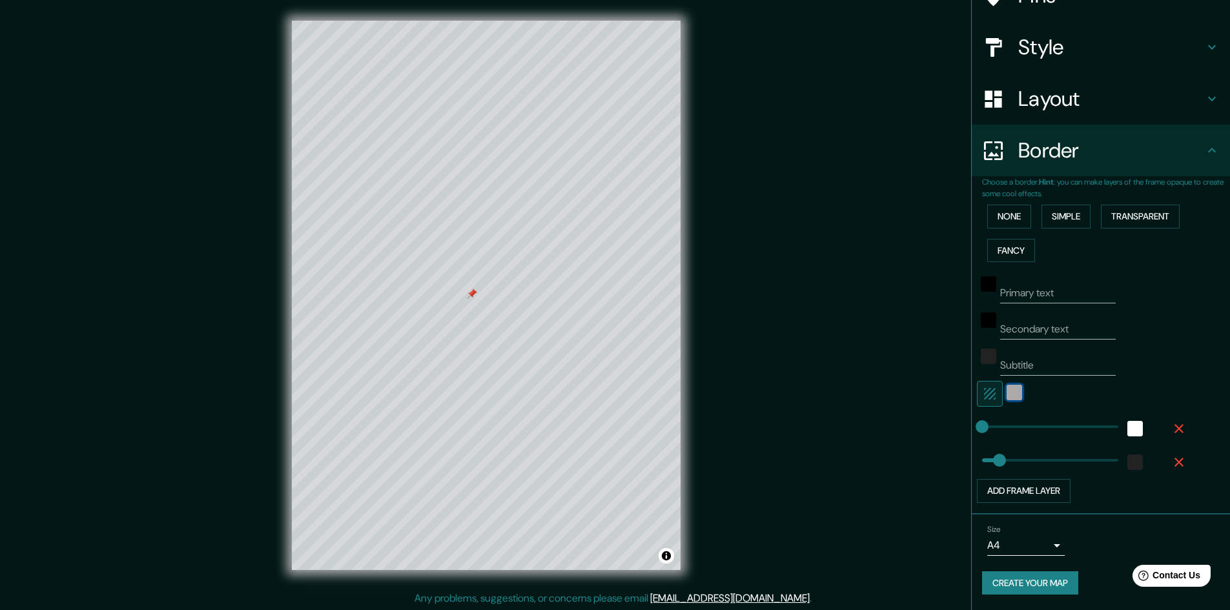
click at [1011, 393] on div "color-EAE5E5" at bounding box center [1015, 393] width 16 height 16
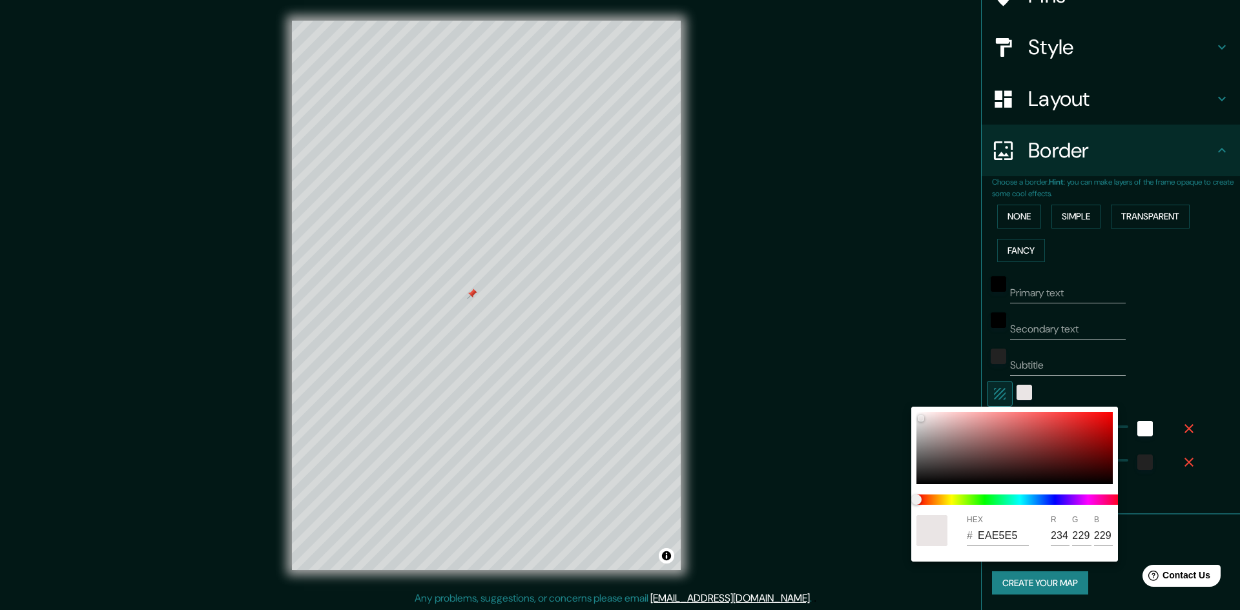
click at [1011, 393] on div at bounding box center [620, 305] width 1240 height 610
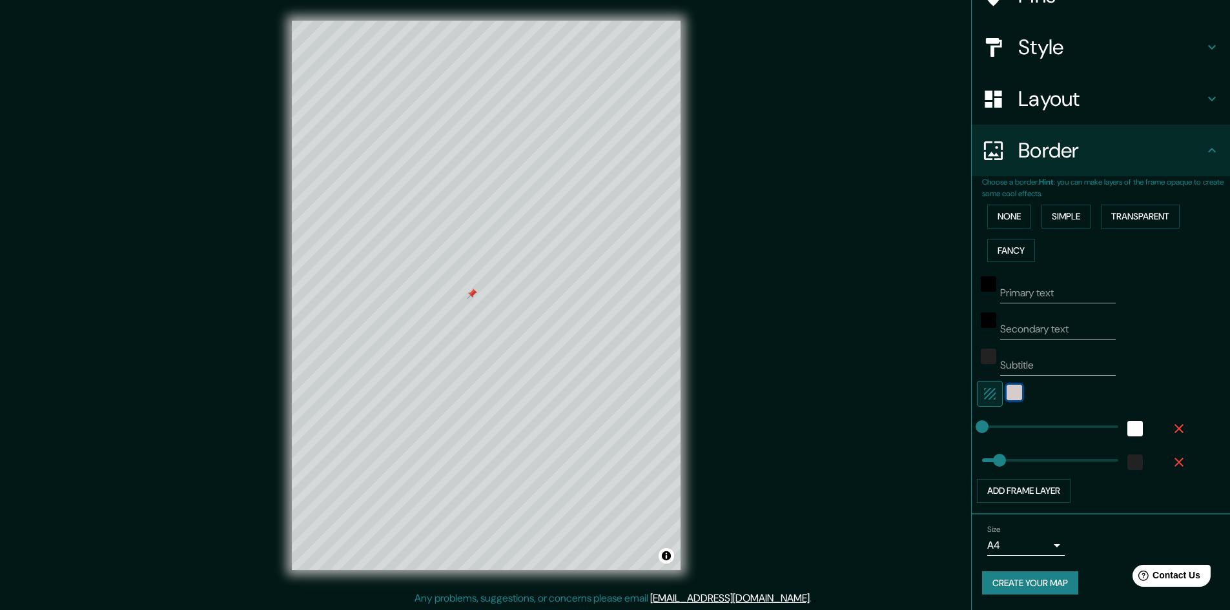
click at [1007, 392] on div "color-EAE5E5" at bounding box center [1015, 393] width 16 height 16
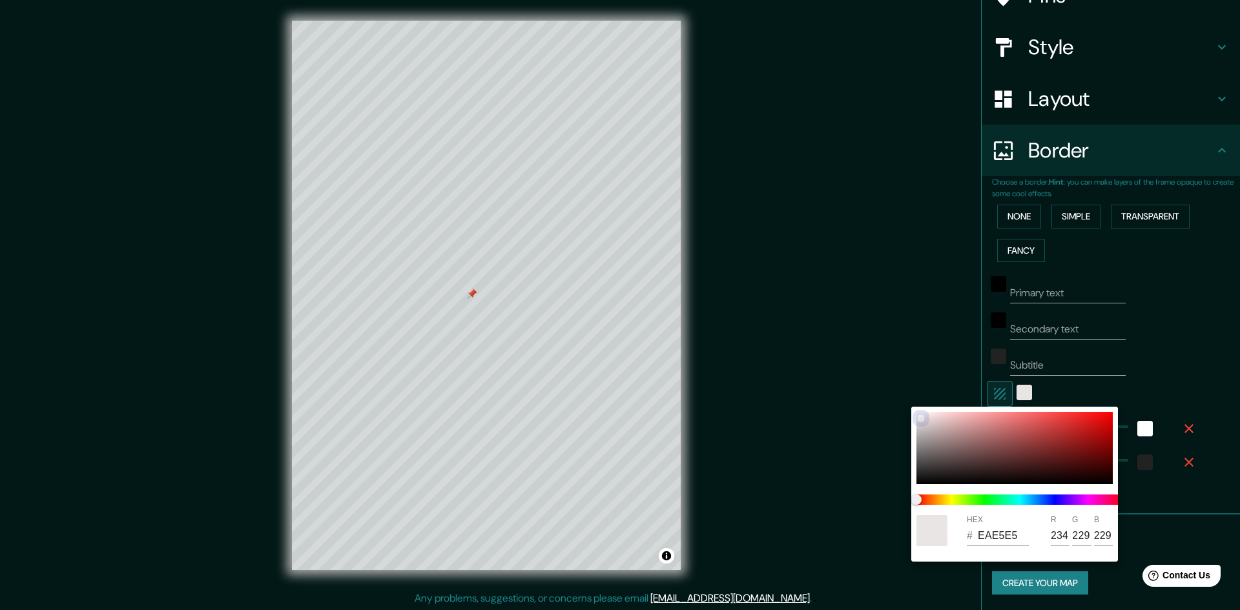
type input "EFEFEF"
type input "239"
drag, startPoint x: 920, startPoint y: 416, endPoint x: 908, endPoint y: 420, distance: 13.1
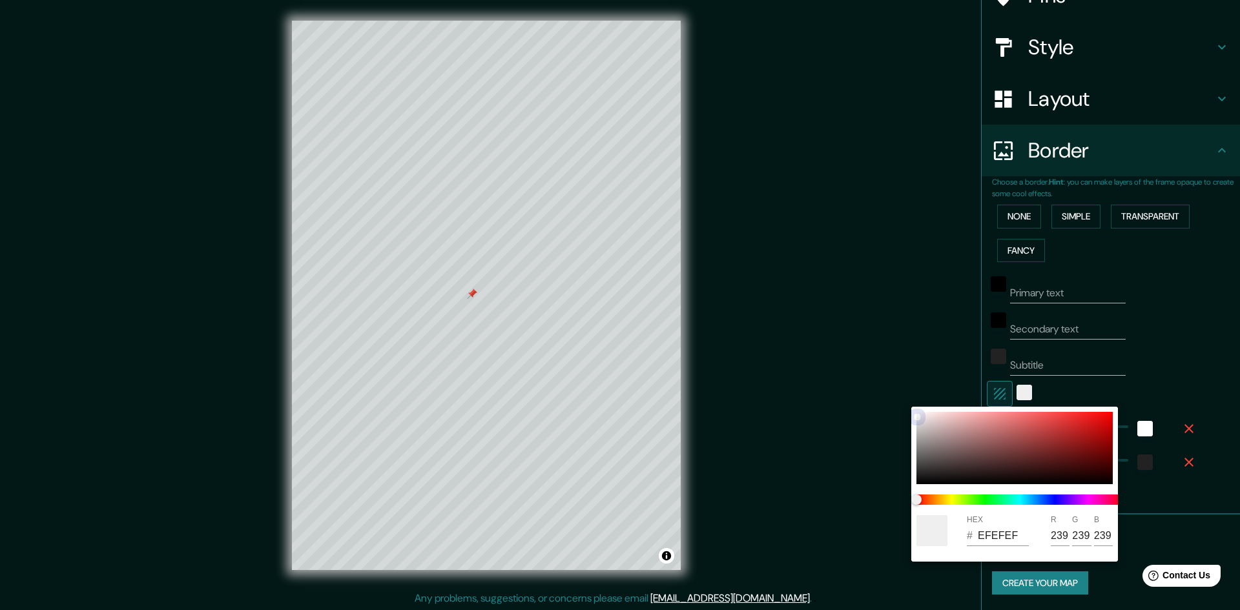
click at [908, 420] on div "HEX # EFEFEF R 239 G 239 B 239" at bounding box center [620, 305] width 1240 height 610
click at [860, 350] on div at bounding box center [620, 305] width 1240 height 610
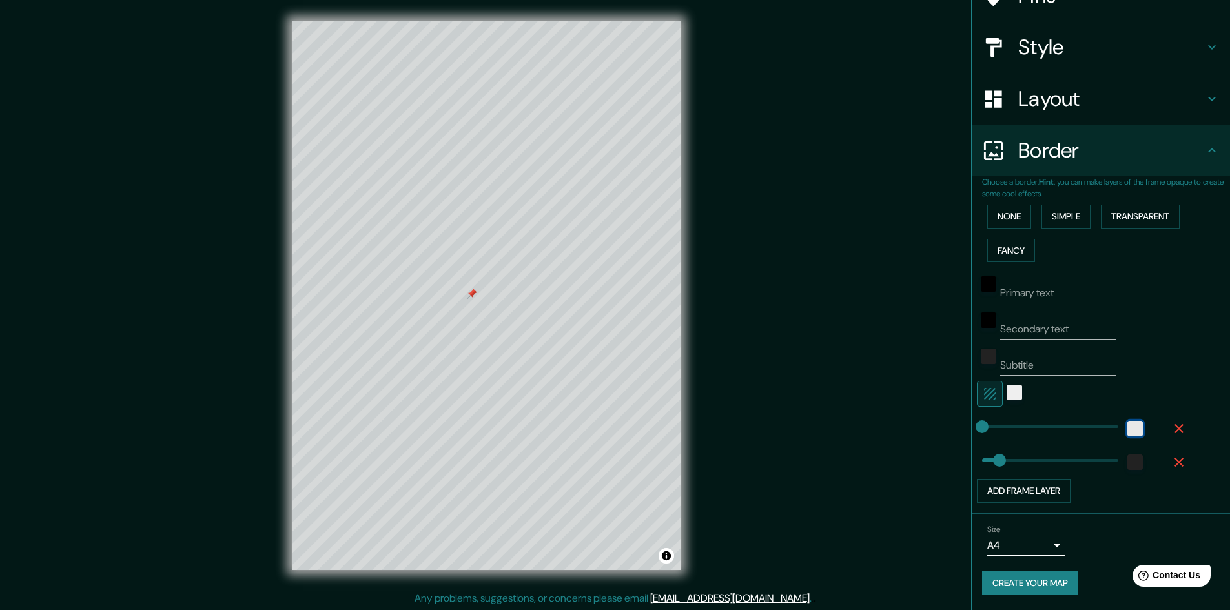
click at [1128, 430] on div "white" at bounding box center [1136, 429] width 16 height 16
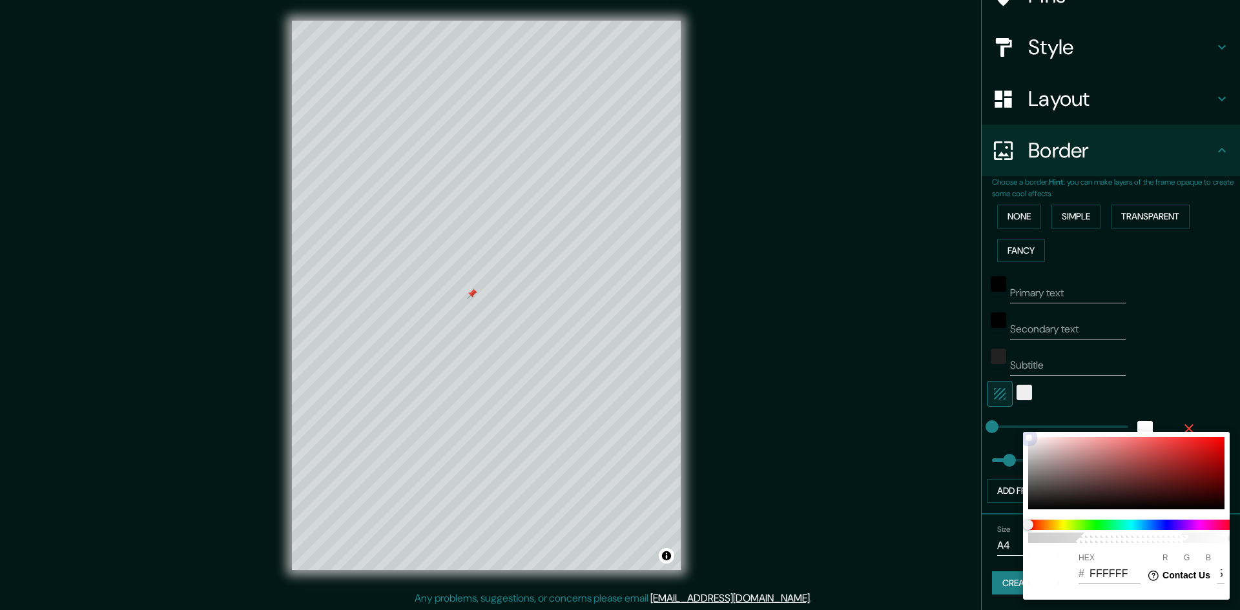
type input "E6D3D3"
type input "230"
type input "211"
drag, startPoint x: 1044, startPoint y: 444, endPoint x: 1055, endPoint y: 454, distance: 15.1
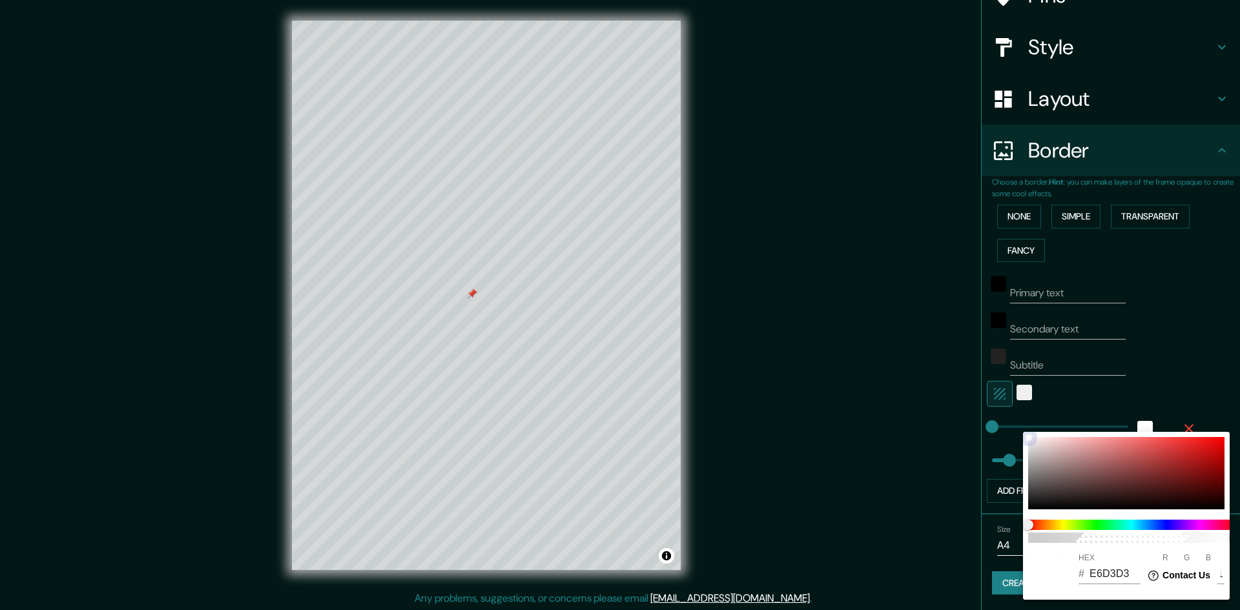
click at [1044, 444] on div at bounding box center [1126, 473] width 196 height 72
click at [1108, 467] on div at bounding box center [1126, 473] width 196 height 72
type input "955959"
type input "149"
type input "89"
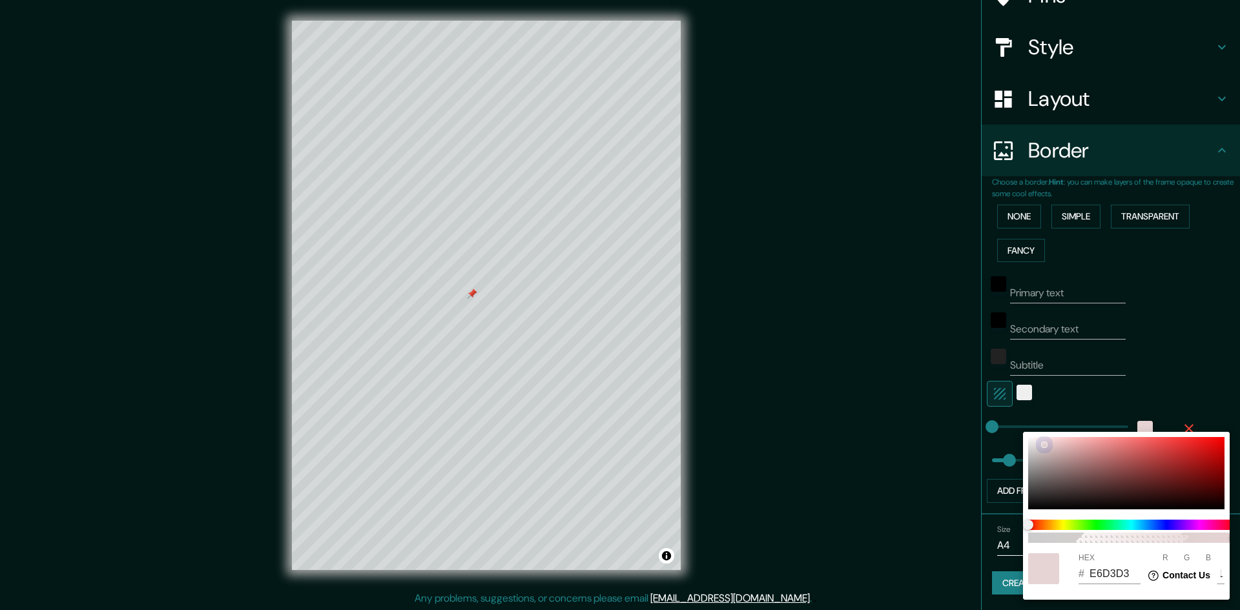
type input "89"
click at [1140, 464] on div at bounding box center [1126, 473] width 196 height 72
type input "9F4444"
type input "159"
type input "68"
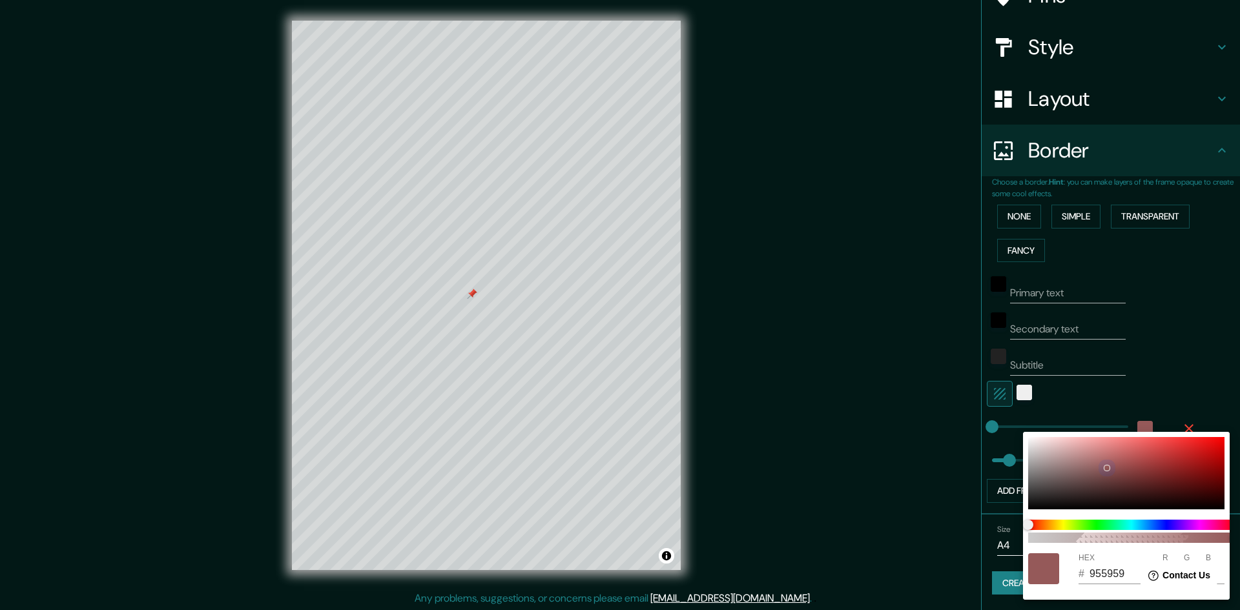
type input "68"
click at [1070, 494] on div at bounding box center [1126, 473] width 196 height 72
type input "352A2A"
type input "53"
type input "42"
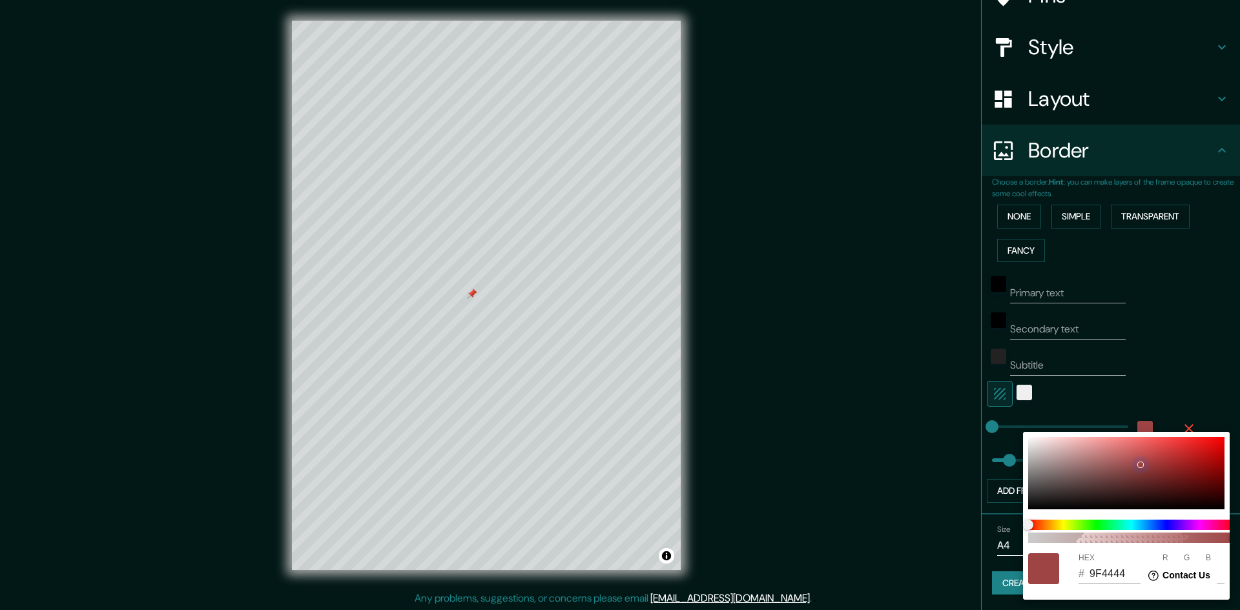
type input "42"
click at [1054, 474] on div at bounding box center [1126, 473] width 196 height 72
type input "7C6C6C"
type input "124"
type input "108"
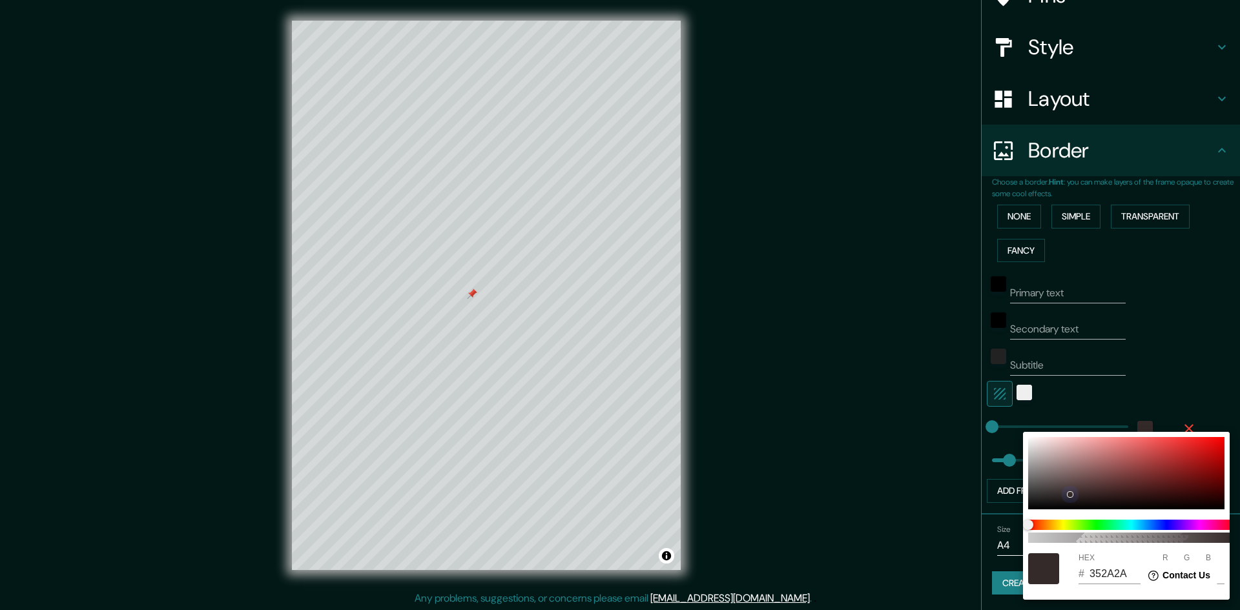
type input "108"
click at [1042, 455] on div at bounding box center [1126, 473] width 196 height 72
type input "BFB1B1"
type input "191"
type input "177"
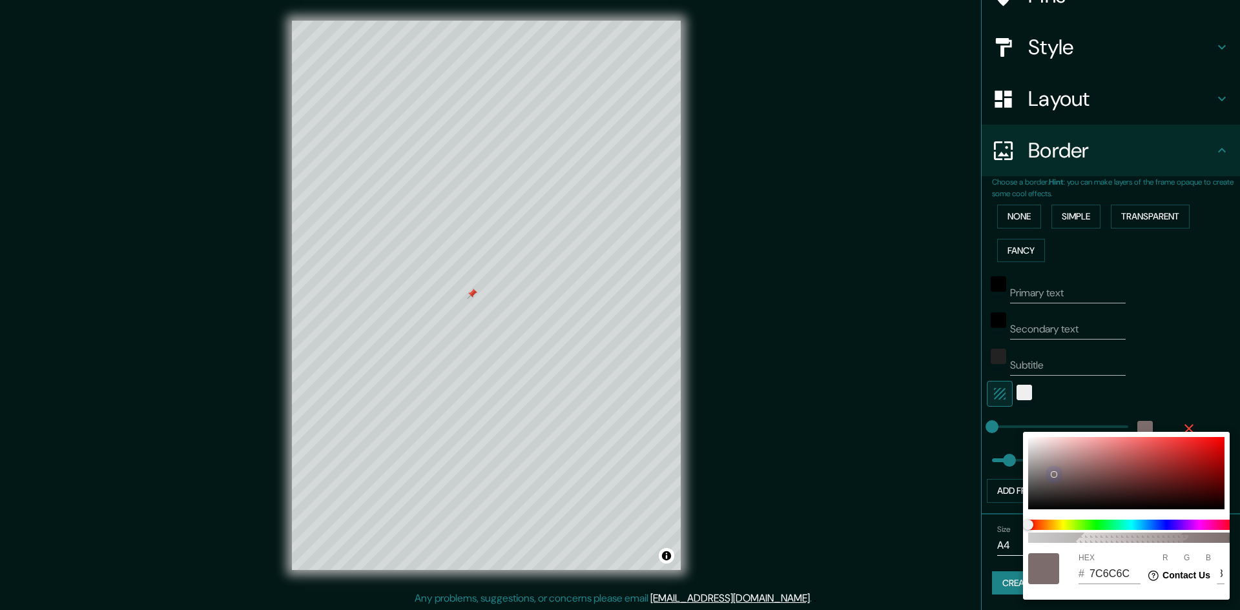
type input "177"
drag, startPoint x: 982, startPoint y: 430, endPoint x: 990, endPoint y: 428, distance: 8.0
click at [988, 428] on div at bounding box center [620, 305] width 1240 height 610
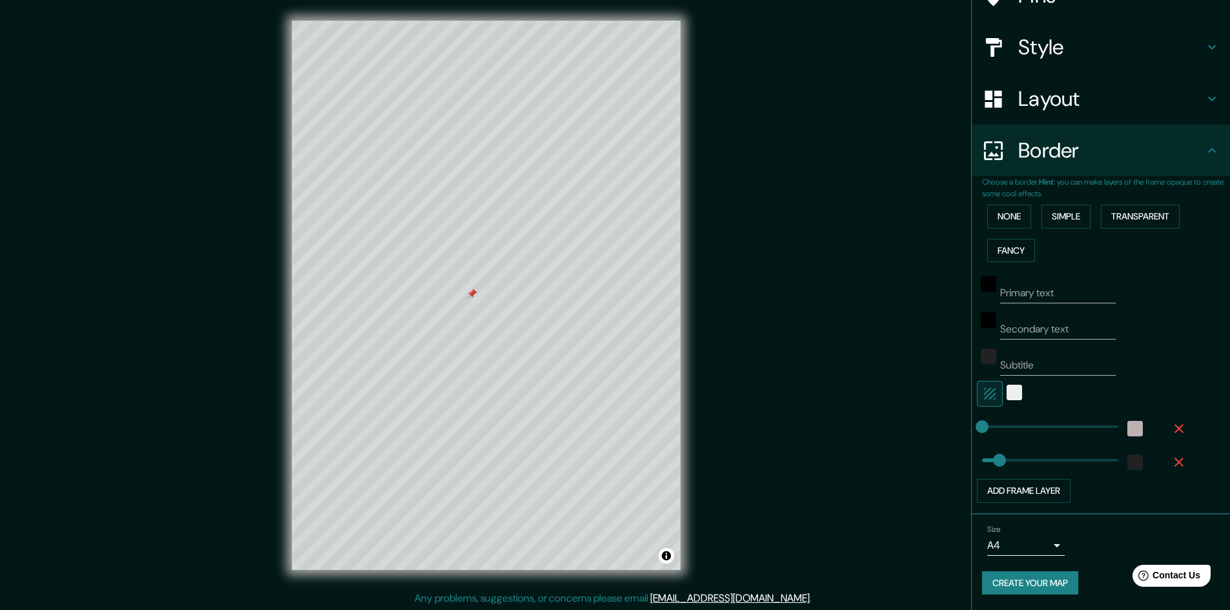
type input "83"
type input "0"
drag, startPoint x: 991, startPoint y: 428, endPoint x: 972, endPoint y: 434, distance: 20.4
click at [1007, 395] on div "color-EFEFEF" at bounding box center [1015, 393] width 16 height 16
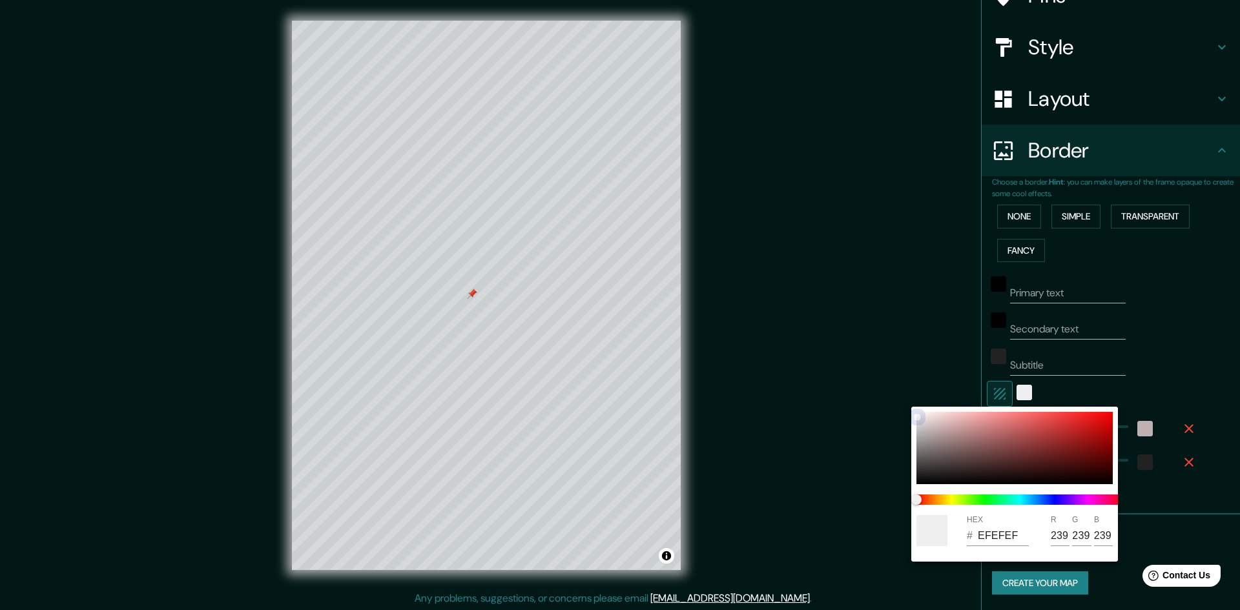
type input "F8F8F8"
type input "248"
drag, startPoint x: 917, startPoint y: 416, endPoint x: 913, endPoint y: 391, distance: 25.4
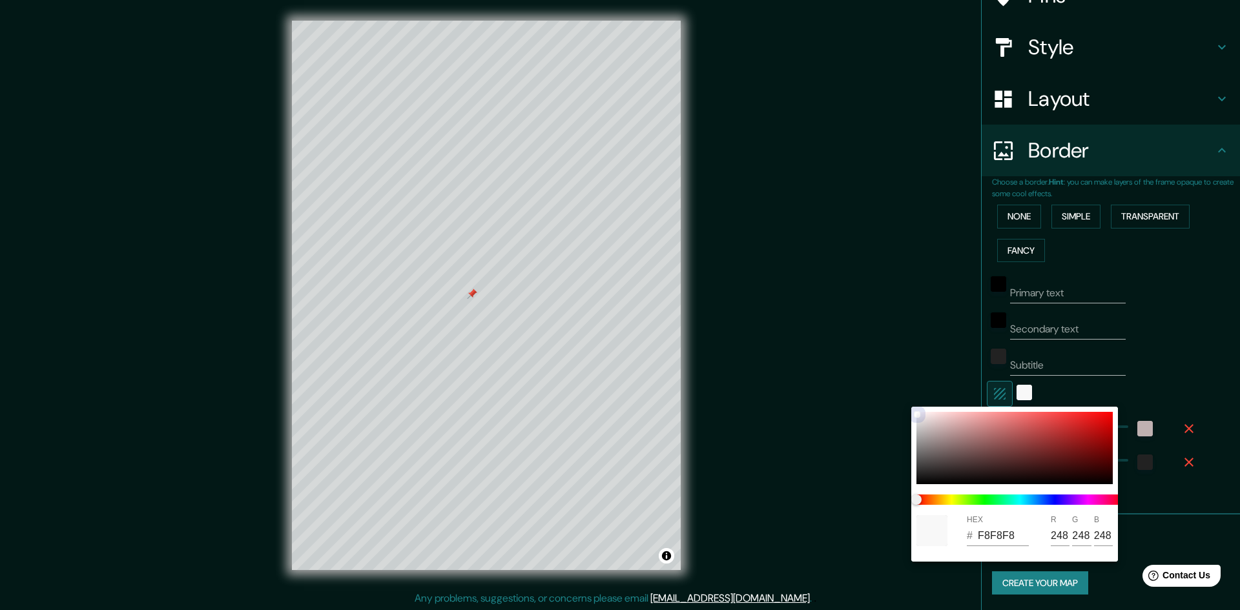
click at [913, 391] on div "HEX # F8F8F8 R 248 G 248 B 248" at bounding box center [620, 305] width 1240 height 610
click at [868, 328] on div at bounding box center [620, 305] width 1240 height 610
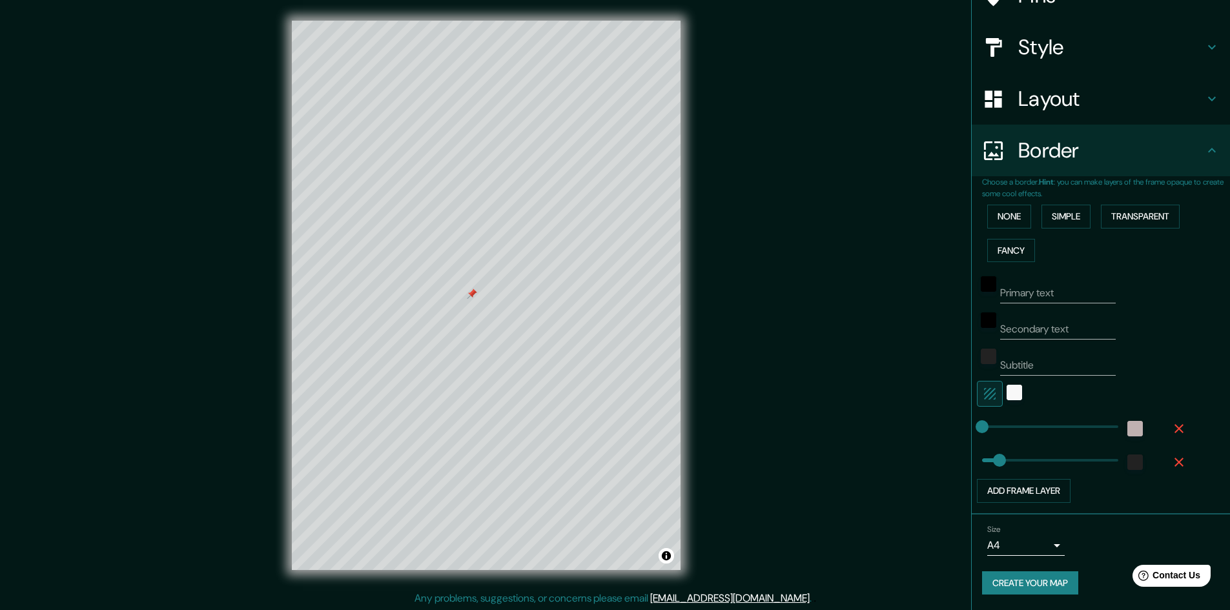
click at [1013, 583] on button "Create your map" at bounding box center [1030, 584] width 96 height 24
click at [995, 578] on button "Create your map" at bounding box center [1030, 584] width 96 height 24
click at [1205, 157] on icon at bounding box center [1213, 151] width 16 height 16
click at [1023, 587] on button "Create your map" at bounding box center [1030, 584] width 96 height 24
